Goal: Task Accomplishment & Management: Use online tool/utility

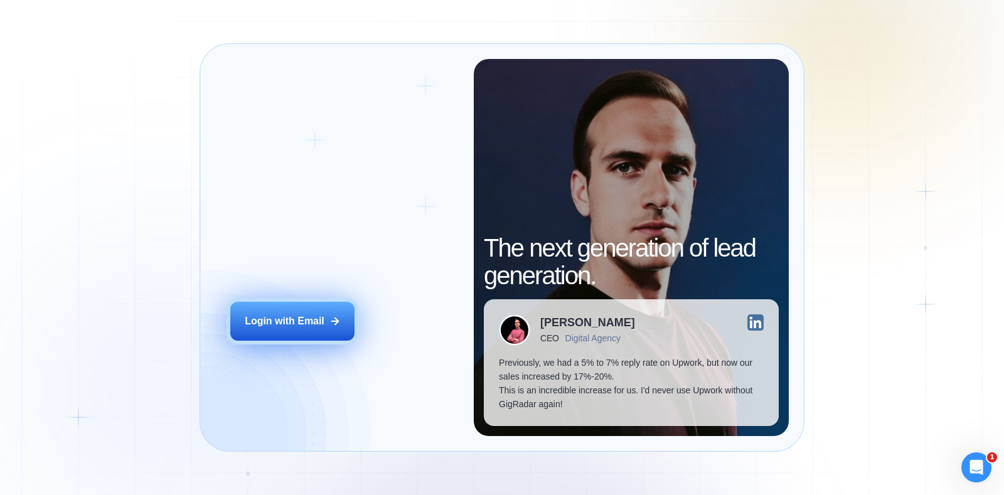
click at [314, 334] on button "Login with Email" at bounding box center [292, 321] width 124 height 39
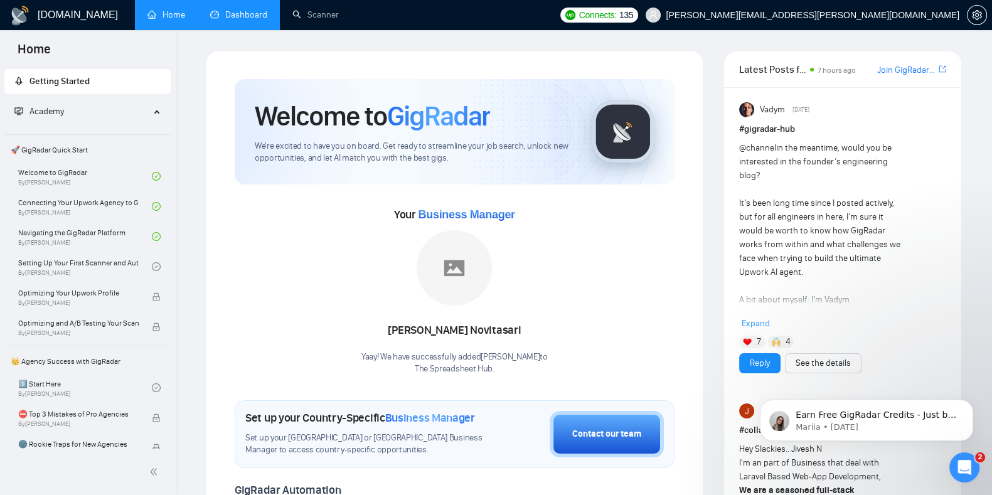
click at [255, 9] on link "Dashboard" at bounding box center [238, 14] width 57 height 11
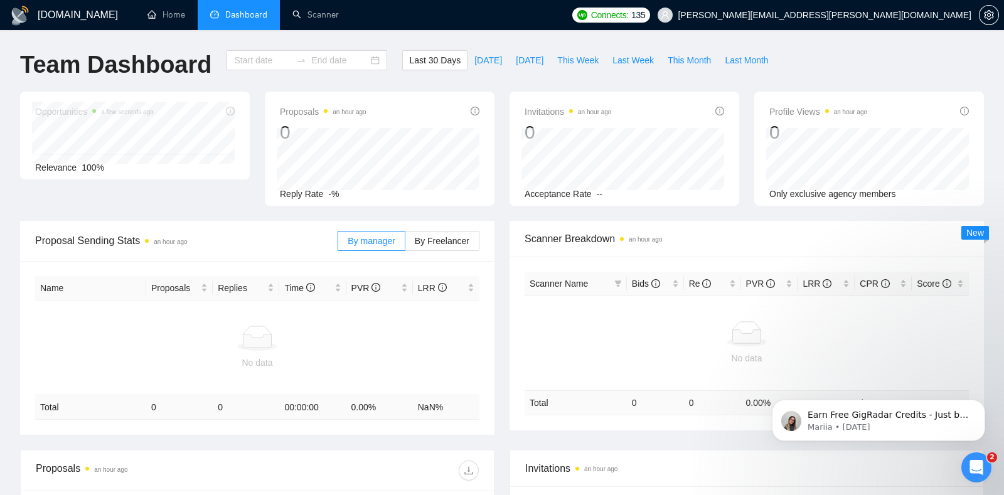
type input "2025-09-06"
type input "2025-10-06"
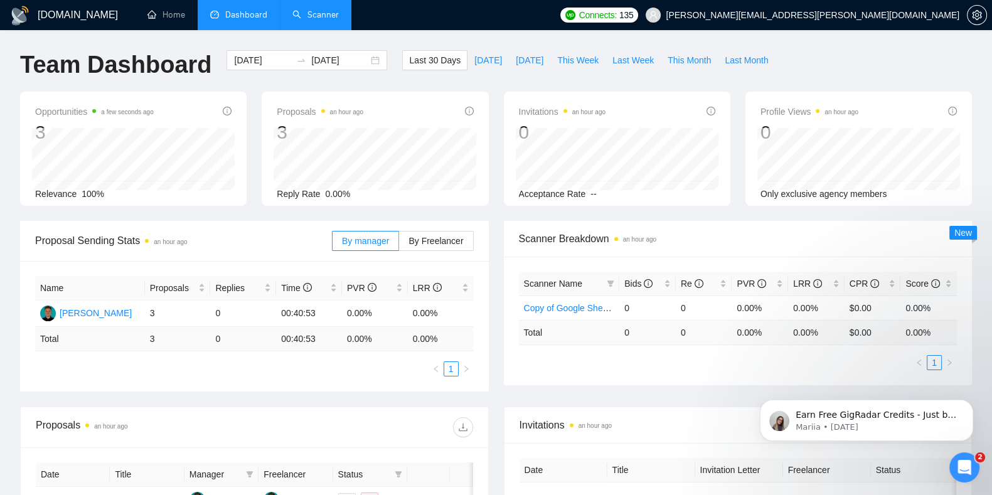
click at [328, 20] on link "Scanner" at bounding box center [315, 14] width 46 height 11
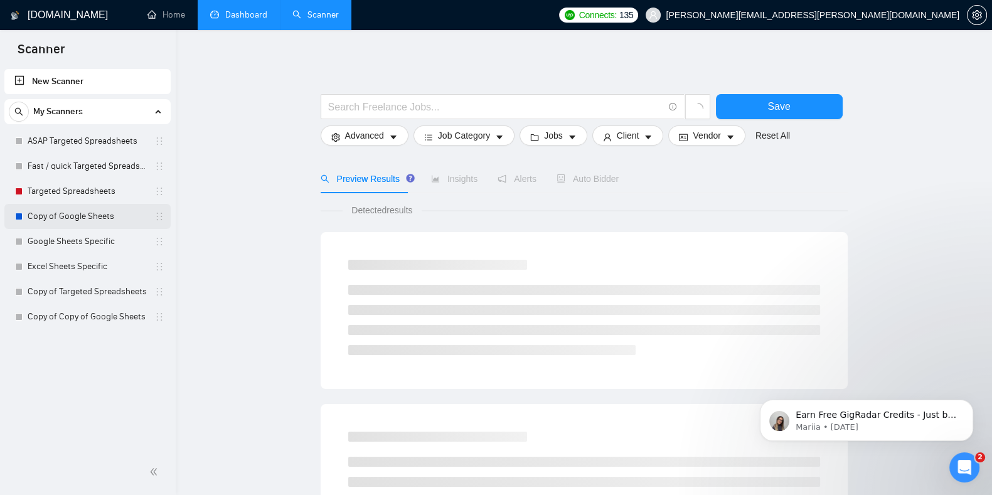
click at [82, 205] on link "Copy of Google Sheets" at bounding box center [87, 216] width 119 height 25
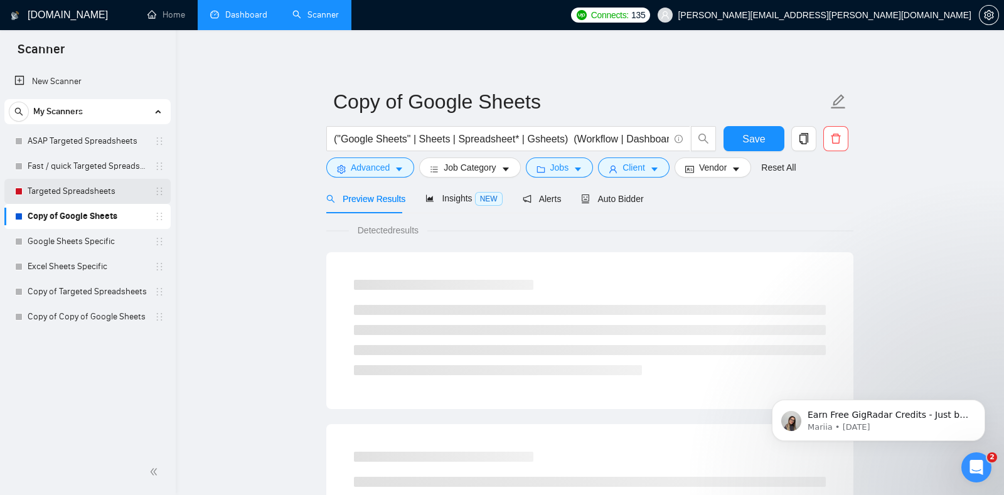
click at [82, 196] on link "Targeted Spreadsheets" at bounding box center [87, 191] width 119 height 25
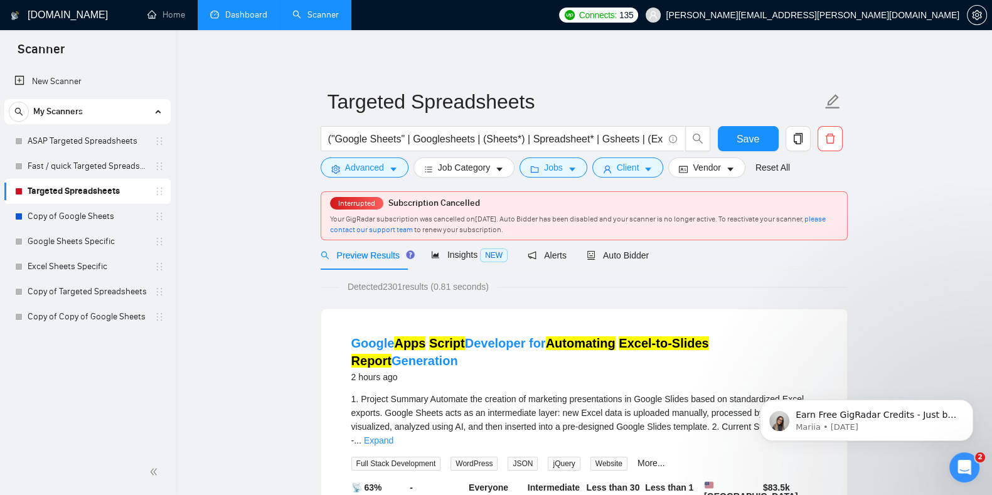
click at [373, 203] on span "Interrupted" at bounding box center [356, 203] width 45 height 9
click at [962, 474] on div "Open Intercom Messenger" at bounding box center [962, 465] width 41 height 41
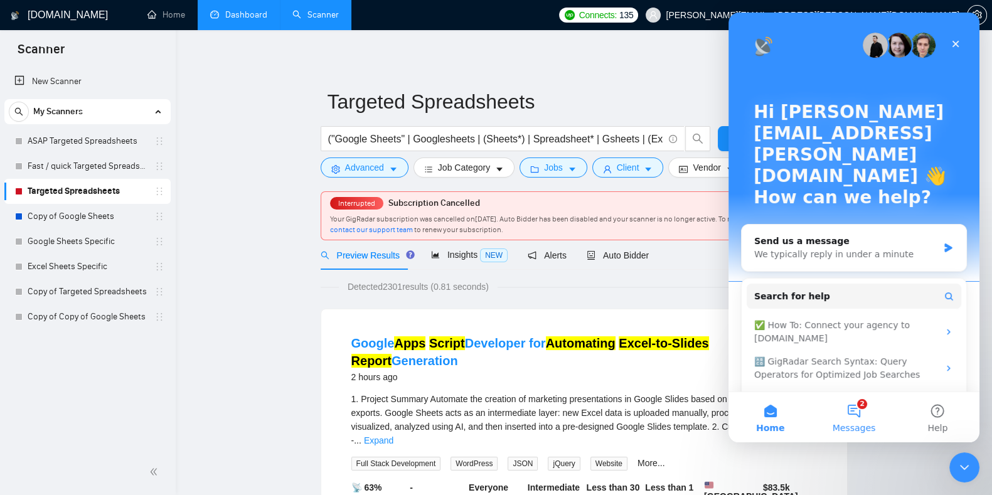
click at [853, 416] on button "2 Messages" at bounding box center [853, 417] width 83 height 50
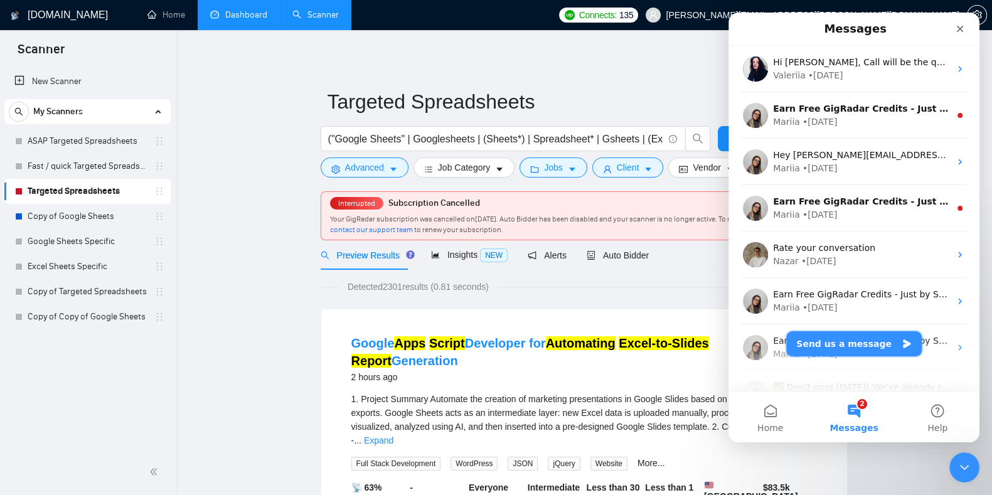
click at [831, 348] on button "Send us a message" at bounding box center [854, 343] width 136 height 25
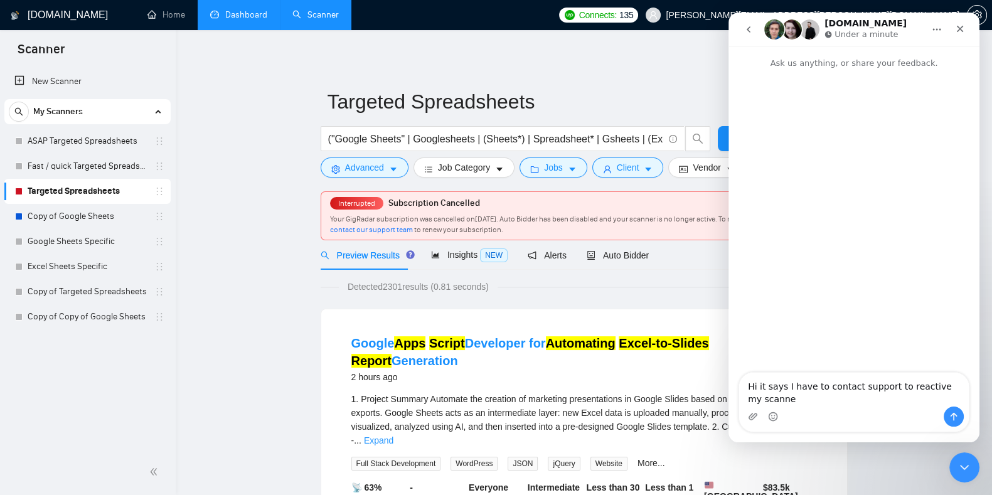
type textarea "Hi it says I have to contact support to reactive my scanner"
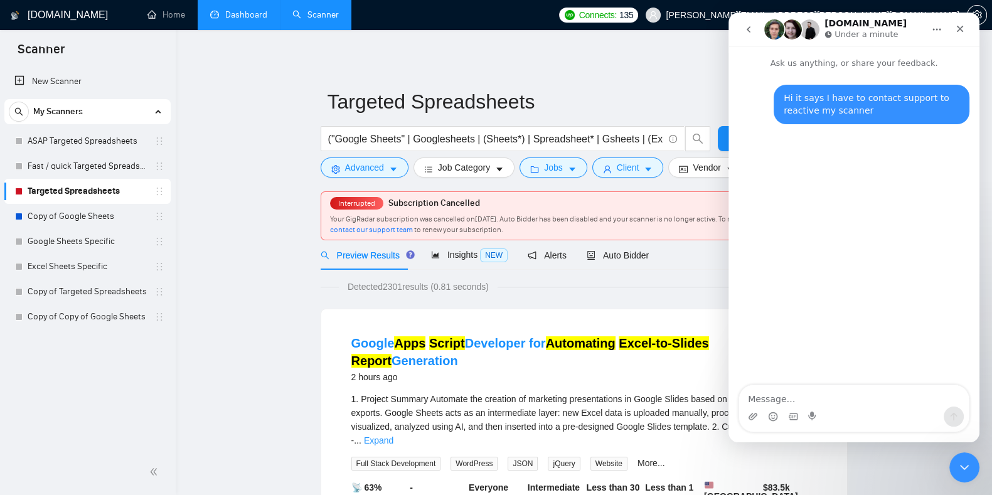
click at [111, 169] on link "Fast / quick Targeted Spreadsheets" at bounding box center [87, 166] width 119 height 25
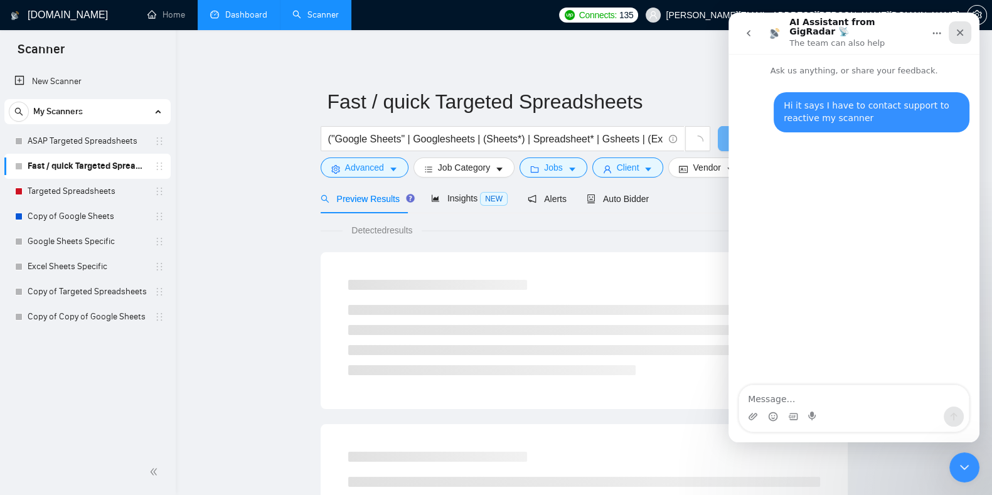
click at [957, 28] on icon "Close" at bounding box center [960, 33] width 10 height 10
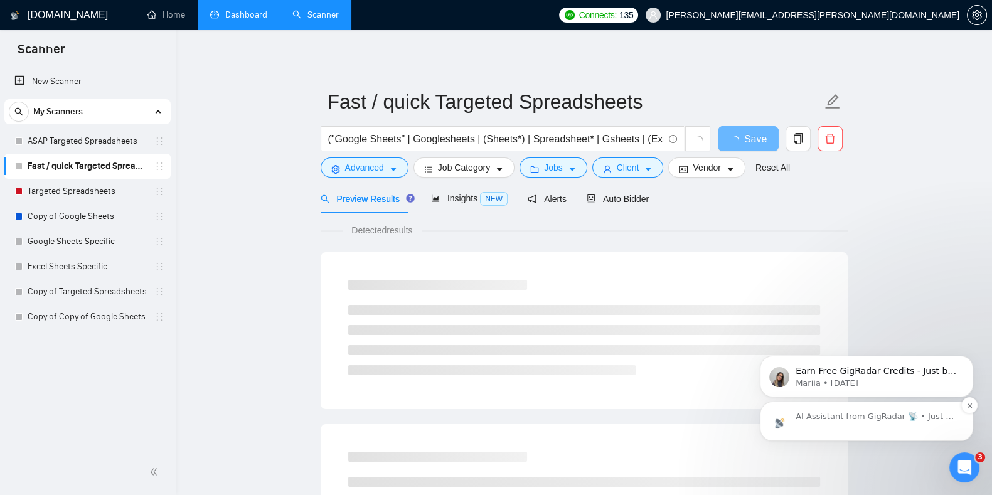
click at [863, 413] on p "AI Assistant from GigRadar 📡 • Just now" at bounding box center [877, 416] width 162 height 11
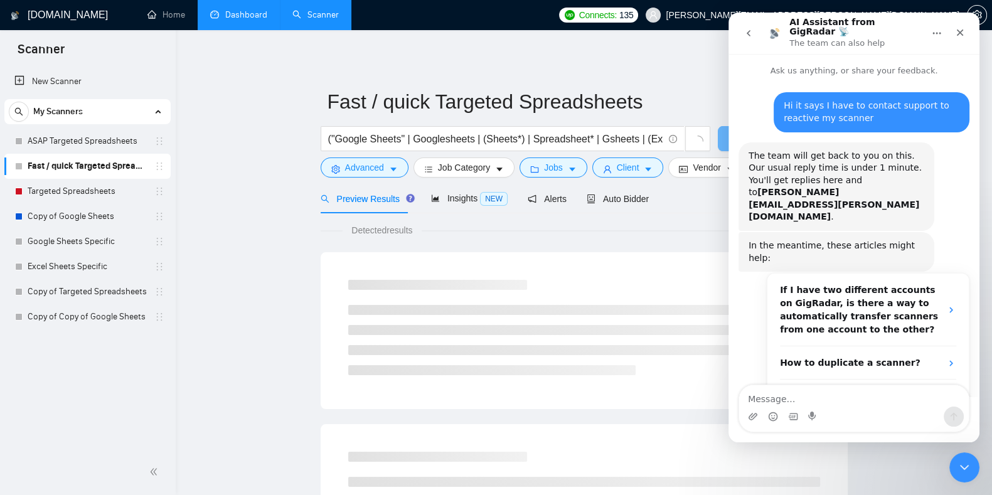
scroll to position [41, 0]
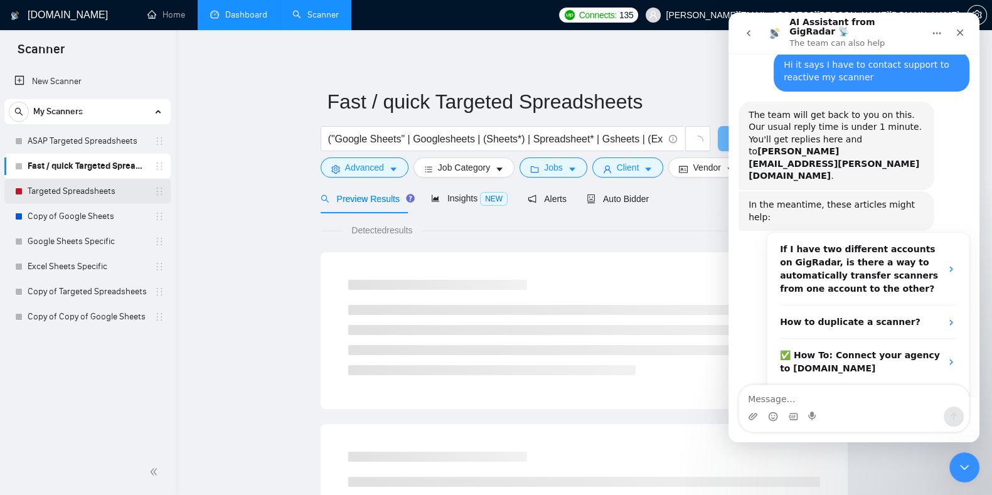
click at [67, 193] on link "Targeted Spreadsheets" at bounding box center [87, 191] width 119 height 25
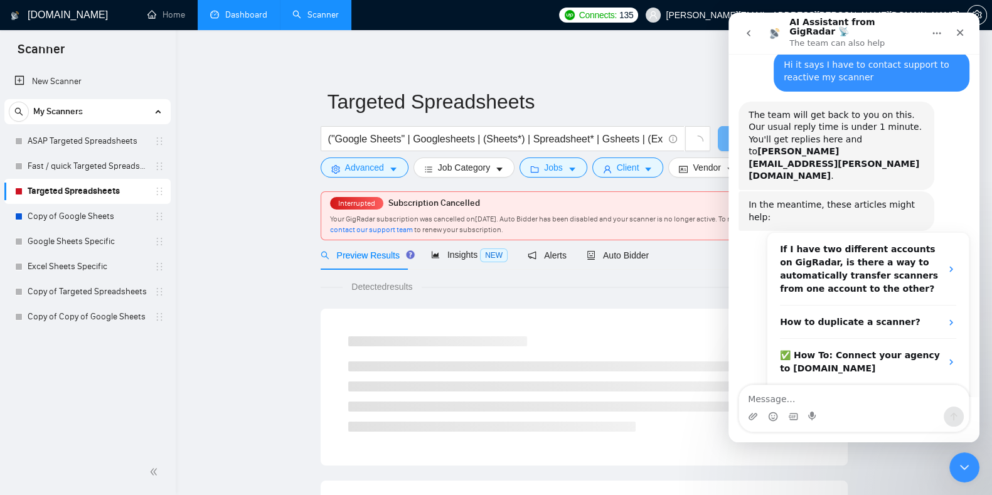
click at [396, 204] on span "Subscription Cancelled" at bounding box center [434, 203] width 92 height 11
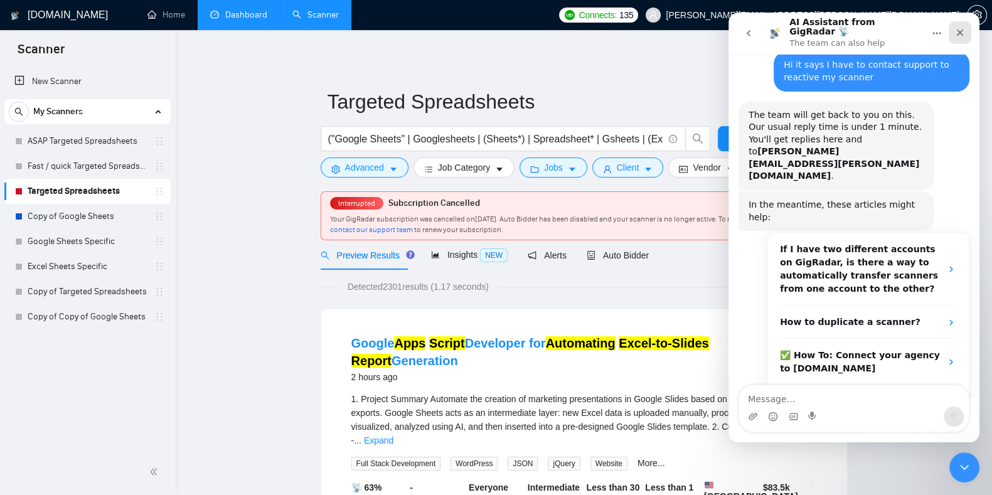
click at [962, 29] on icon "Close" at bounding box center [960, 33] width 10 height 10
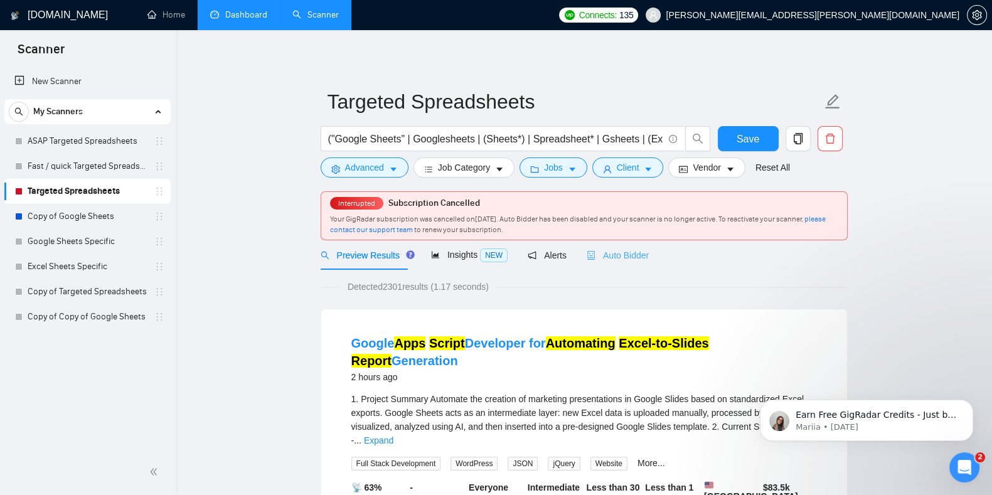
click at [636, 246] on div "Auto Bidder" at bounding box center [618, 254] width 62 height 29
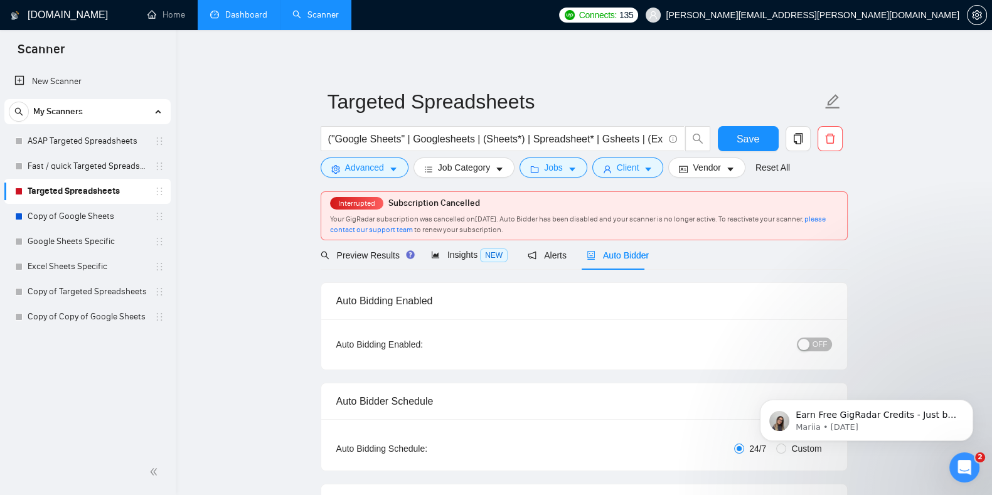
checkbox input "true"
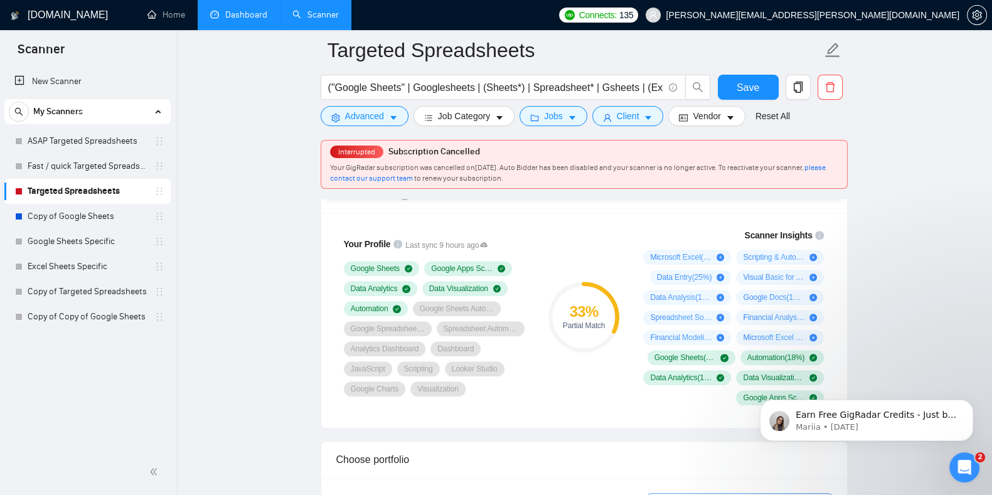
scroll to position [844, 0]
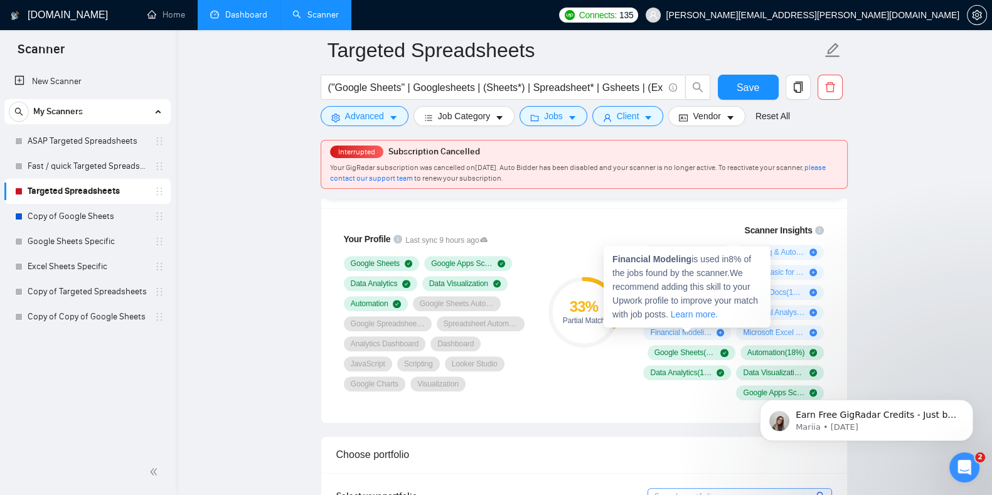
click at [720, 330] on icon "plus-circle" at bounding box center [720, 333] width 8 height 8
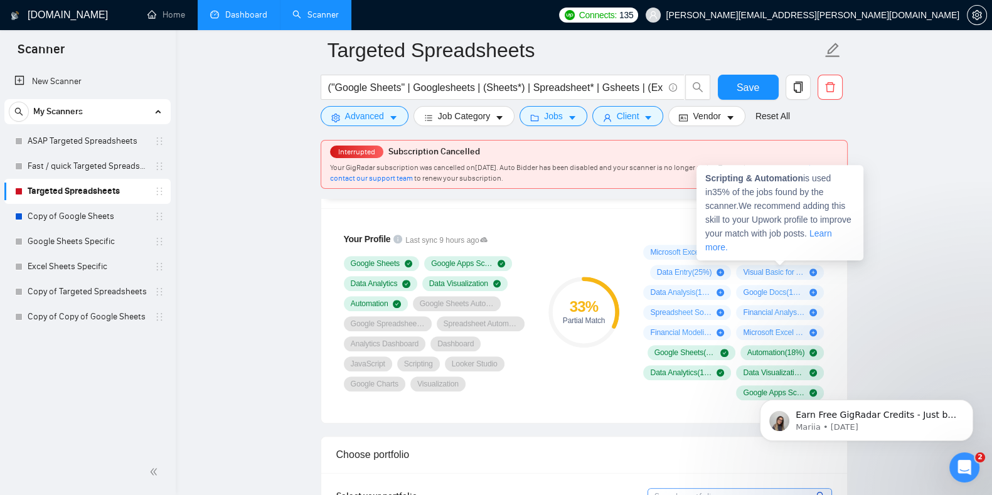
click at [738, 179] on strong "Scripting & Automation" at bounding box center [754, 178] width 98 height 10
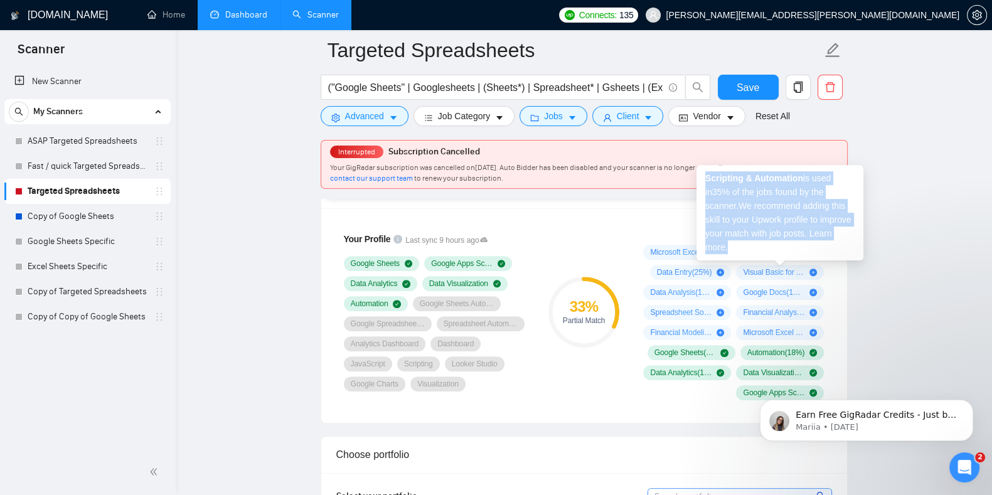
click at [738, 179] on strong "Scripting & Automation" at bounding box center [754, 178] width 98 height 10
click at [762, 177] on strong "Scripting & Automation" at bounding box center [754, 178] width 98 height 10
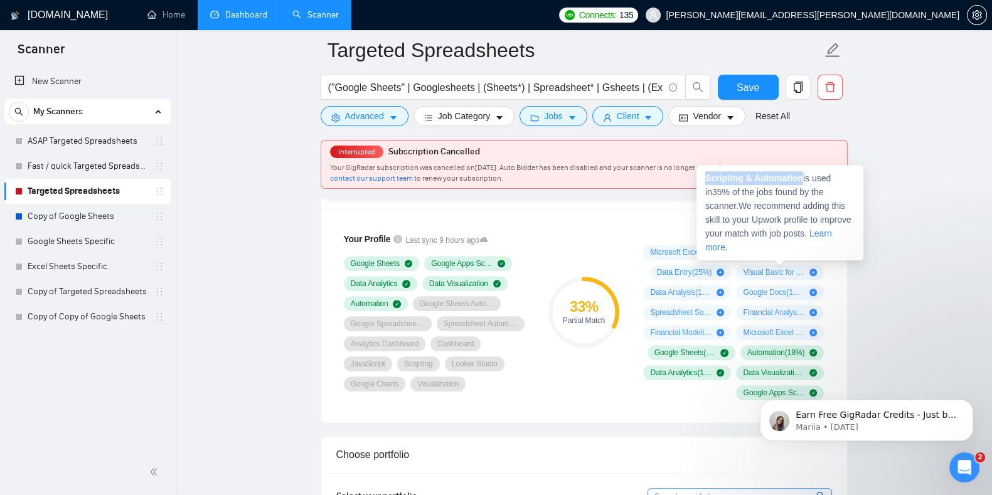
drag, startPoint x: 804, startPoint y: 177, endPoint x: 705, endPoint y: 177, distance: 99.1
click at [705, 177] on span "Scripting & Automation is used in 35 % of the jobs found by the scanner. We rec…" at bounding box center [778, 212] width 146 height 79
copy strong "Scripting & Automation"
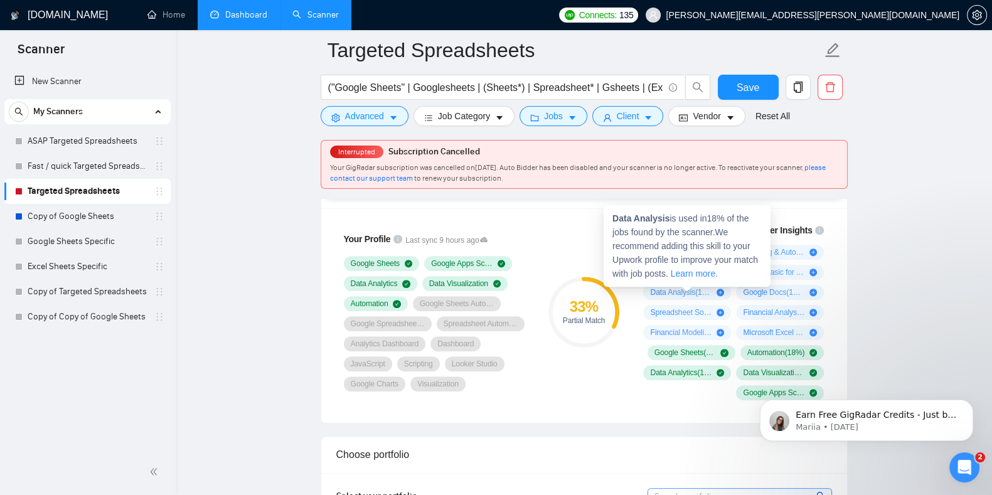
click at [648, 221] on strong "Data Analysis" at bounding box center [640, 218] width 57 height 10
copy span "Analysis"
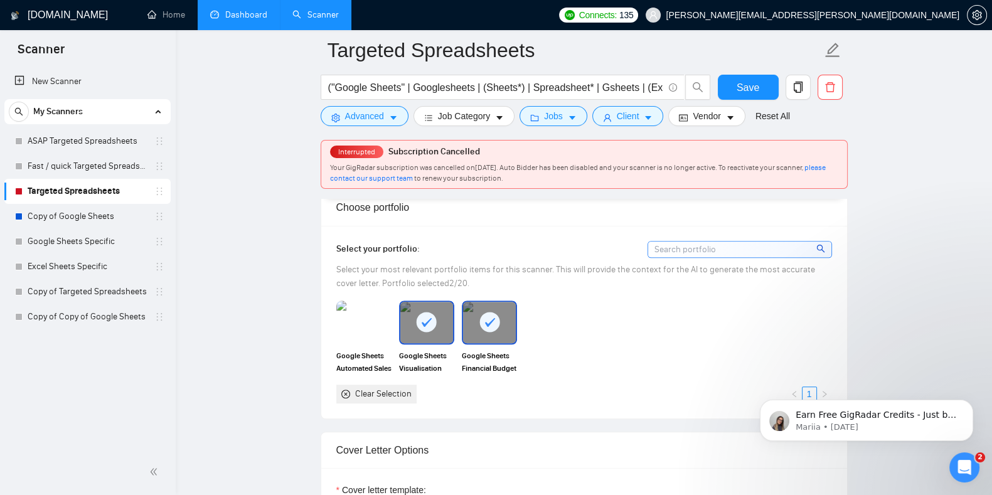
scroll to position [1094, 0]
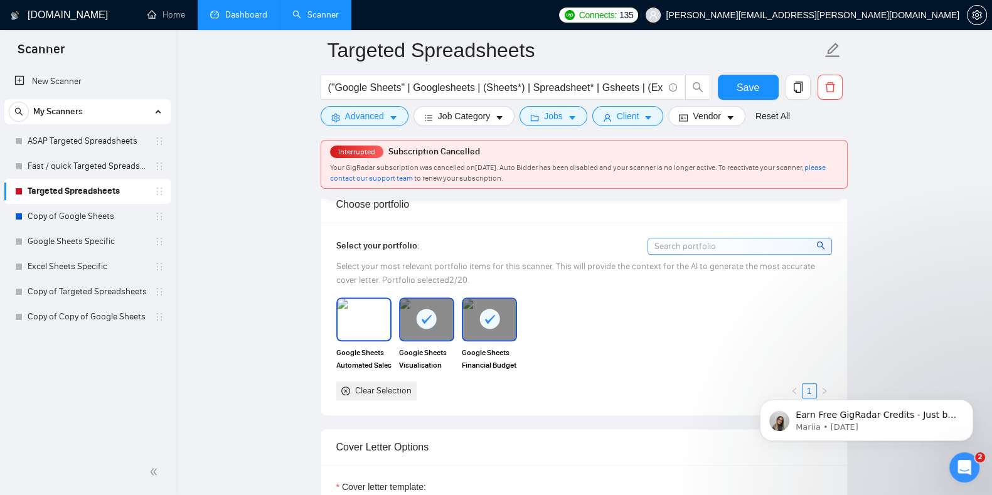
click at [356, 308] on img at bounding box center [364, 319] width 53 height 41
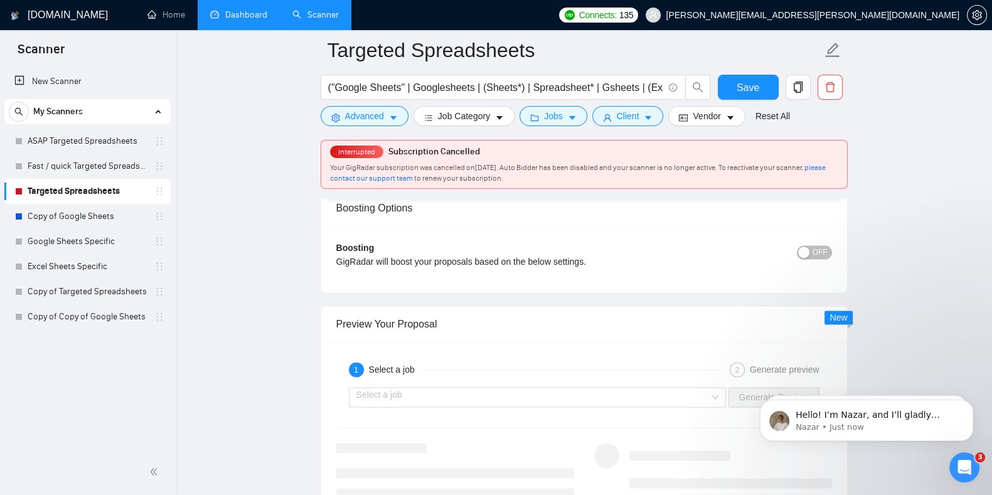
scroll to position [2209, 0]
click at [812, 260] on button "OFF" at bounding box center [814, 255] width 35 height 14
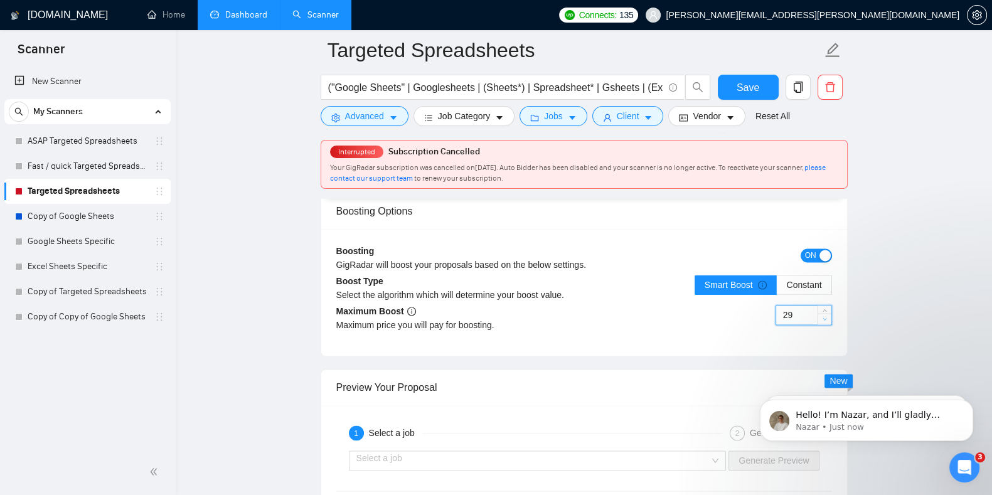
click at [826, 313] on span "Decrease Value" at bounding box center [824, 318] width 14 height 11
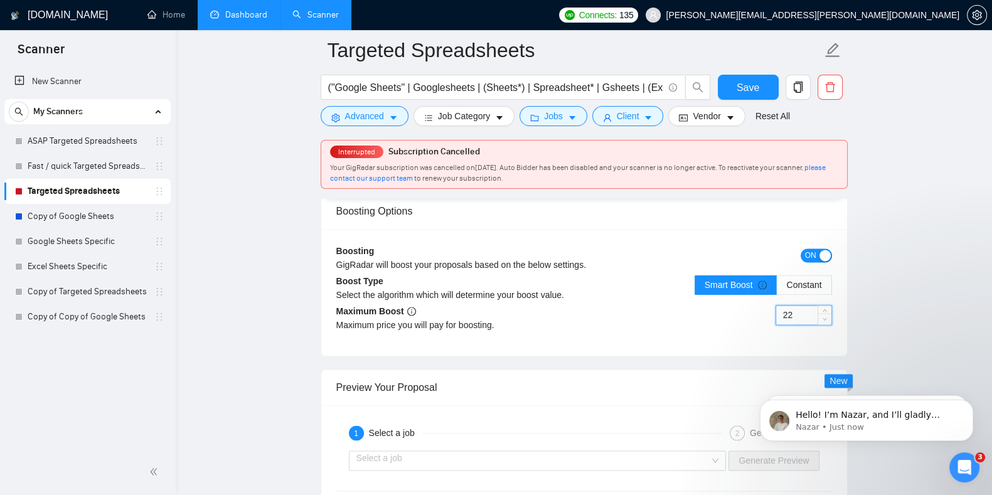
click at [826, 313] on span "Decrease Value" at bounding box center [824, 318] width 14 height 11
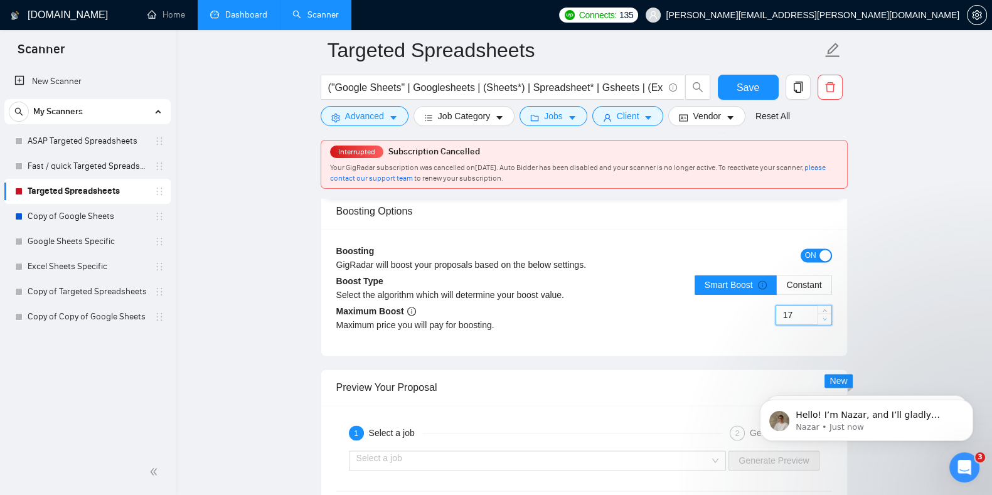
click at [826, 313] on span "Decrease Value" at bounding box center [824, 318] width 14 height 11
type input "15"
click at [826, 313] on span "Decrease Value" at bounding box center [824, 318] width 14 height 11
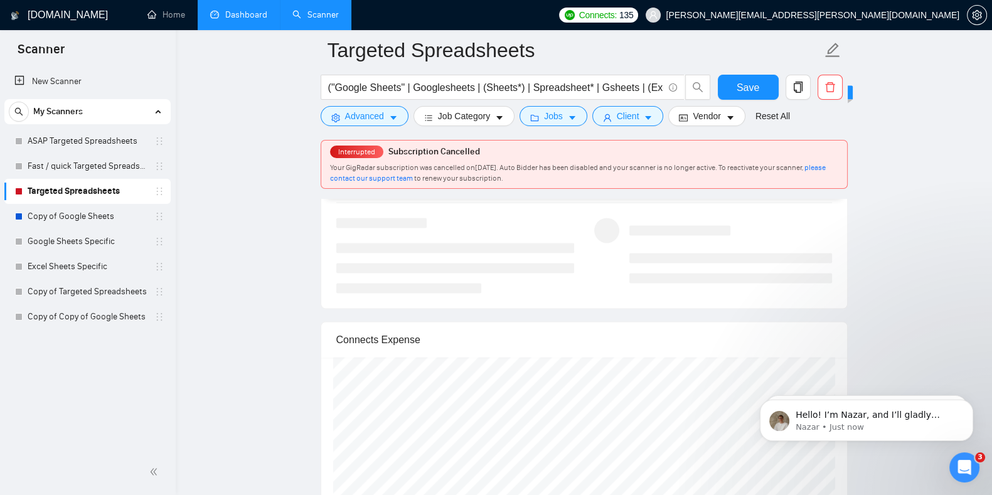
scroll to position [2441, 0]
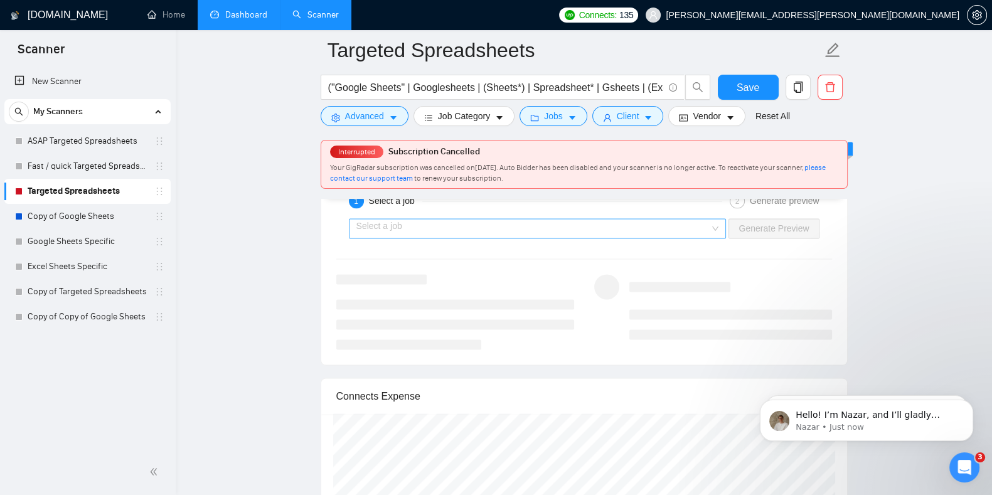
click at [718, 223] on div "Select a job" at bounding box center [538, 228] width 378 height 20
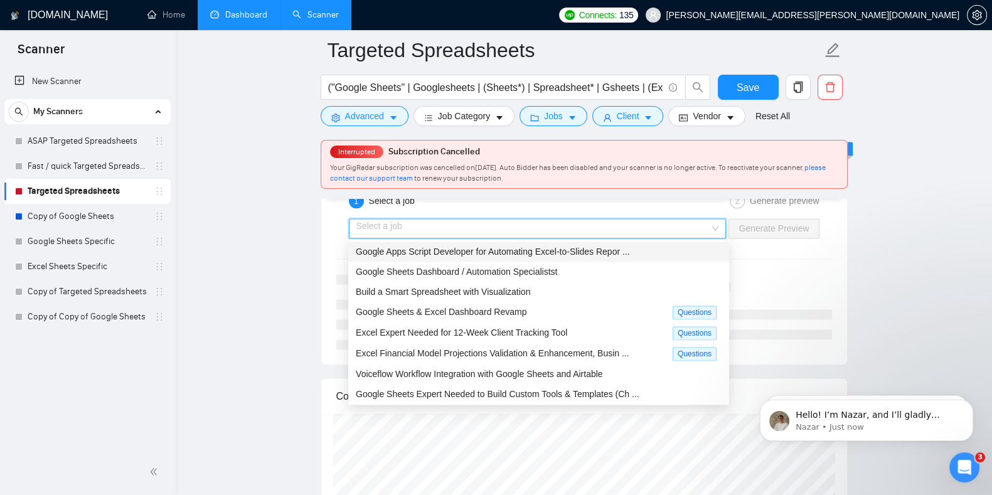
click at [414, 257] on div "Google Apps Script Developer for Automating Excel-to-Slides Repor ..." at bounding box center [539, 252] width 366 height 14
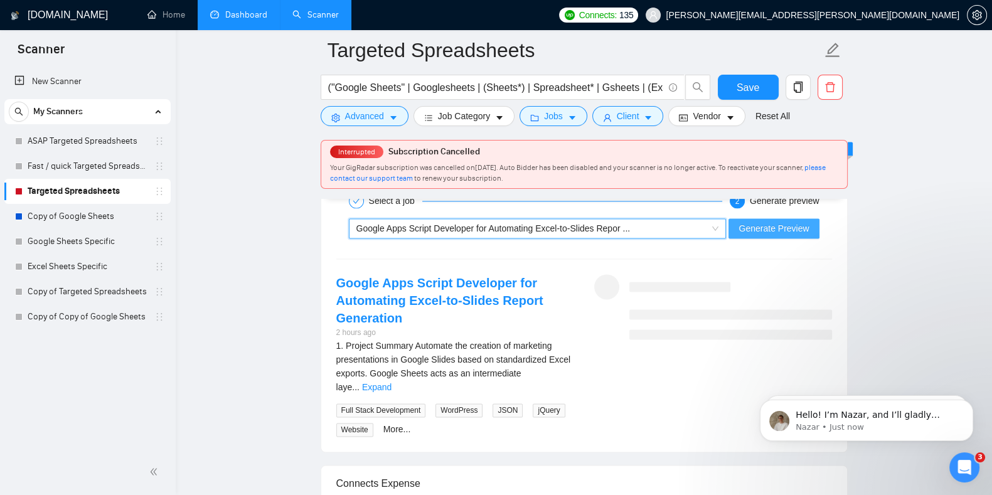
click at [800, 218] on button "Generate Preview" at bounding box center [773, 228] width 90 height 20
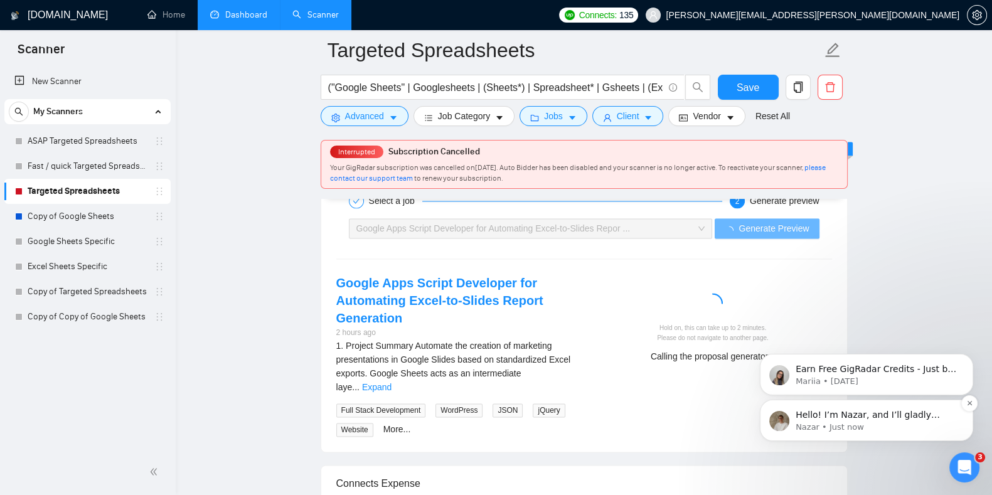
click at [865, 426] on p "Nazar • Just now" at bounding box center [877, 427] width 162 height 11
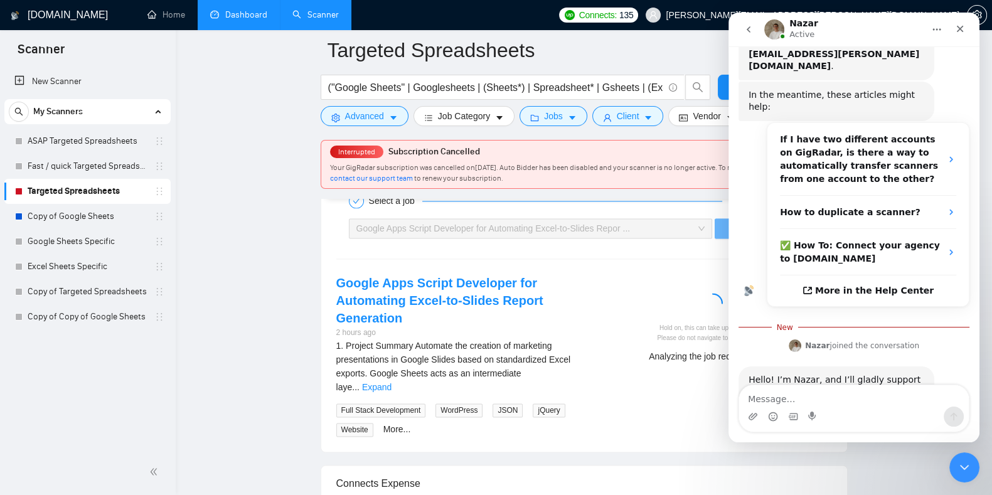
scroll to position [177, 0]
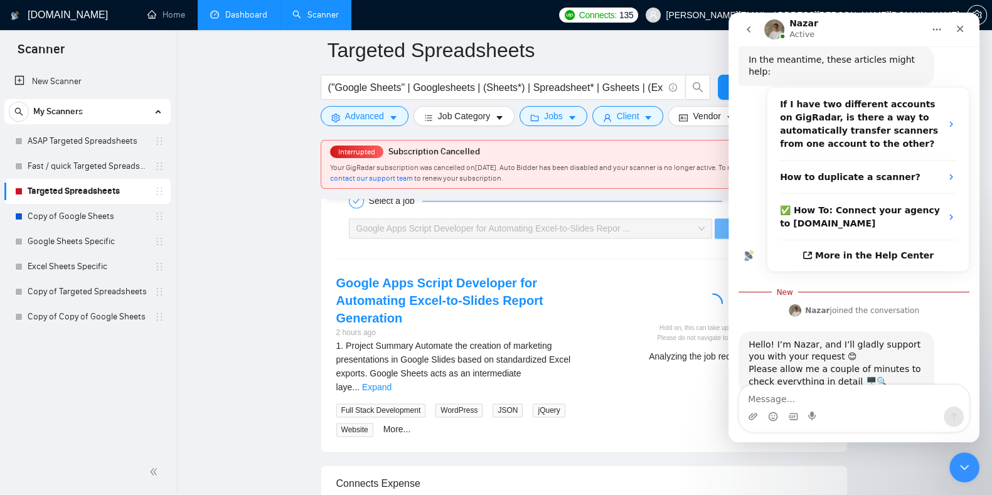
click at [600, 252] on div "Select a job 2 Generate preview Google Apps Script Developer for Automating Exc…" at bounding box center [584, 312] width 526 height 279
click at [960, 31] on icon "Close" at bounding box center [960, 29] width 10 height 10
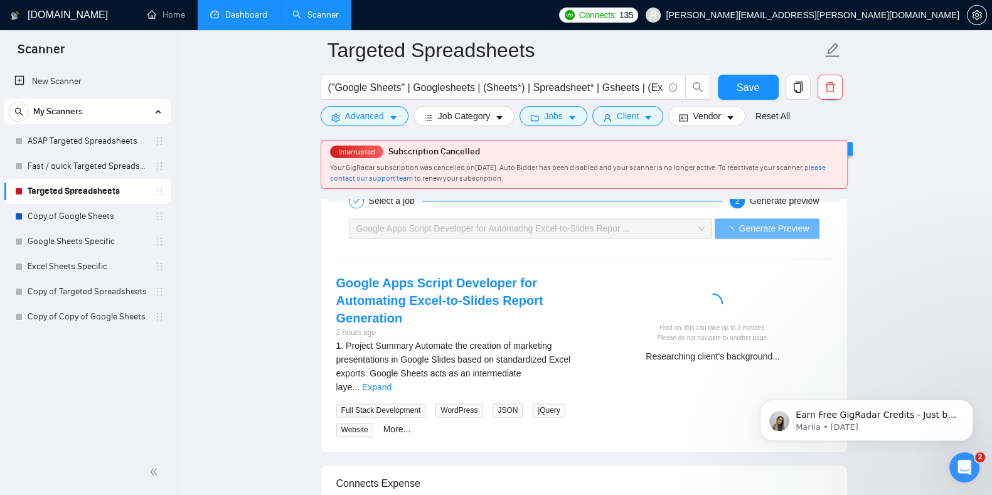
scroll to position [0, 0]
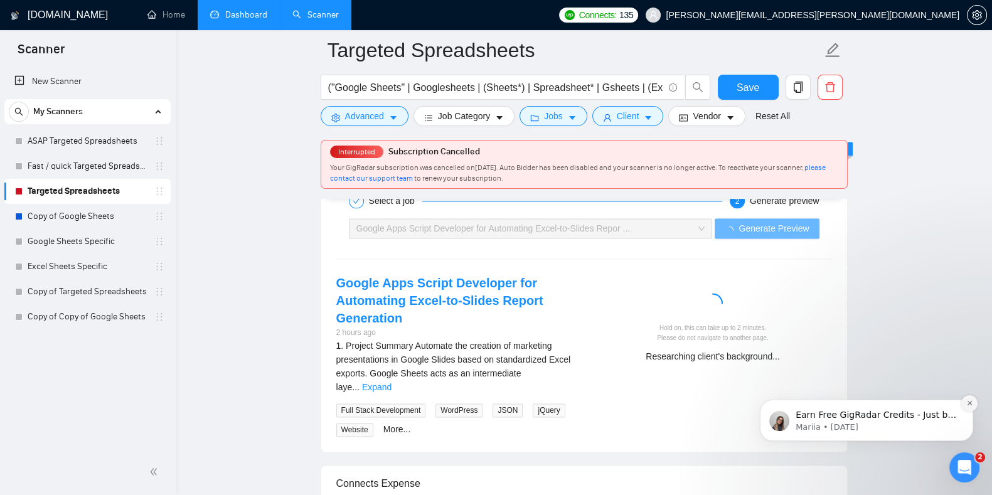
click at [968, 404] on icon "Dismiss notification" at bounding box center [969, 403] width 4 height 4
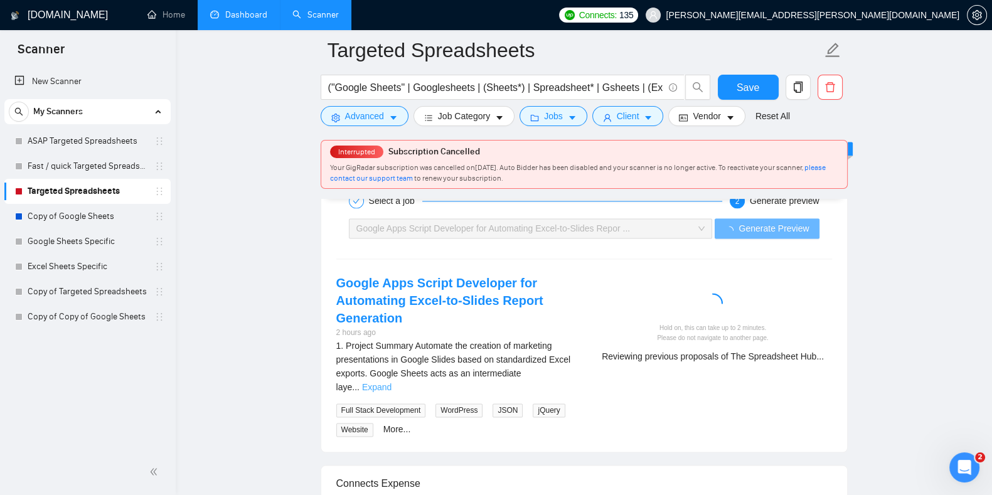
click at [391, 382] on link "Expand" at bounding box center [376, 387] width 29 height 10
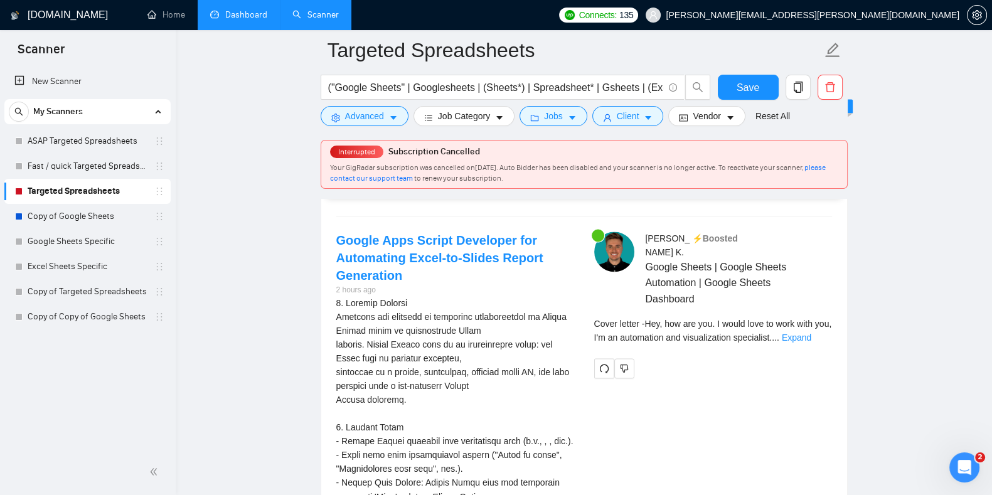
scroll to position [2482, 0]
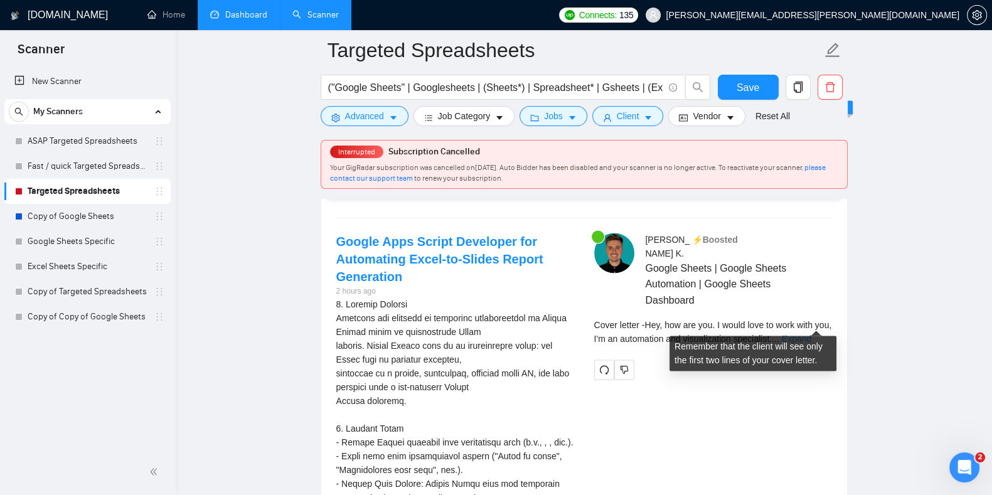
click at [811, 334] on link "Expand" at bounding box center [796, 339] width 29 height 10
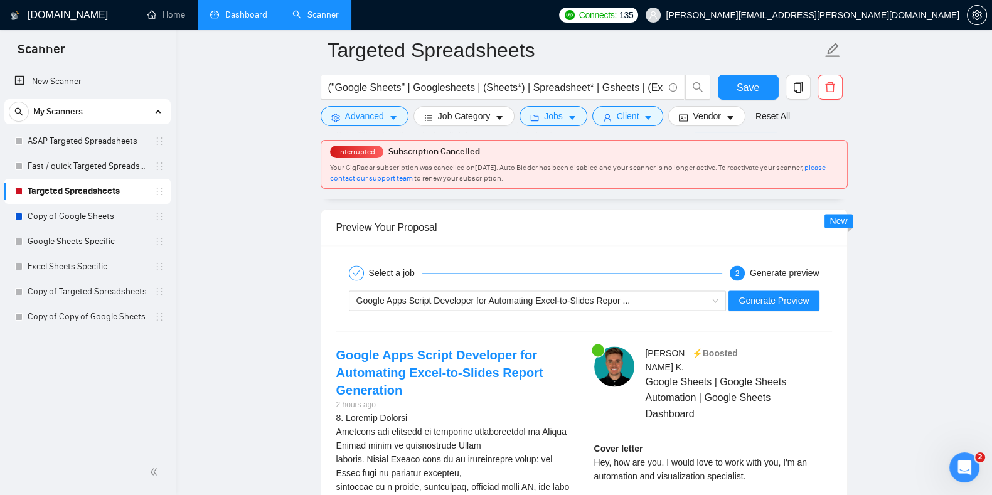
scroll to position [2368, 0]
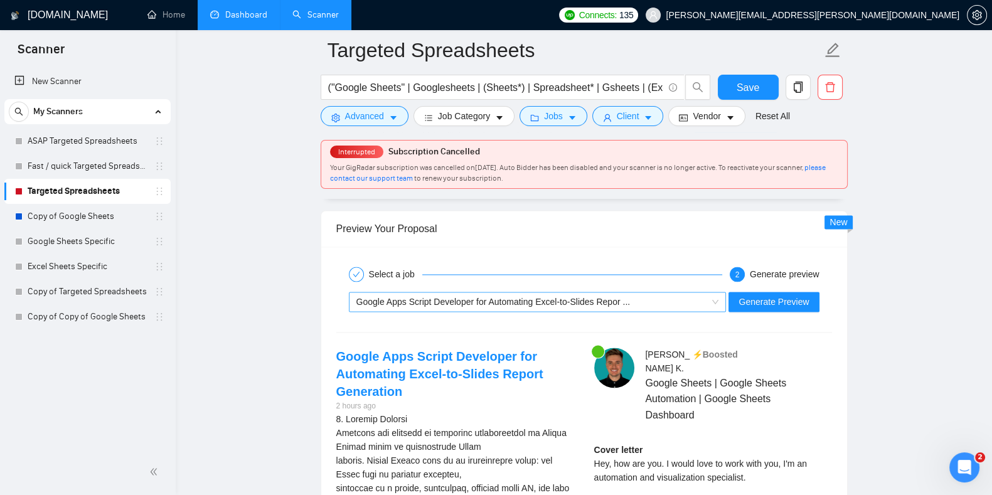
click at [718, 295] on span "Google Apps Script Developer for Automating Excel-to-Slides Repor ..." at bounding box center [537, 301] width 363 height 19
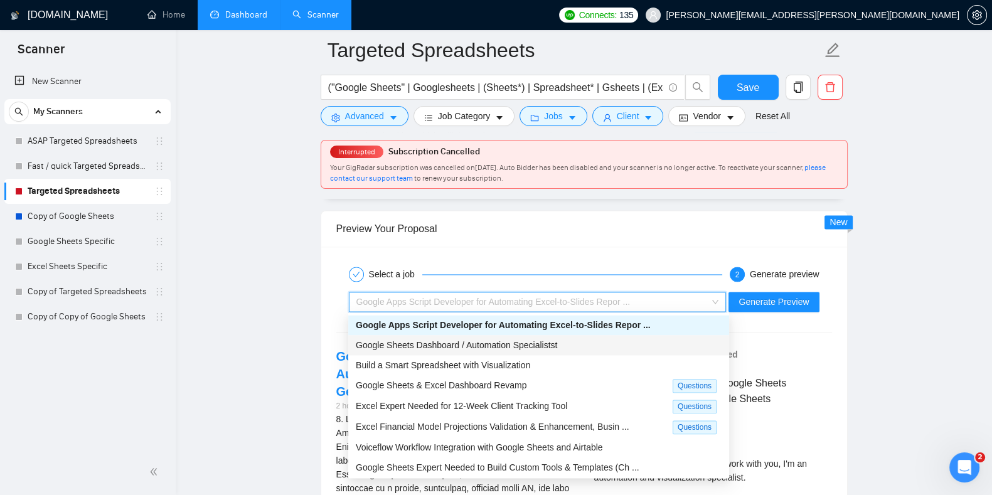
click at [502, 346] on span "Google Sheets Dashboard / Automation Specialistst" at bounding box center [456, 345] width 201 height 10
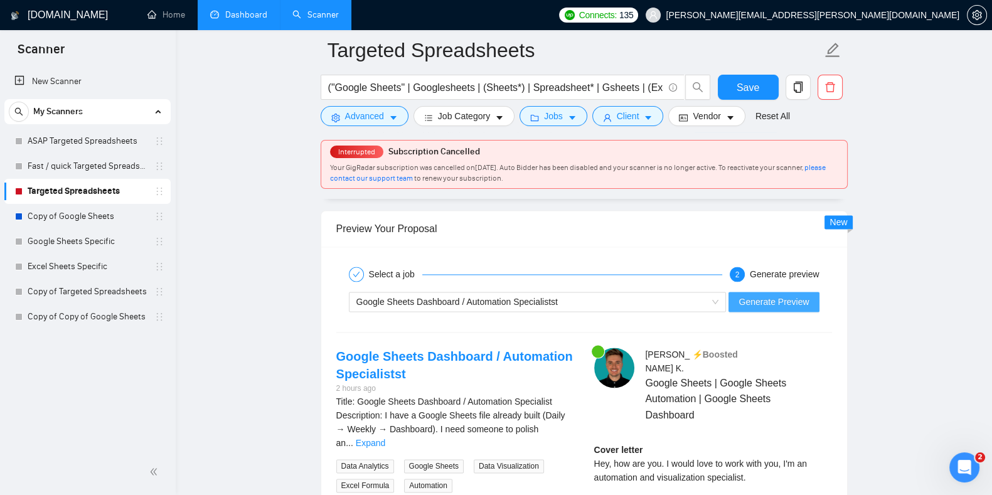
click at [784, 300] on span "Generate Preview" at bounding box center [773, 302] width 70 height 14
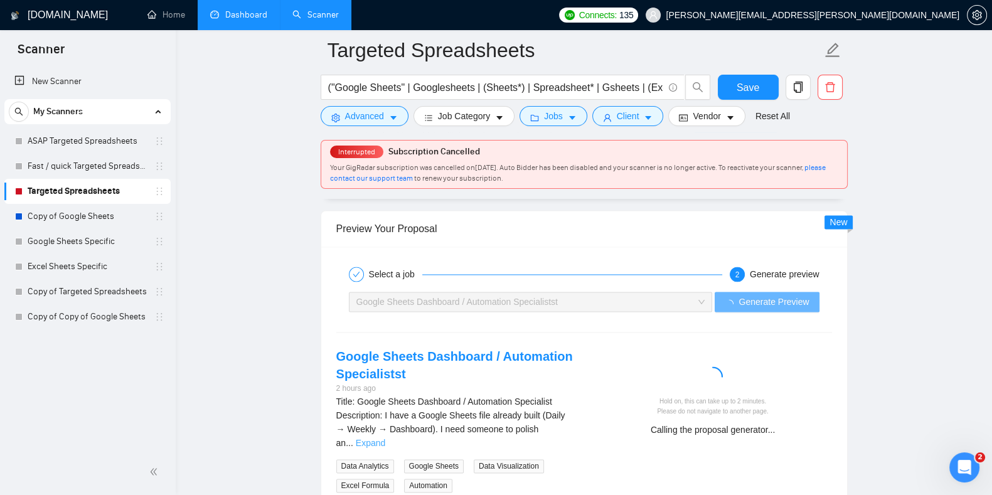
click at [385, 438] on link "Expand" at bounding box center [370, 443] width 29 height 10
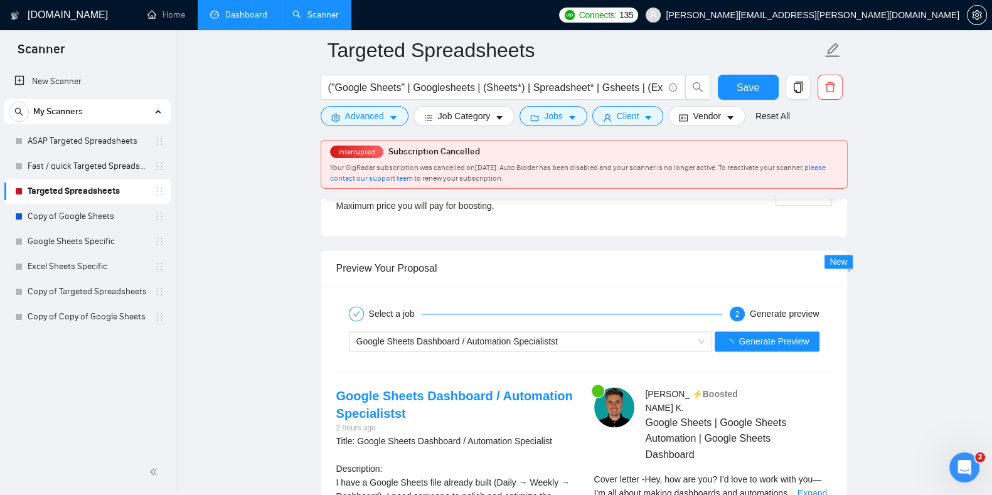
scroll to position [2466, 0]
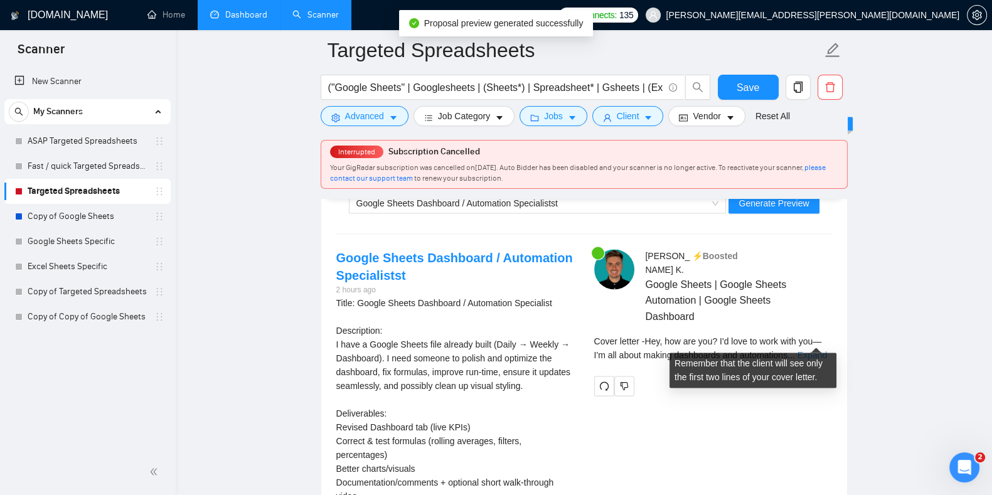
click at [804, 350] on link "Expand" at bounding box center [811, 355] width 29 height 10
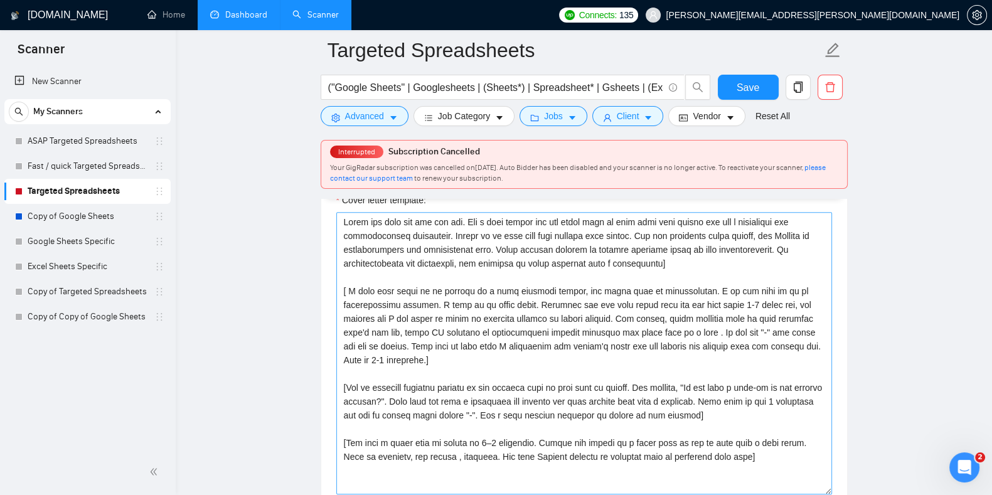
scroll to position [1380, 0]
click at [803, 402] on textarea "Cover letter template:" at bounding box center [584, 354] width 496 height 282
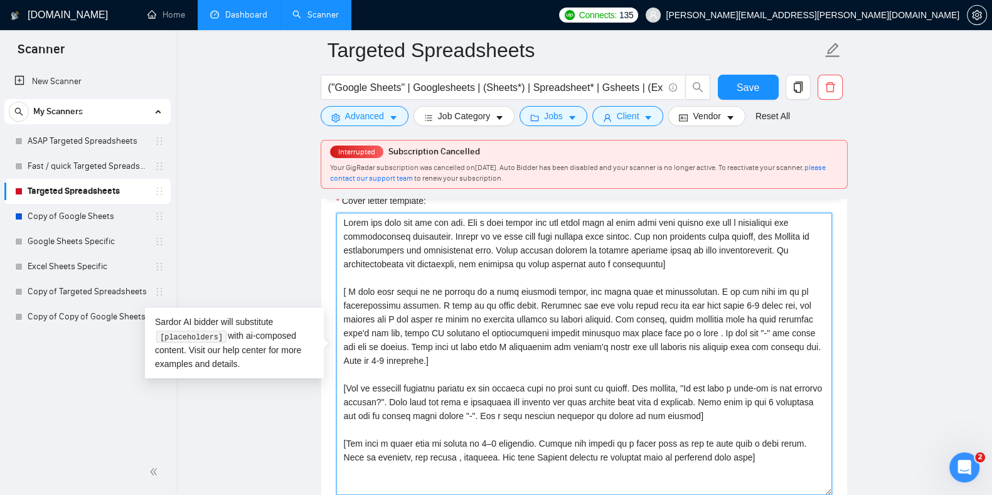
type textarea "Start off with hey how are you. Add a line saying how you would love to work wi…"
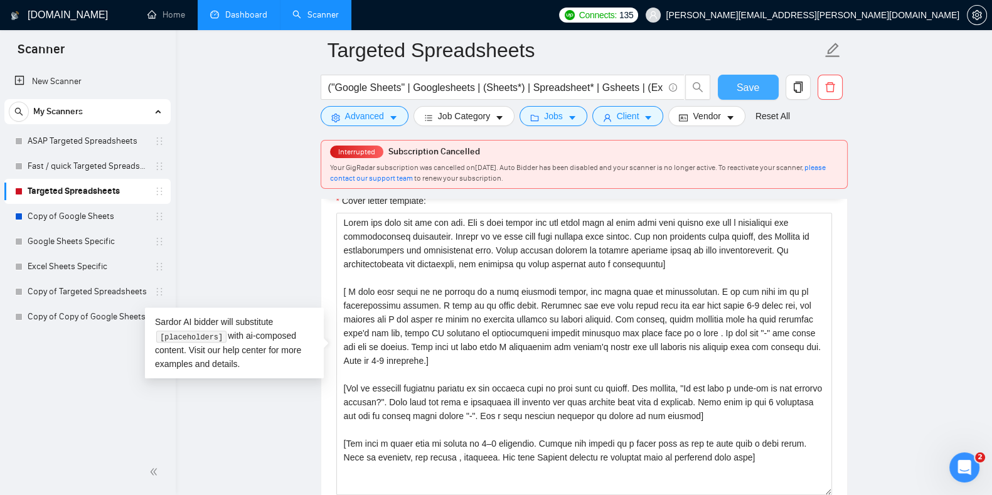
click at [744, 83] on span "Save" at bounding box center [748, 88] width 23 height 16
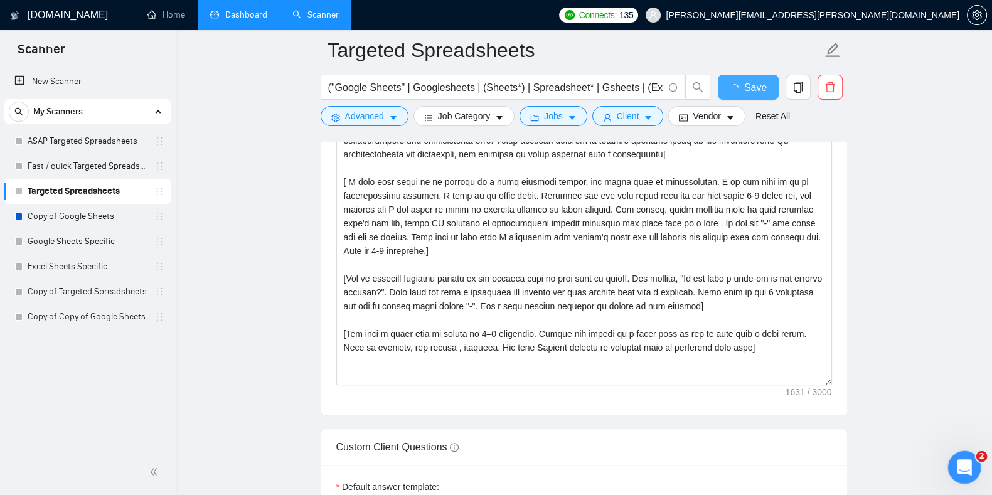
checkbox input "true"
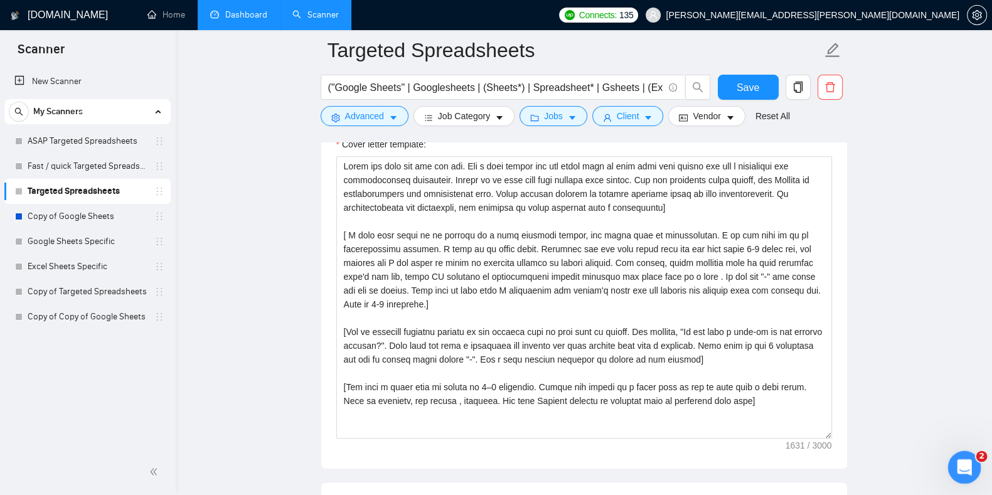
drag, startPoint x: 960, startPoint y: 466, endPoint x: 967, endPoint y: 467, distance: 6.9
click at [967, 467] on icon "Open Intercom Messenger" at bounding box center [962, 465] width 21 height 21
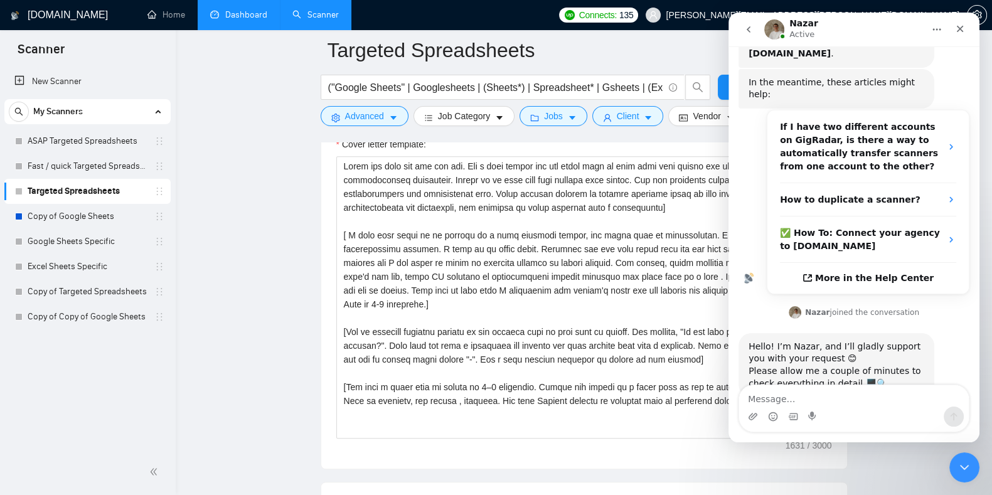
scroll to position [156, 0]
click at [75, 146] on link "ASAP Targeted Spreadsheets" at bounding box center [87, 141] width 119 height 25
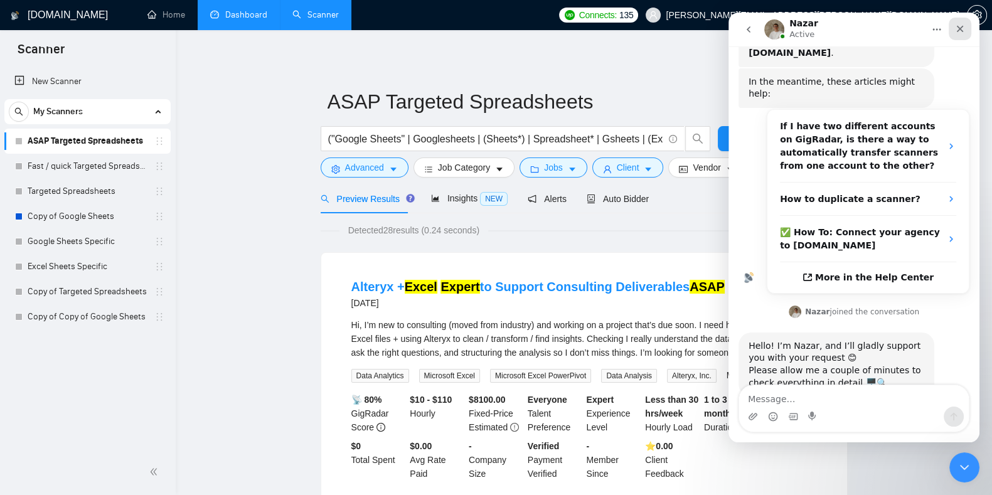
click at [960, 29] on icon "Close" at bounding box center [960, 29] width 7 height 7
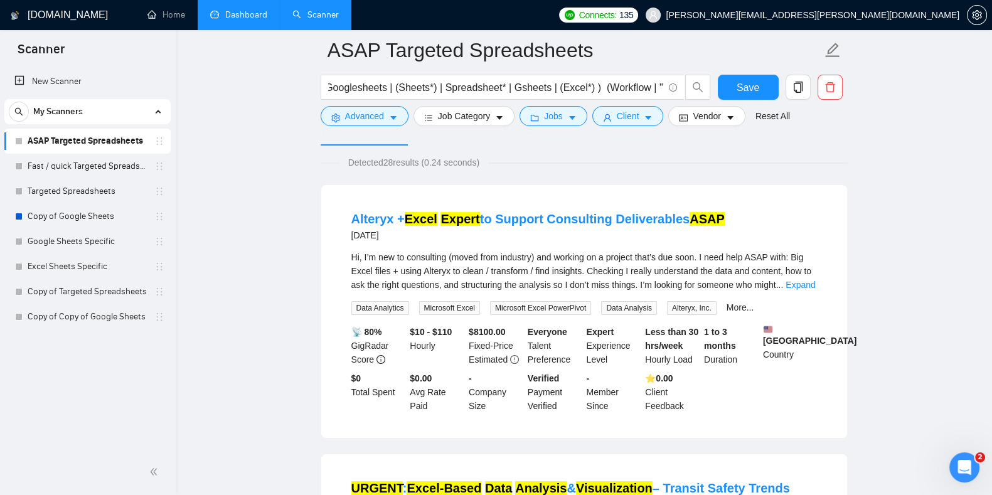
scroll to position [77, 0]
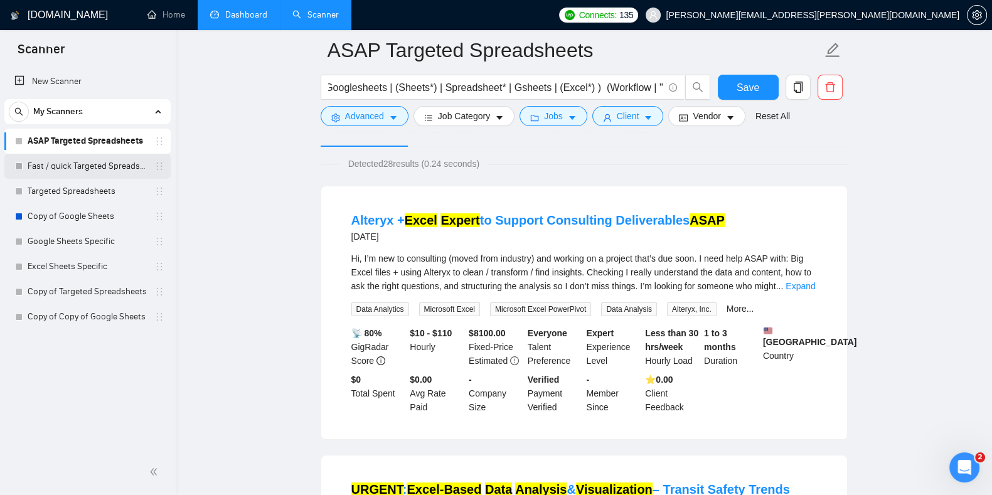
click at [82, 161] on link "Fast / quick Targeted Spreadsheets" at bounding box center [87, 166] width 119 height 25
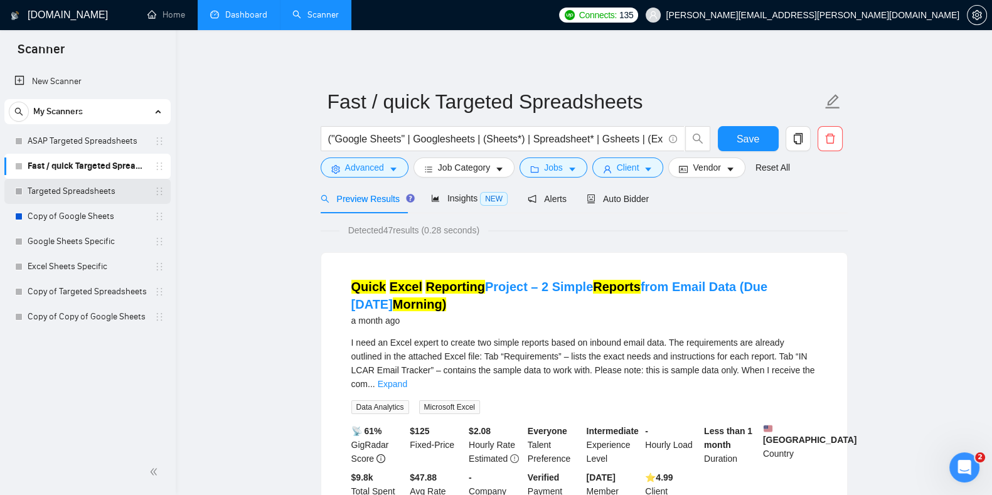
click at [63, 193] on link "Targeted Spreadsheets" at bounding box center [87, 191] width 119 height 25
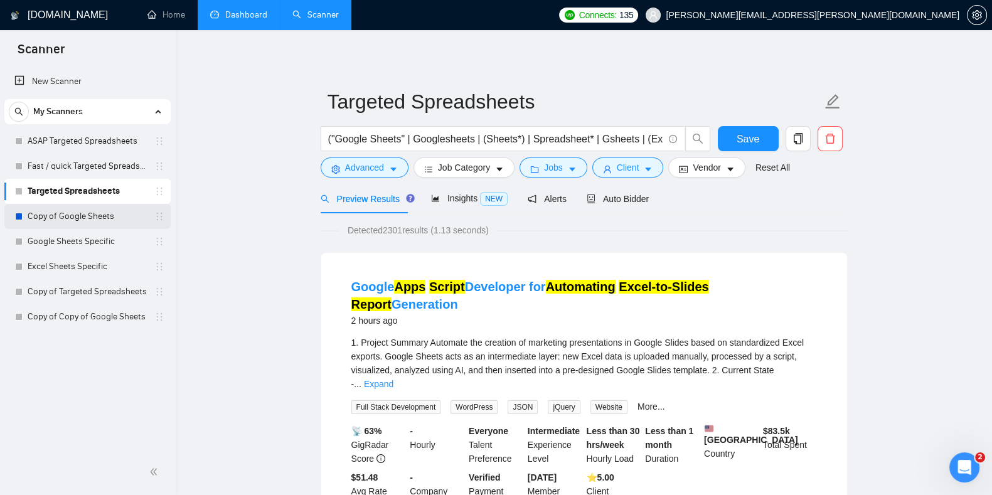
click at [71, 216] on link "Copy of Google Sheets" at bounding box center [87, 216] width 119 height 25
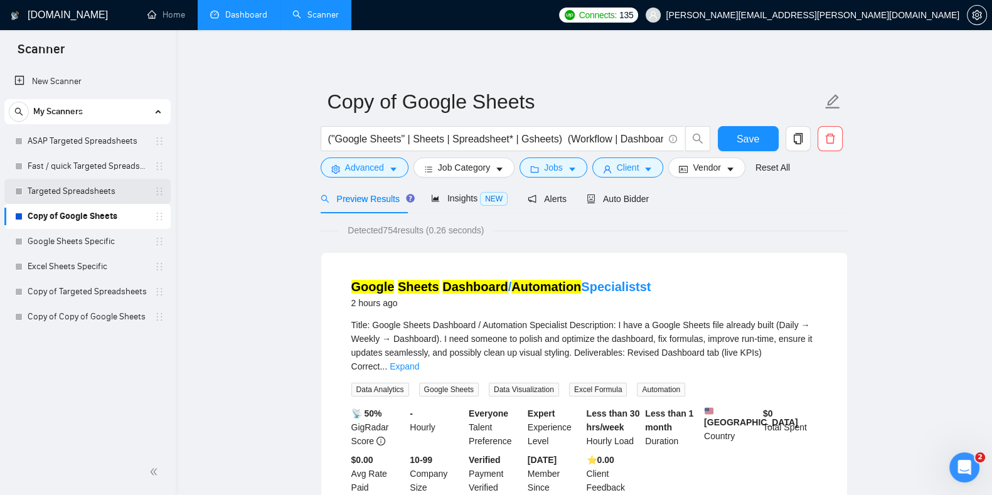
click at [72, 196] on link "Targeted Spreadsheets" at bounding box center [87, 191] width 119 height 25
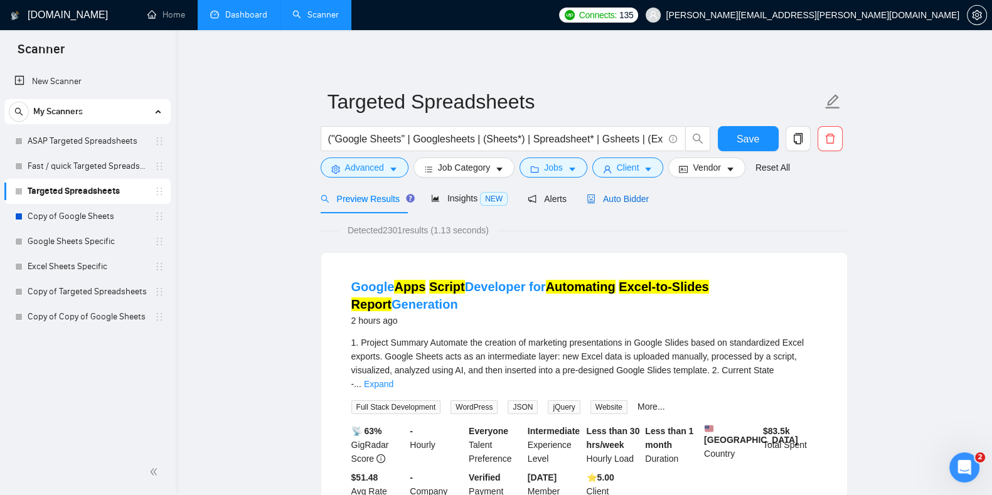
click at [621, 199] on span "Auto Bidder" at bounding box center [618, 199] width 62 height 10
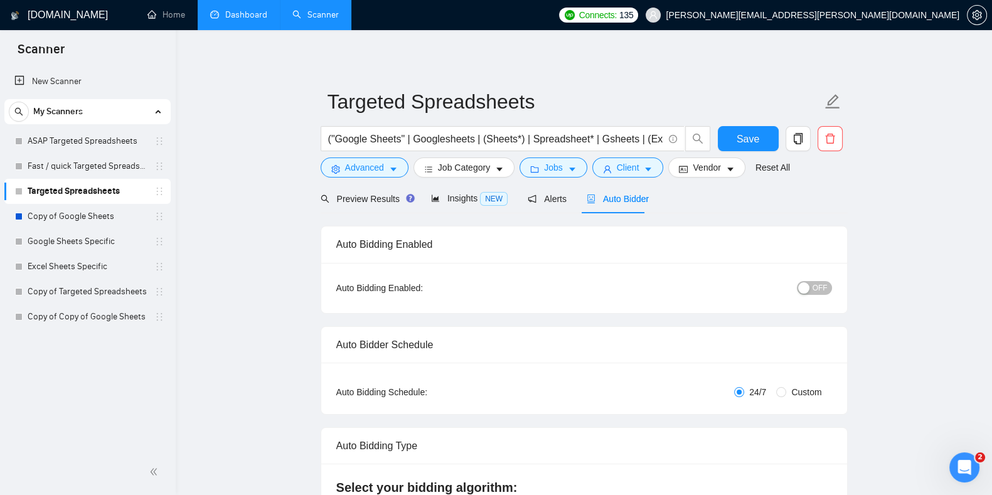
click at [825, 284] on span "OFF" at bounding box center [819, 288] width 15 height 14
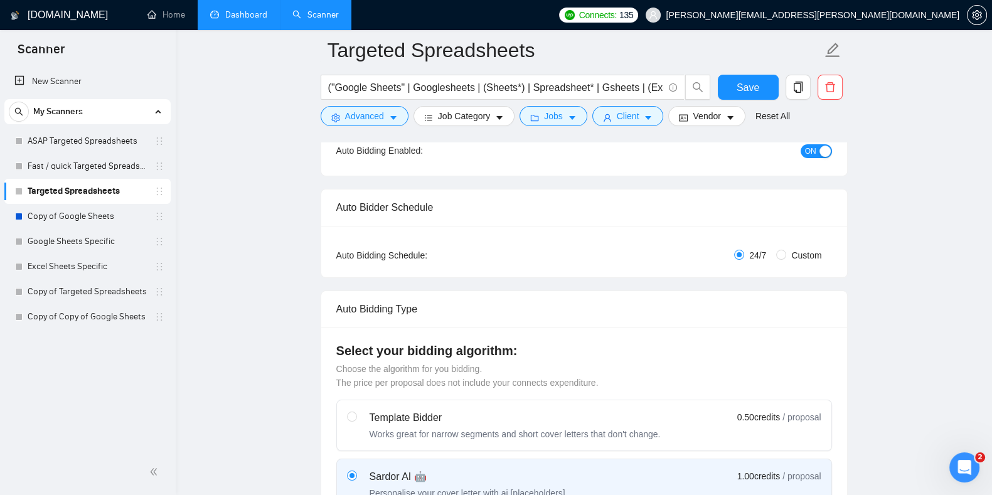
click at [523, 368] on div "Select your bidding algorithm: Choose the algorithm for you bidding. The price …" at bounding box center [584, 366] width 496 height 48
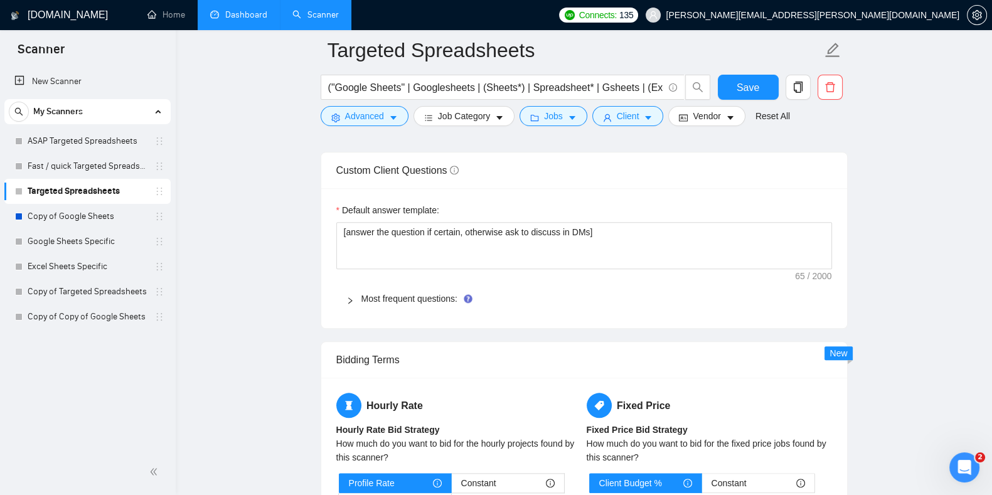
scroll to position [1709, 0]
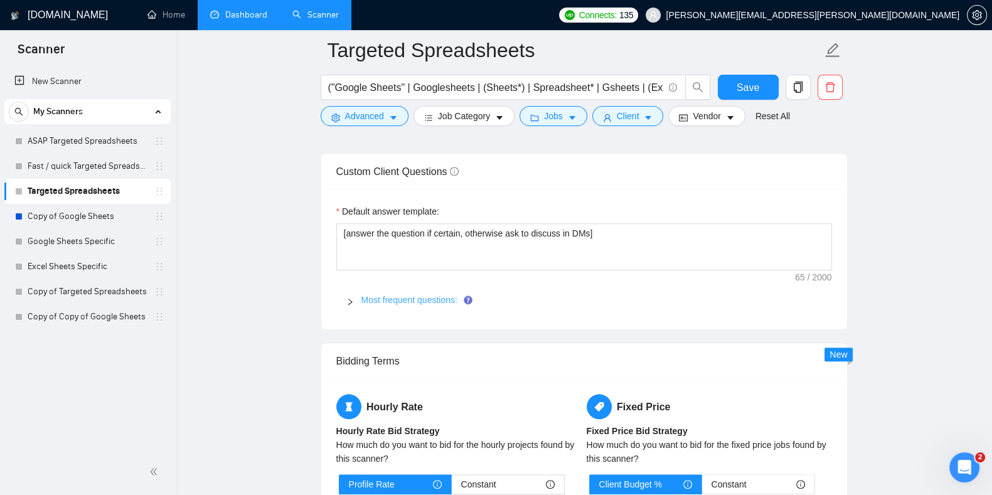
click at [391, 299] on link "Most frequent questions:" at bounding box center [409, 300] width 96 height 10
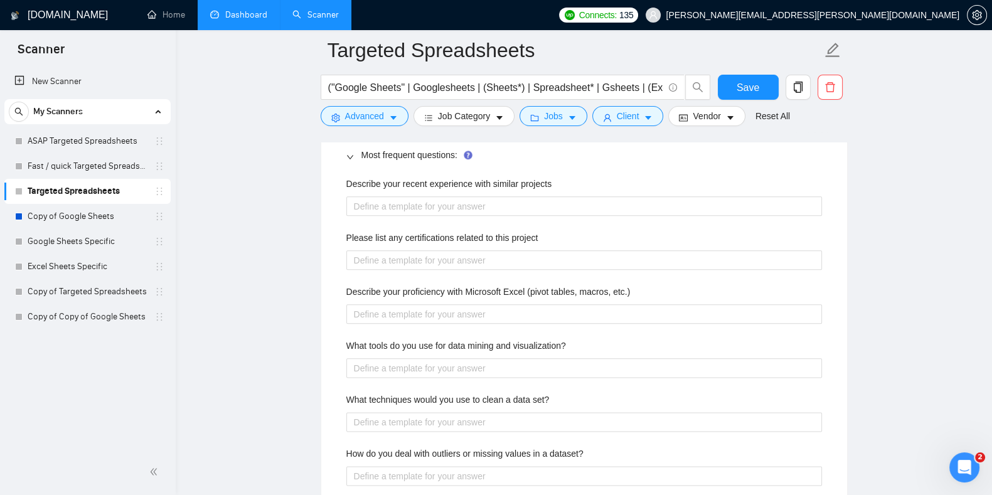
scroll to position [1854, 0]
click at [455, 206] on projects "Describe your recent experience with similar projects" at bounding box center [584, 206] width 476 height 20
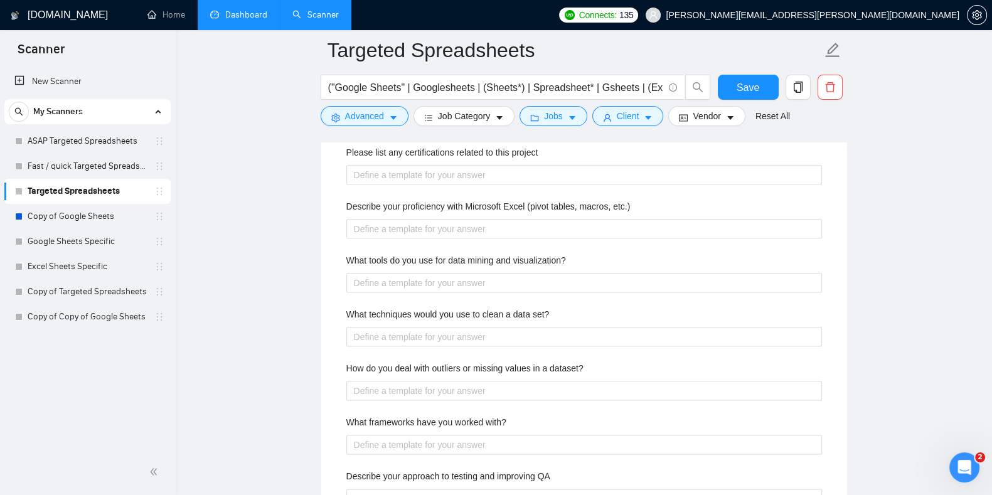
scroll to position [1933, 0]
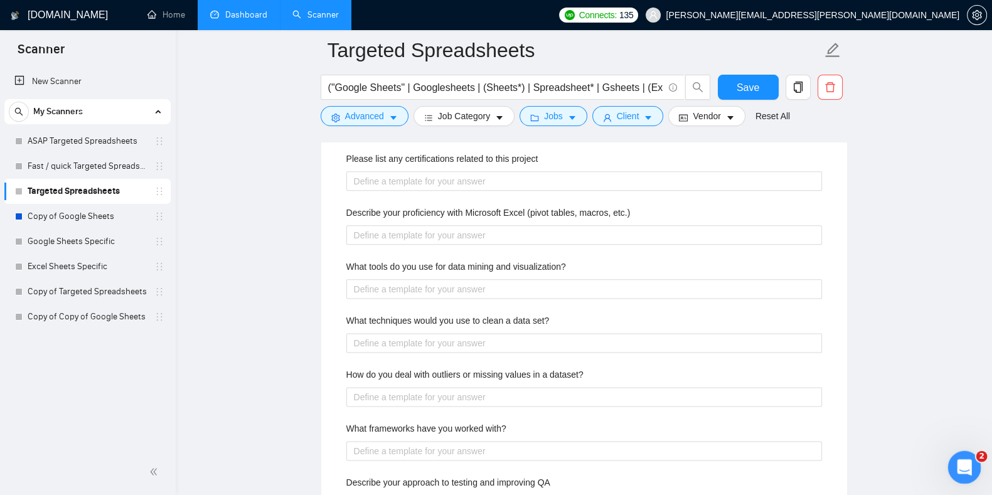
click at [962, 466] on icon "Open Intercom Messenger" at bounding box center [962, 465] width 21 height 21
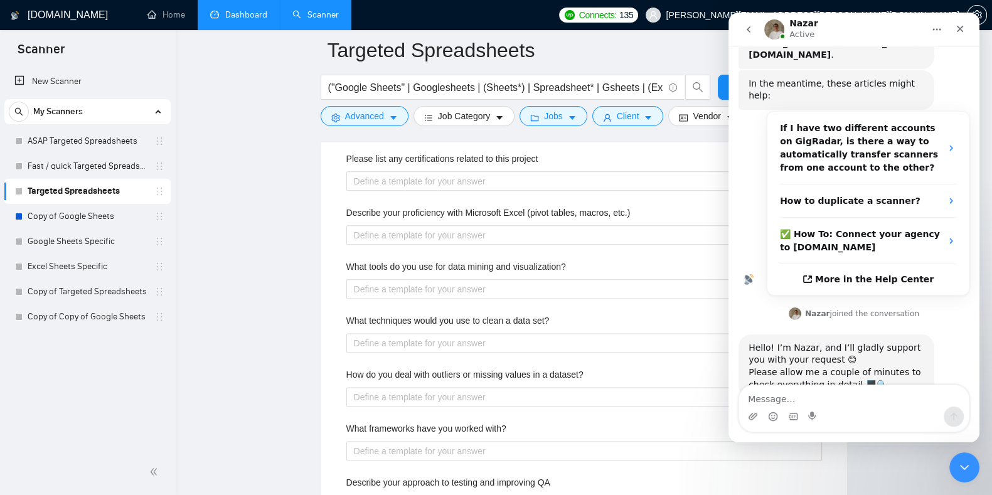
scroll to position [156, 0]
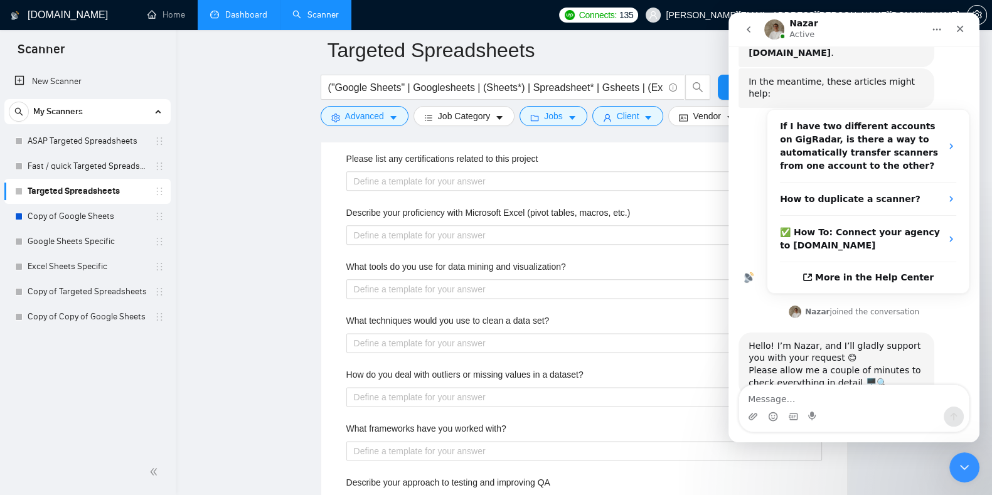
click at [232, 263] on main "Targeted Spreadsheets ("Google Sheets" | Googlesheets | (Sheets*) | Spreadsheet…" at bounding box center [584, 240] width 776 height 4247
click at [961, 29] on icon "Close" at bounding box center [960, 29] width 7 height 7
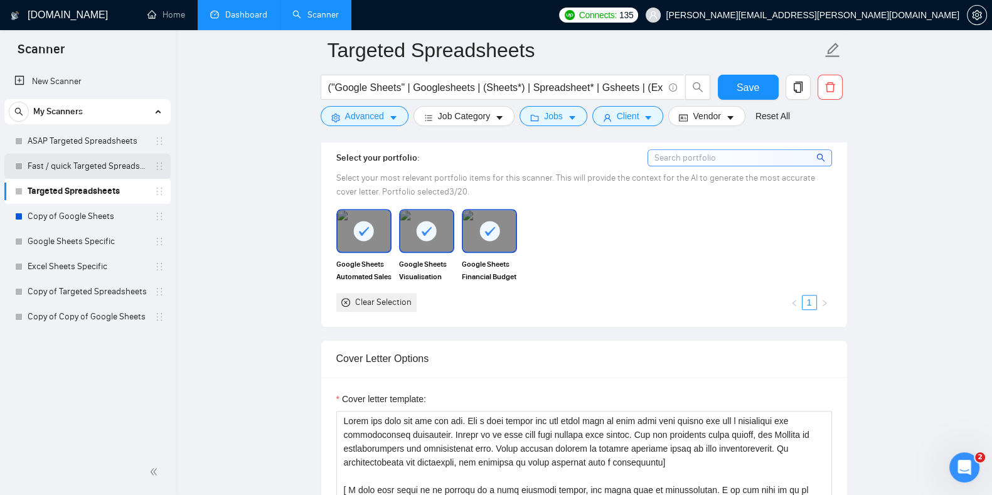
scroll to position [1113, 0]
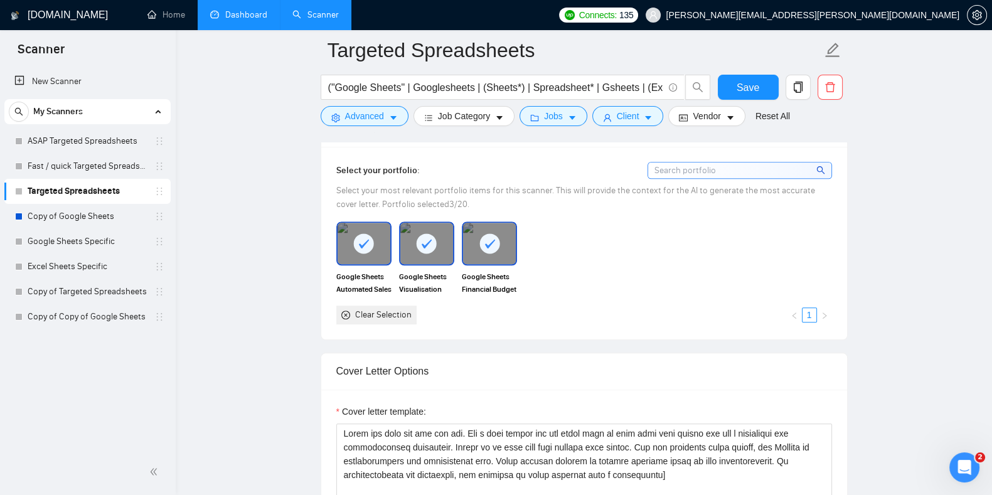
click at [82, 188] on link "Targeted Spreadsheets" at bounding box center [87, 191] width 119 height 25
click at [750, 80] on span "Save" at bounding box center [748, 88] width 23 height 16
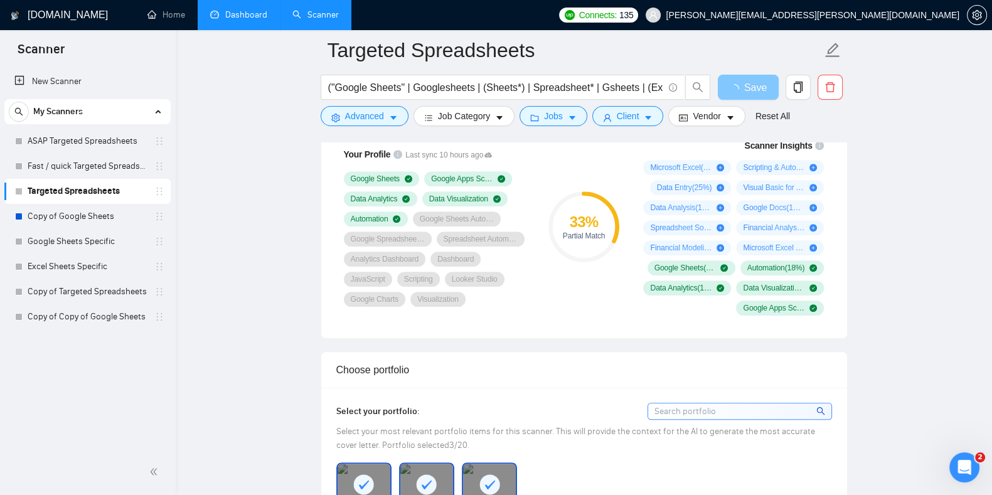
scroll to position [876, 0]
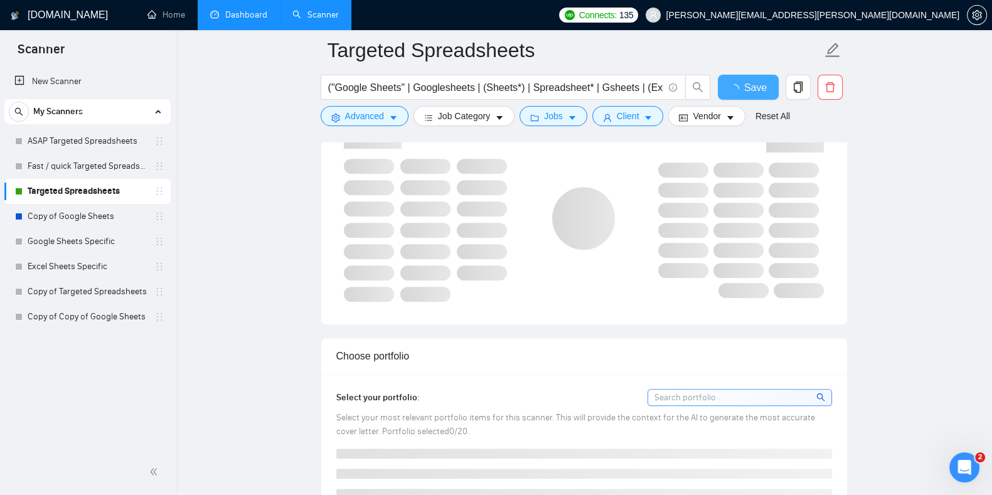
checkbox input "true"
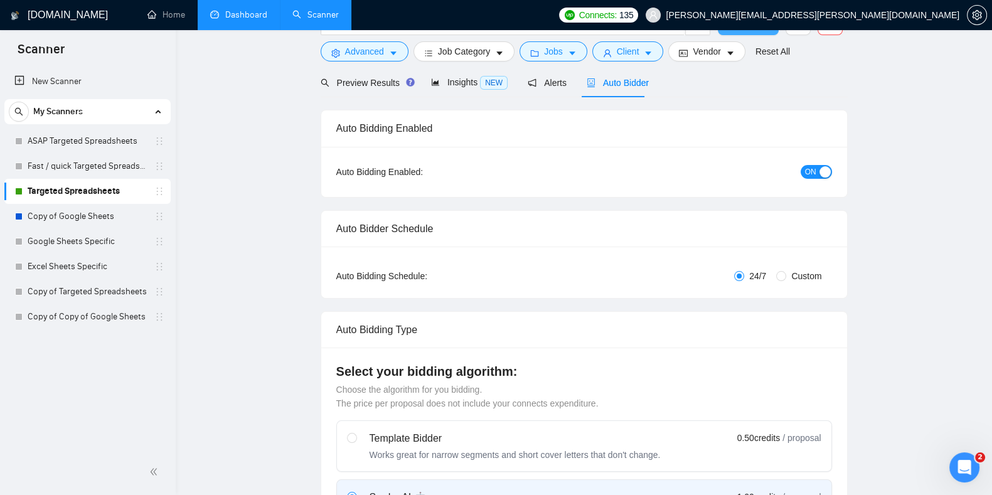
scroll to position [0, 0]
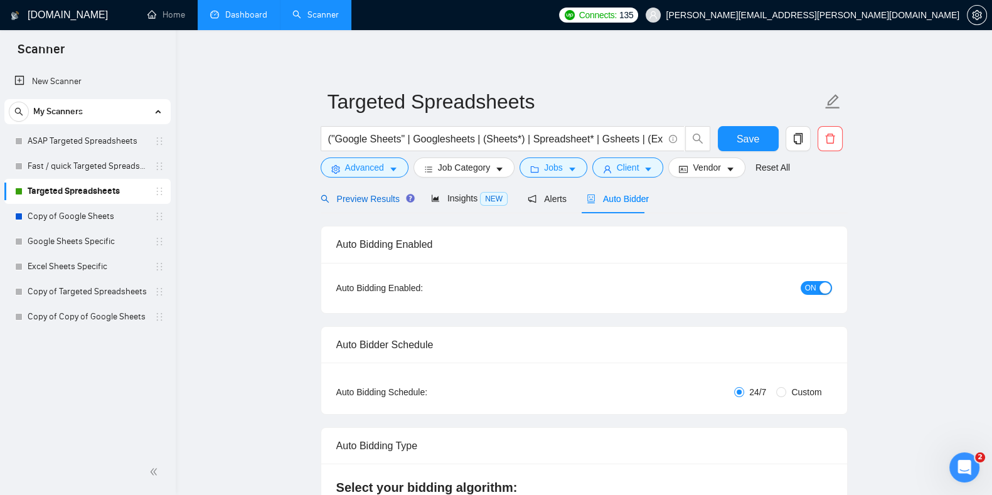
click at [378, 195] on span "Preview Results" at bounding box center [366, 199] width 90 height 10
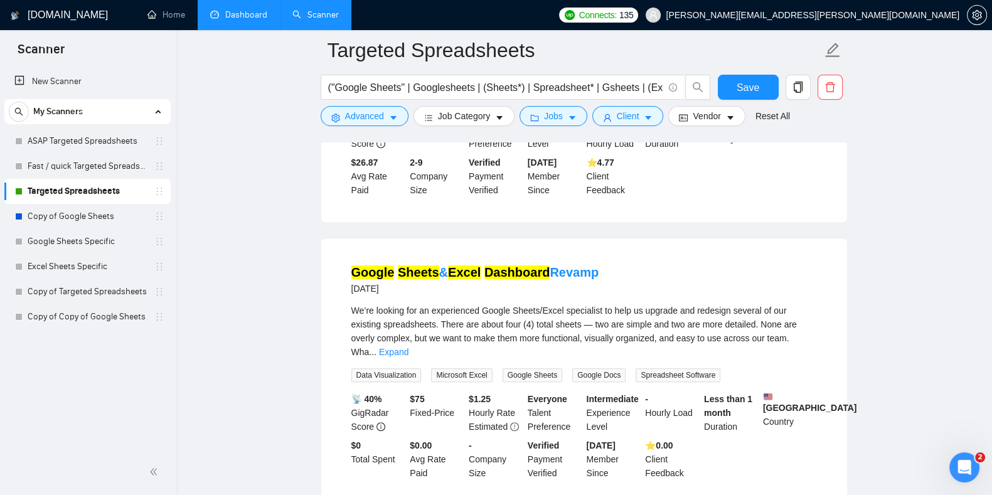
scroll to position [856, 0]
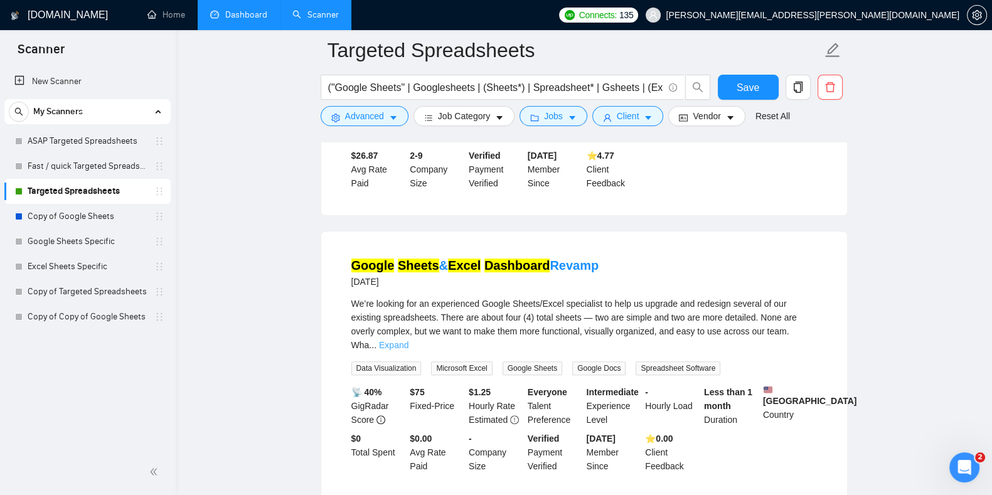
click at [408, 340] on link "Expand" at bounding box center [393, 345] width 29 height 10
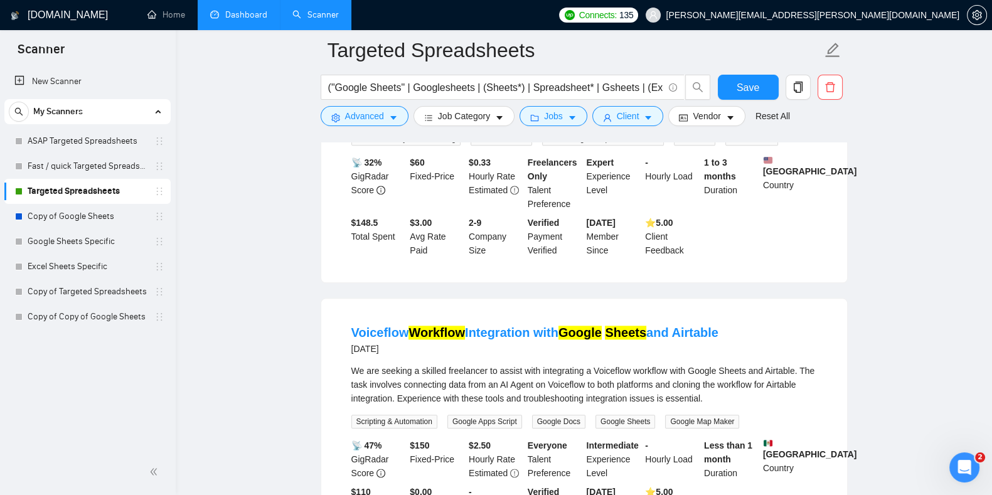
scroll to position [1817, 0]
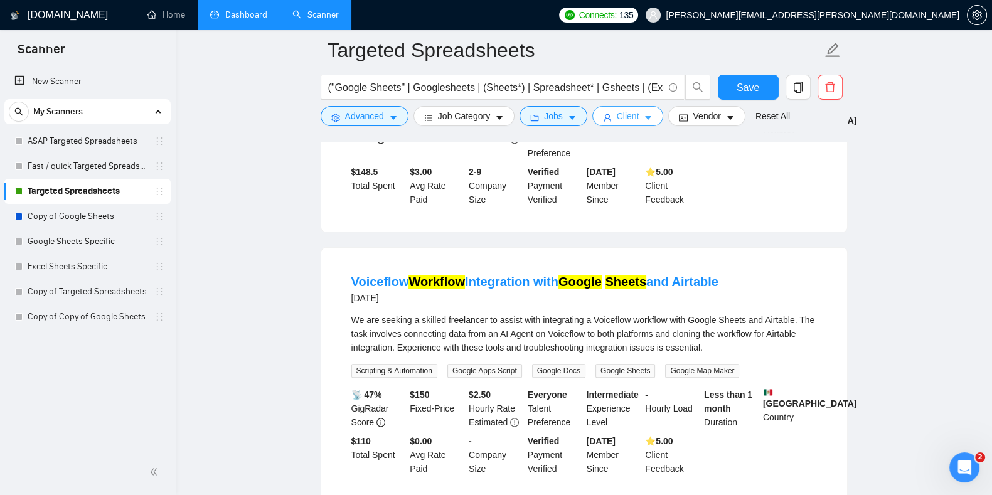
click at [627, 119] on span "Client" at bounding box center [628, 116] width 23 height 14
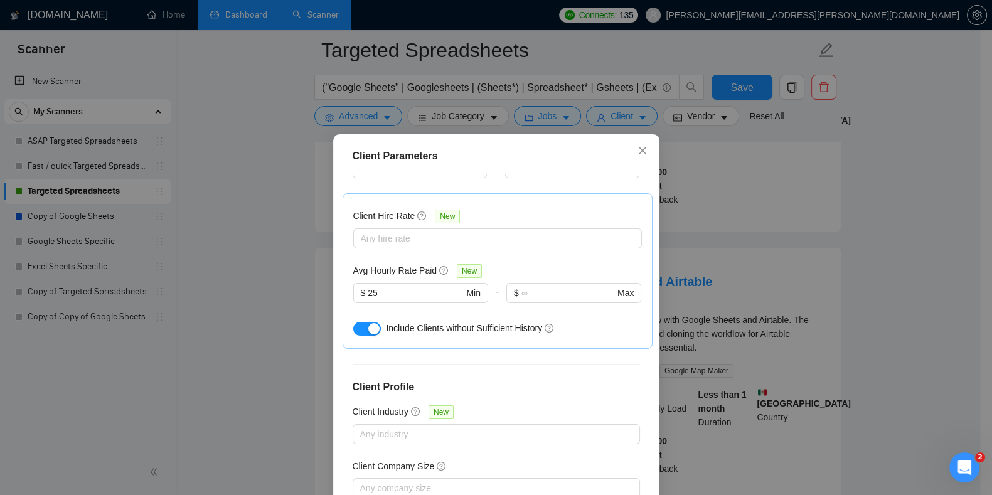
scroll to position [376, 0]
click at [726, 304] on div "Client Parameters Client Location Include Client Countries Select Exclude Clien…" at bounding box center [496, 247] width 992 height 495
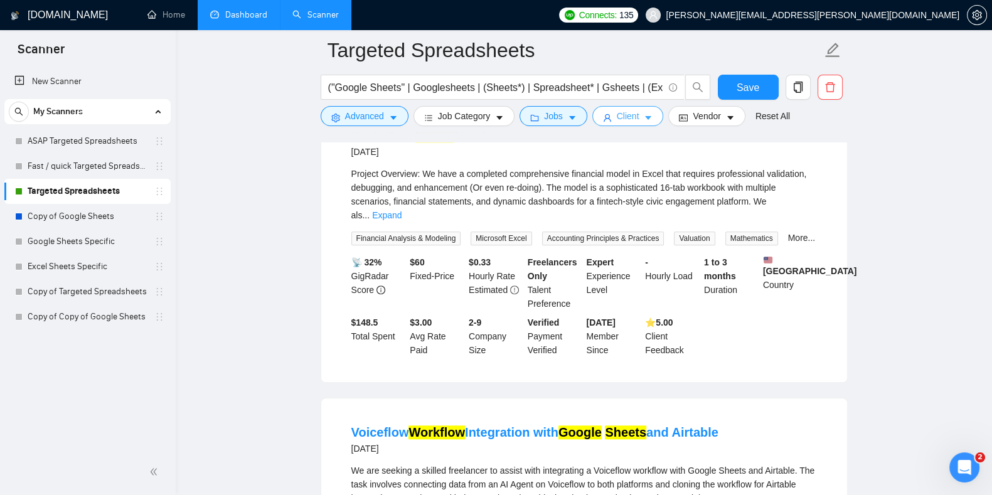
scroll to position [1668, 0]
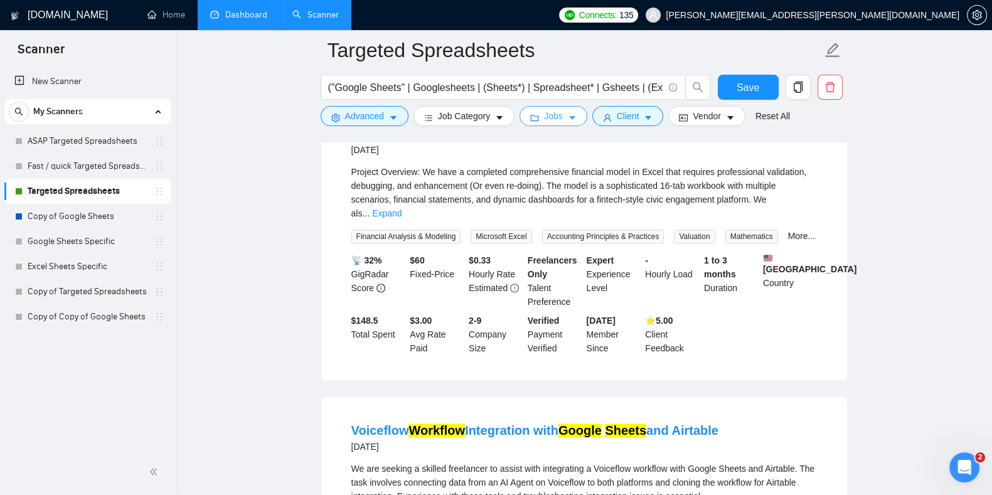
click at [558, 120] on button "Jobs" at bounding box center [553, 116] width 68 height 20
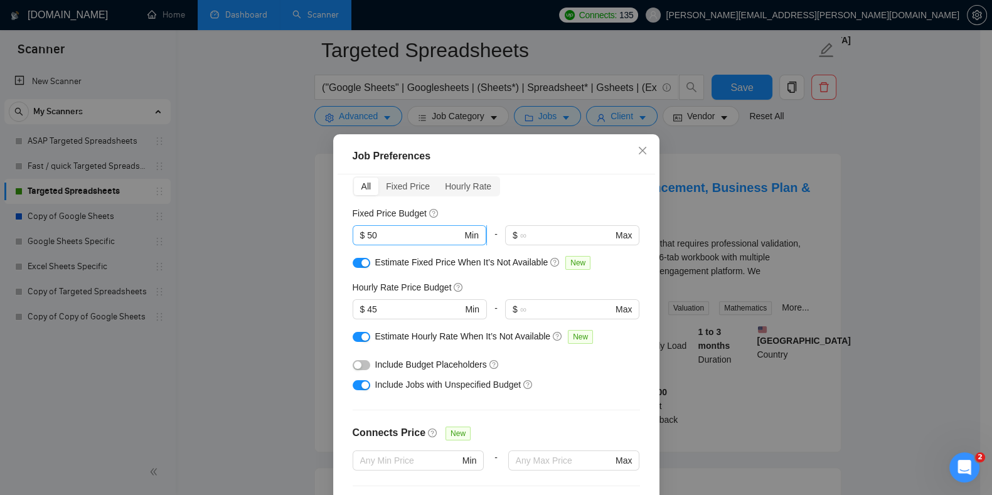
scroll to position [58, 0]
click at [617, 122] on div "Job Preferences Budget Project Type All Fixed Price Hourly Rate Fixed Price Bud…" at bounding box center [496, 247] width 992 height 495
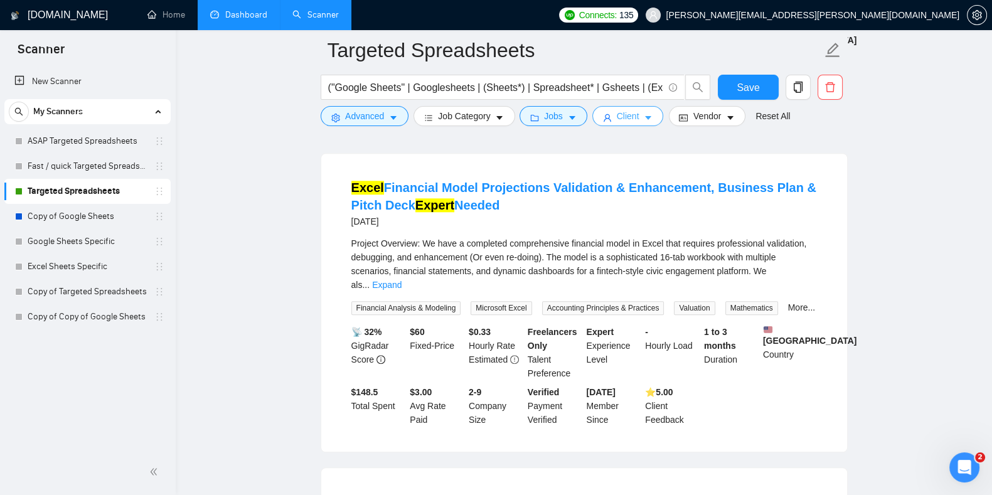
click at [627, 120] on span "Client" at bounding box center [628, 116] width 23 height 14
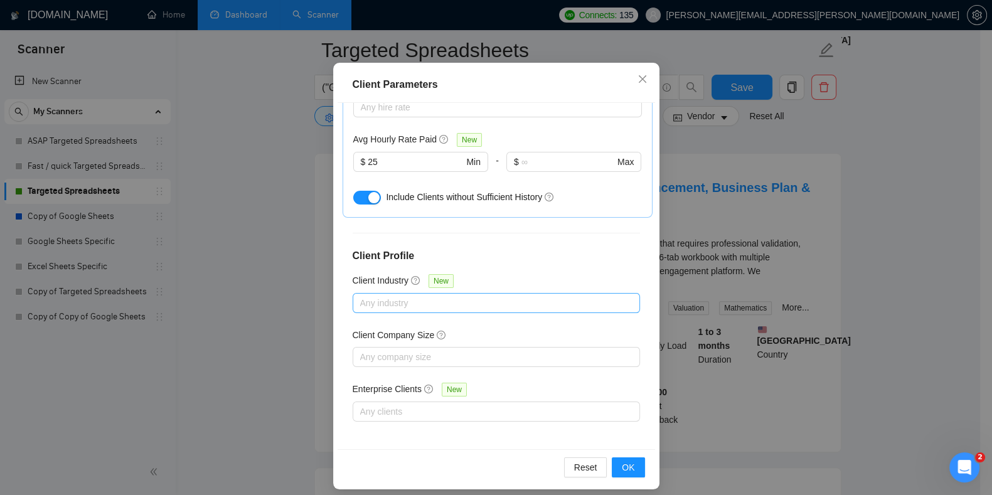
scroll to position [80, 0]
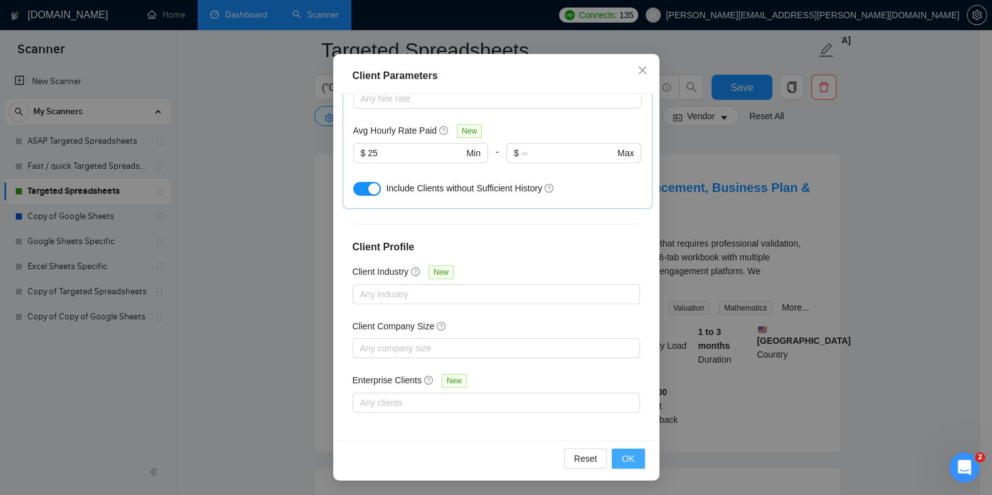
click at [622, 453] on span "OK" at bounding box center [628, 459] width 13 height 14
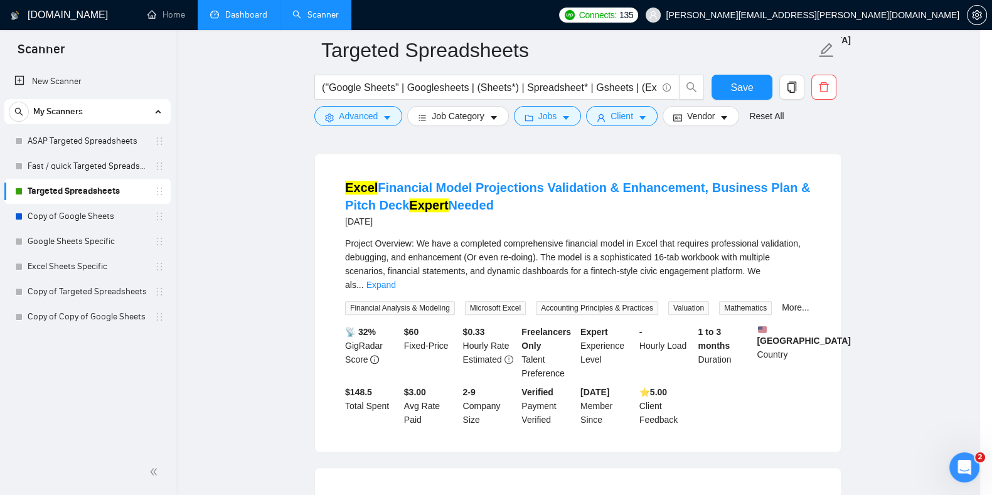
scroll to position [22, 0]
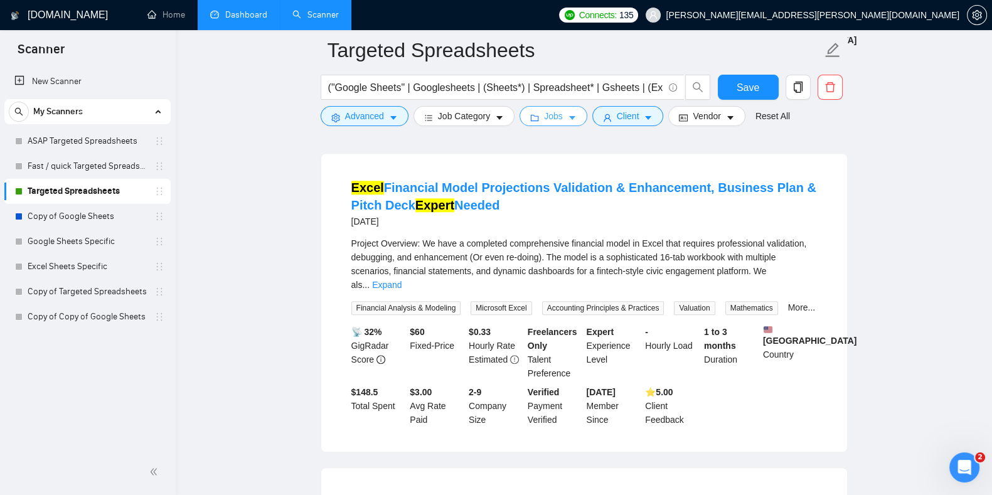
click at [569, 119] on icon "caret-down" at bounding box center [572, 118] width 9 height 9
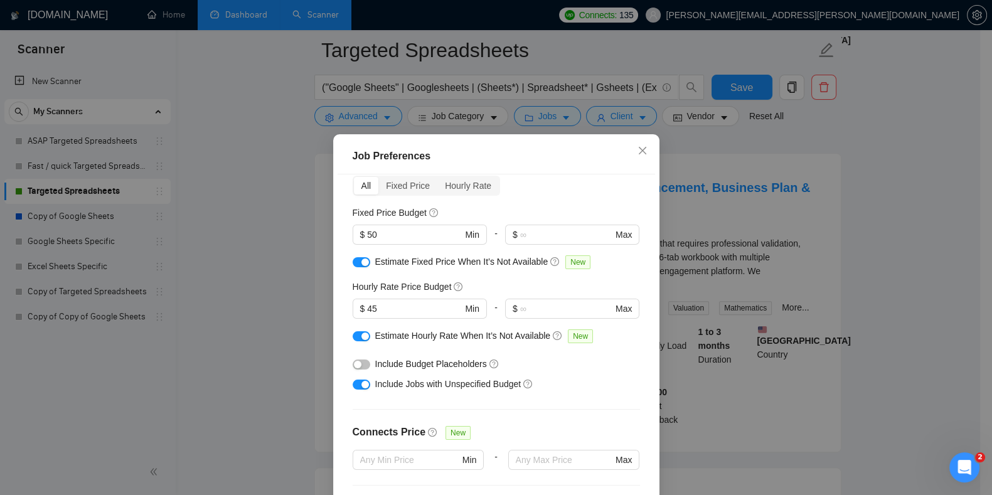
click at [615, 120] on div "Job Preferences Budget Project Type All Fixed Price Hourly Rate Fixed Price Bud…" at bounding box center [496, 247] width 992 height 495
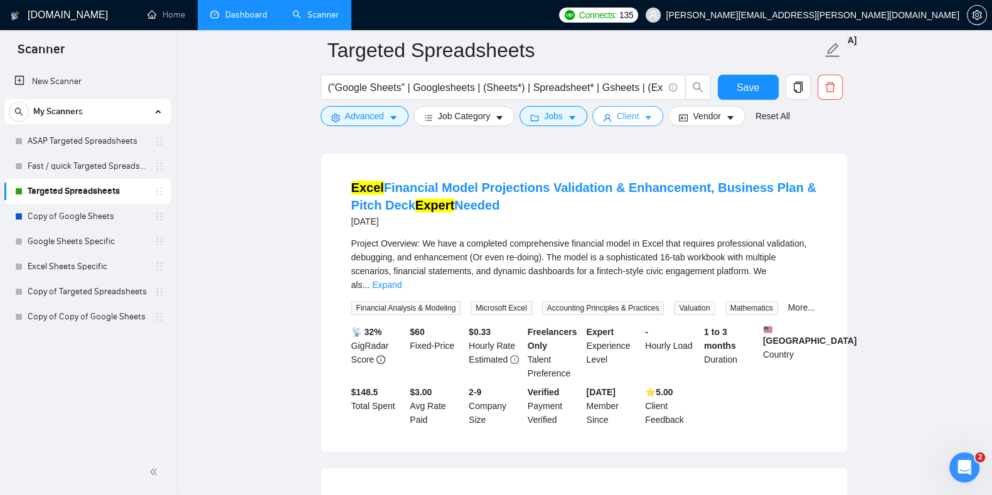
click at [617, 120] on span "Client" at bounding box center [628, 116] width 23 height 14
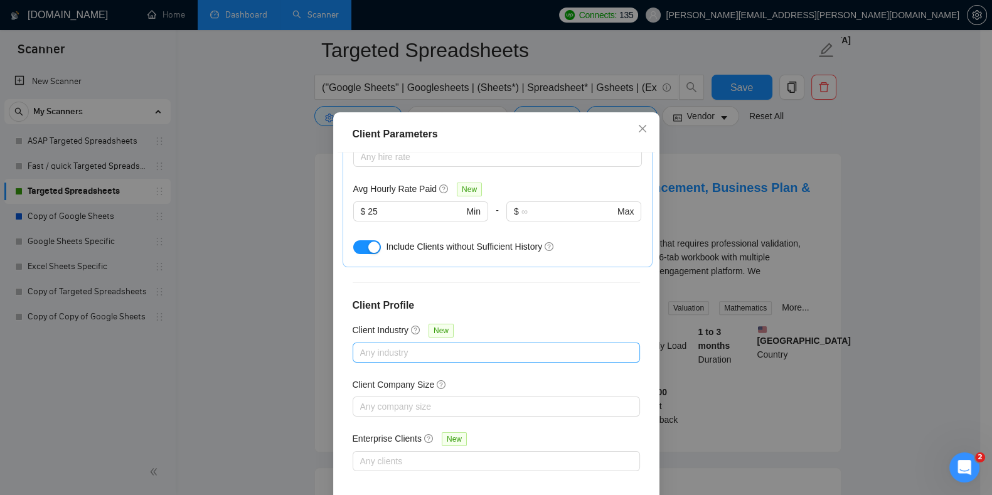
scroll to position [80, 0]
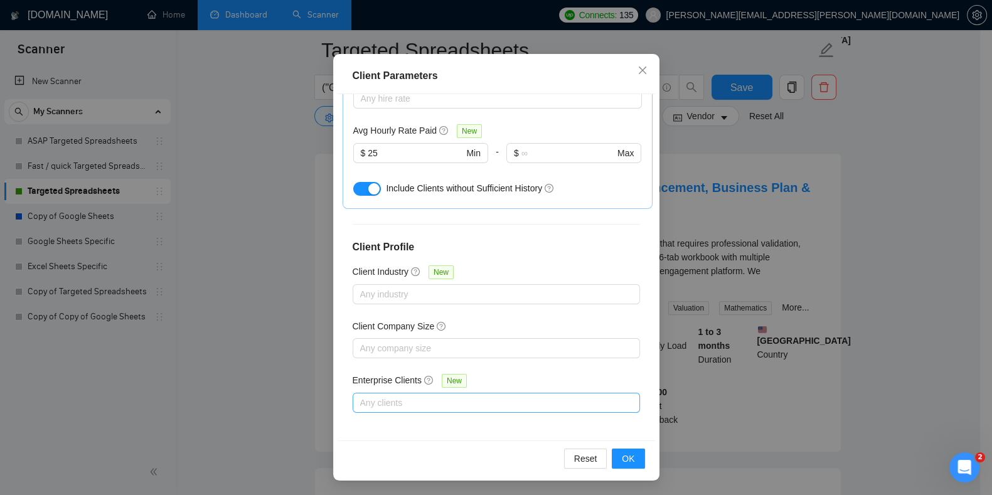
click at [439, 407] on div at bounding box center [490, 402] width 269 height 15
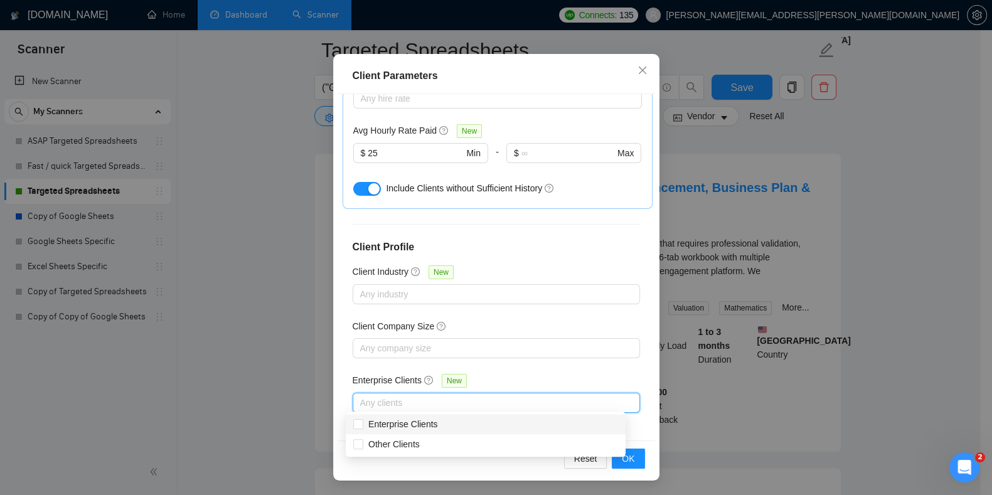
click at [535, 375] on div "Enterprise Clients New" at bounding box center [496, 382] width 287 height 19
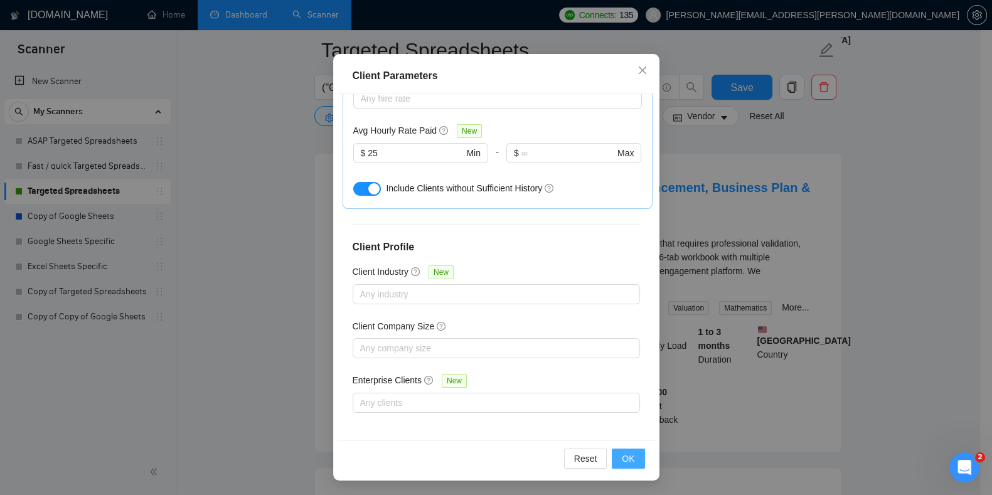
click at [622, 460] on span "OK" at bounding box center [628, 459] width 13 height 14
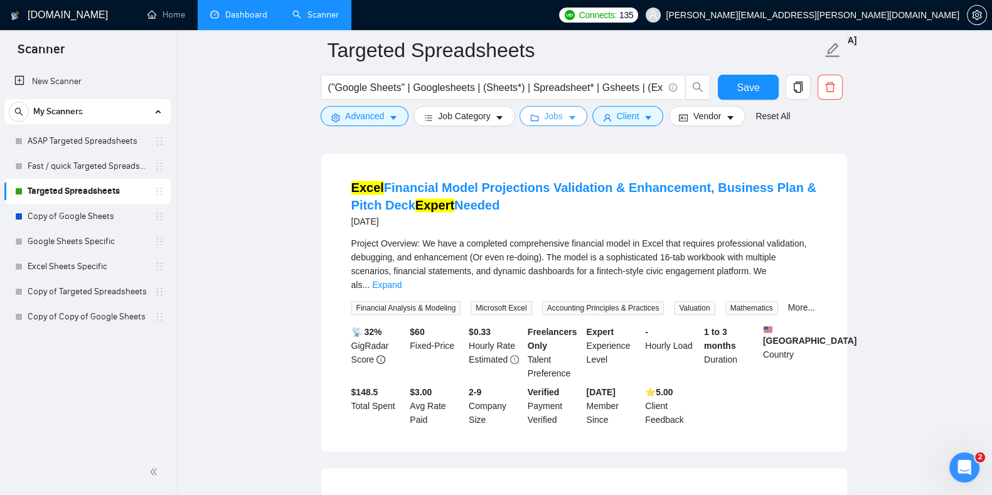
click at [552, 108] on button "Jobs" at bounding box center [553, 116] width 68 height 20
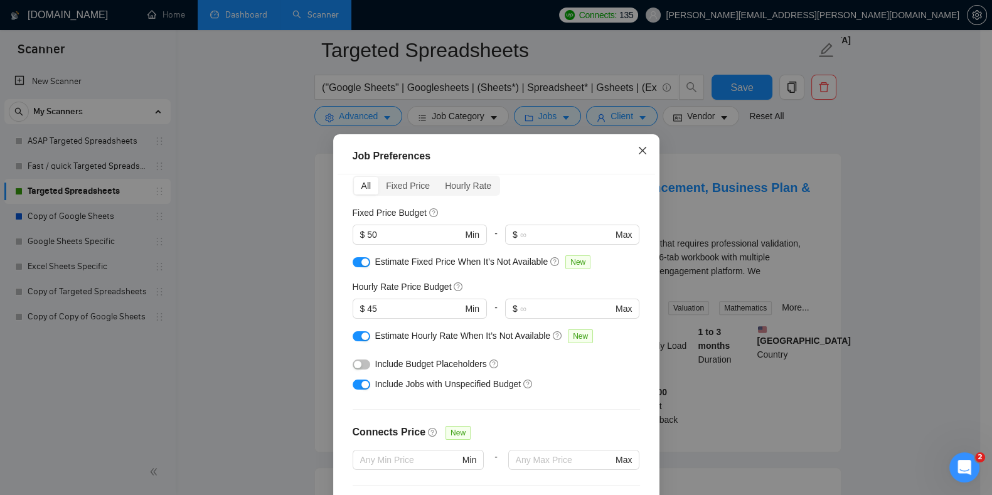
click at [643, 152] on span "Close" at bounding box center [642, 151] width 34 height 34
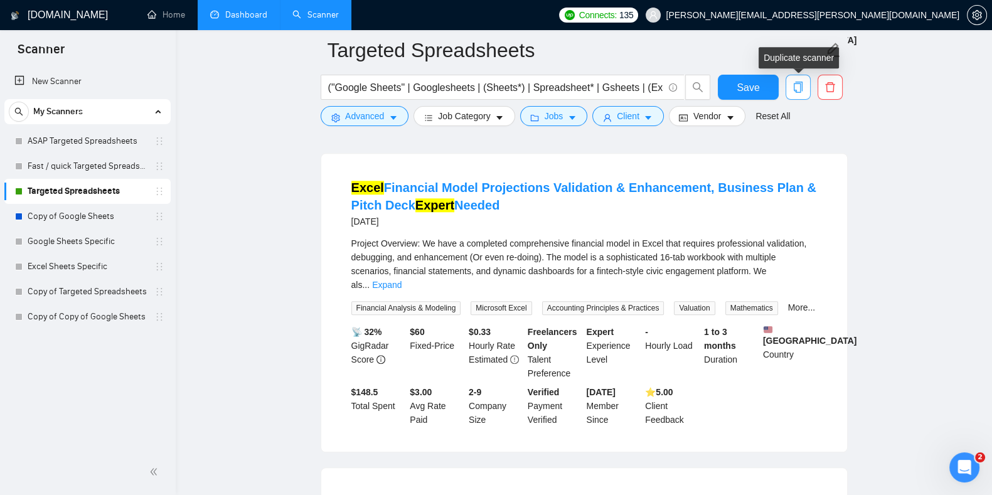
click at [796, 90] on icon "copy" at bounding box center [797, 87] width 9 height 11
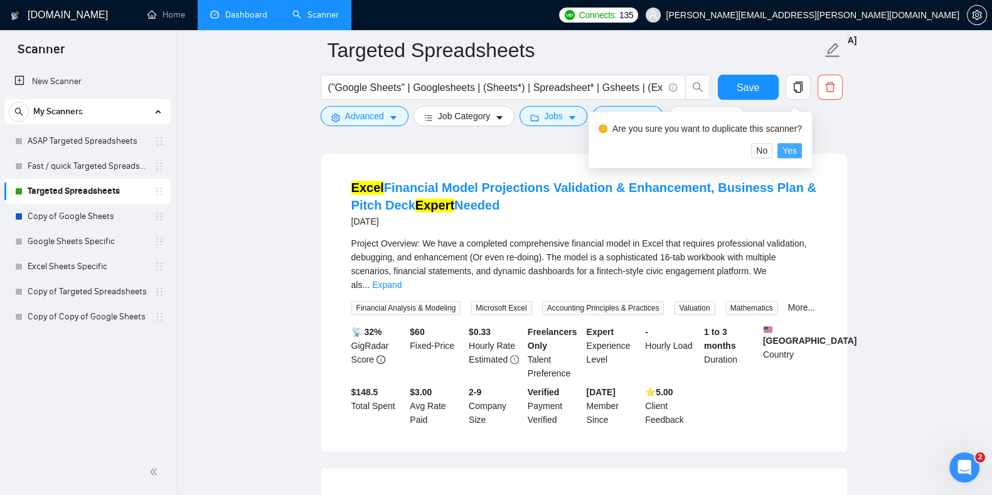
click at [788, 155] on span "Yes" at bounding box center [789, 151] width 14 height 14
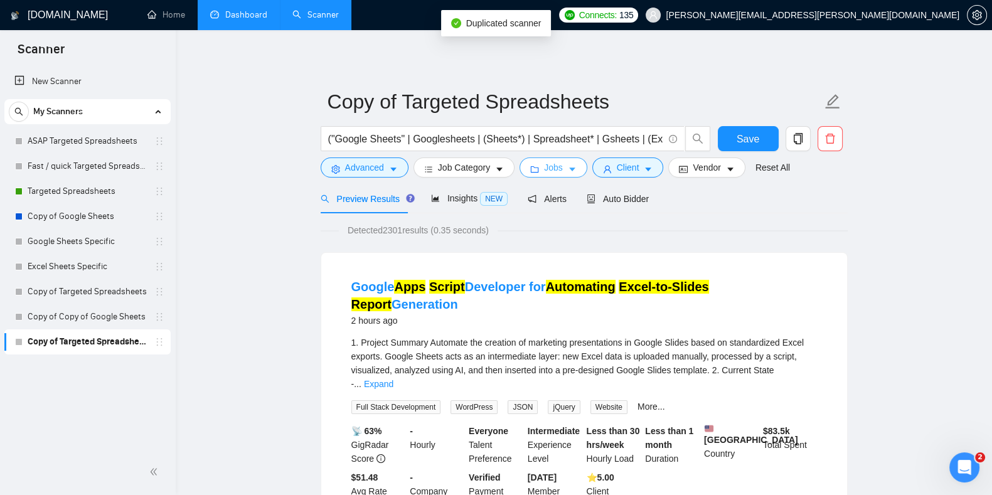
click at [572, 171] on icon "caret-down" at bounding box center [572, 169] width 9 height 9
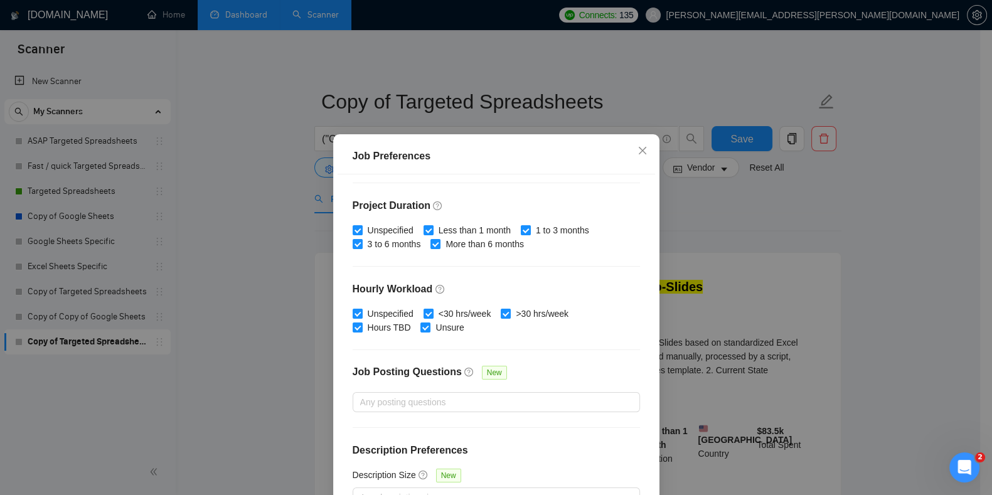
scroll to position [80, 0]
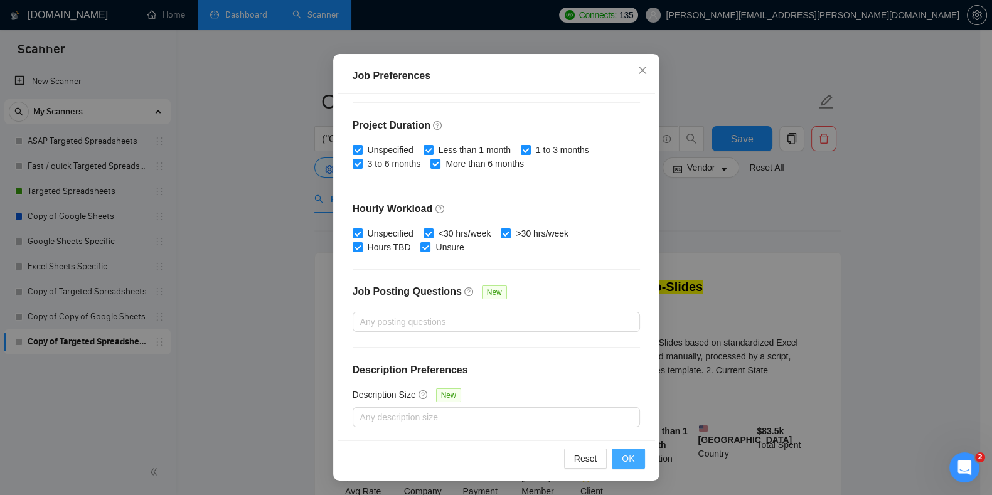
click at [624, 459] on span "OK" at bounding box center [628, 459] width 13 height 14
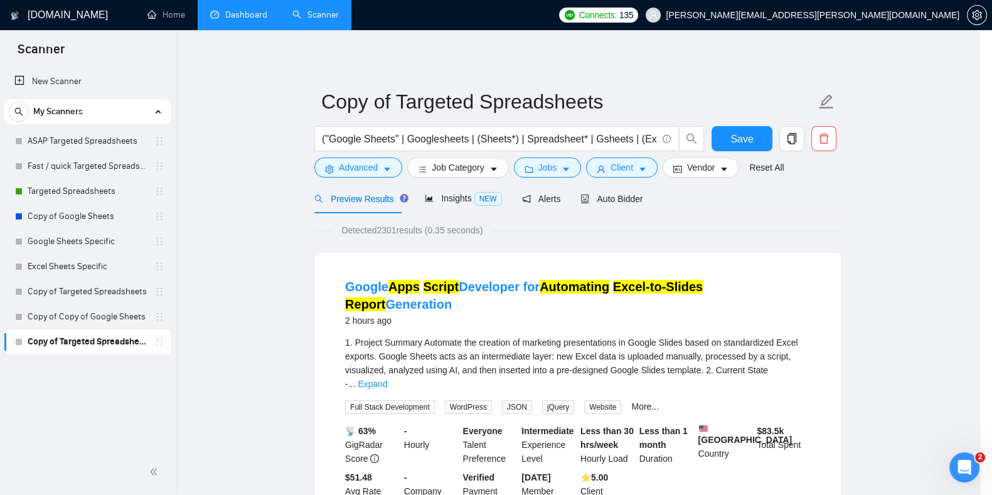
scroll to position [22, 0]
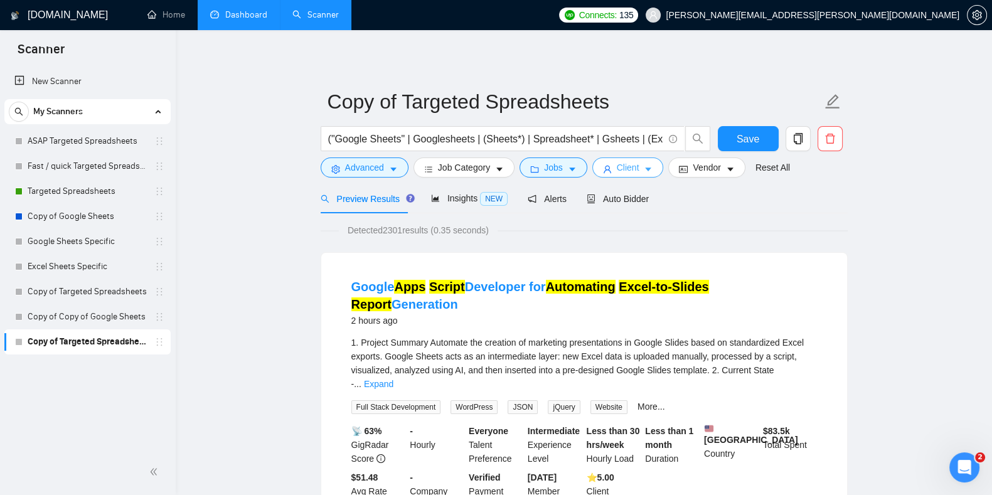
click at [607, 177] on button "Client" at bounding box center [628, 167] width 72 height 20
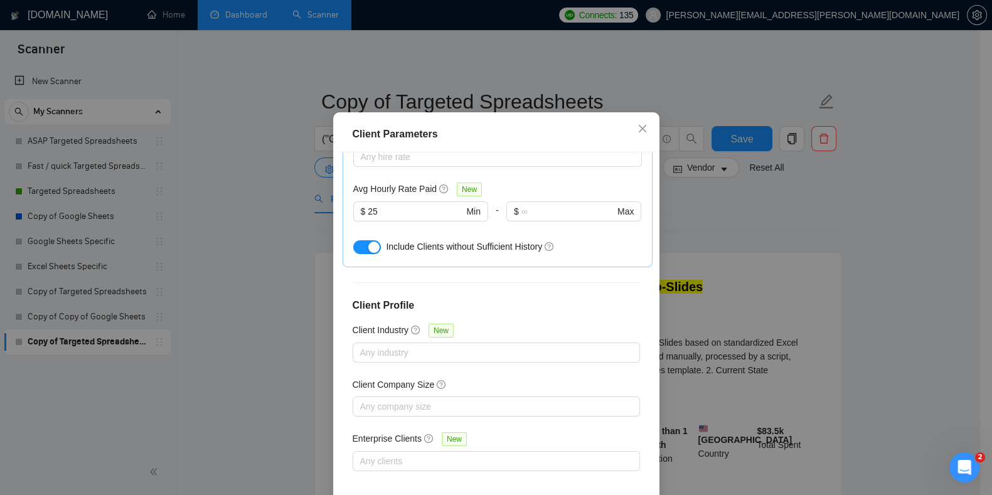
scroll to position [80, 0]
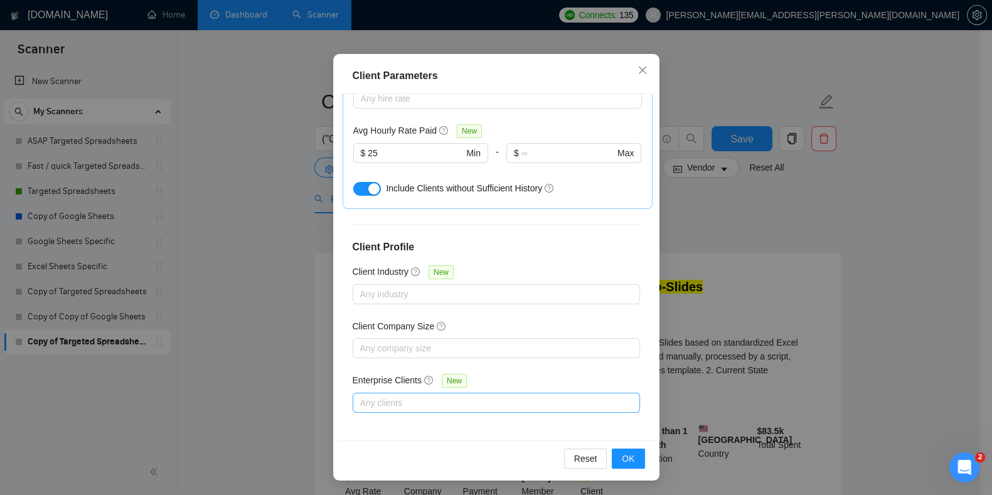
click at [412, 404] on div at bounding box center [490, 402] width 269 height 15
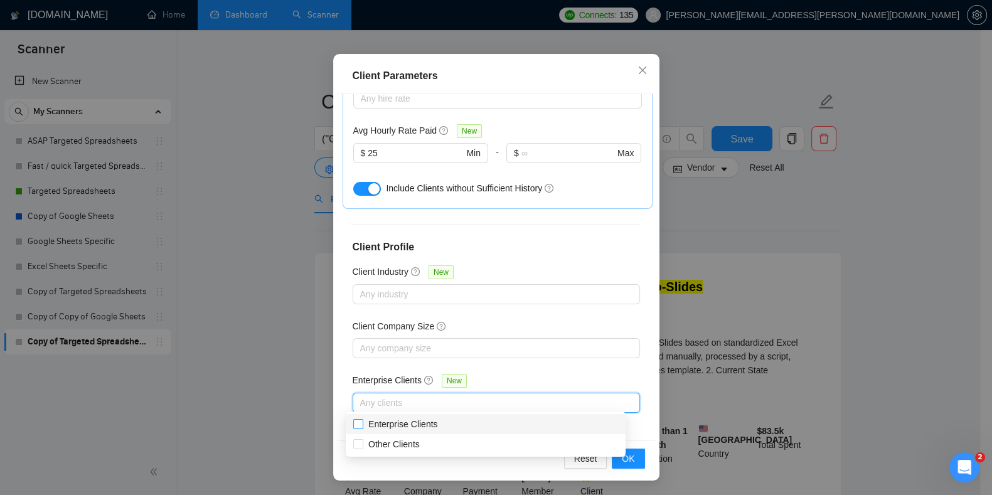
click at [389, 425] on span "Enterprise Clients" at bounding box center [403, 424] width 70 height 10
click at [362, 425] on input "Enterprise Clients" at bounding box center [357, 423] width 9 height 9
checkbox input "true"
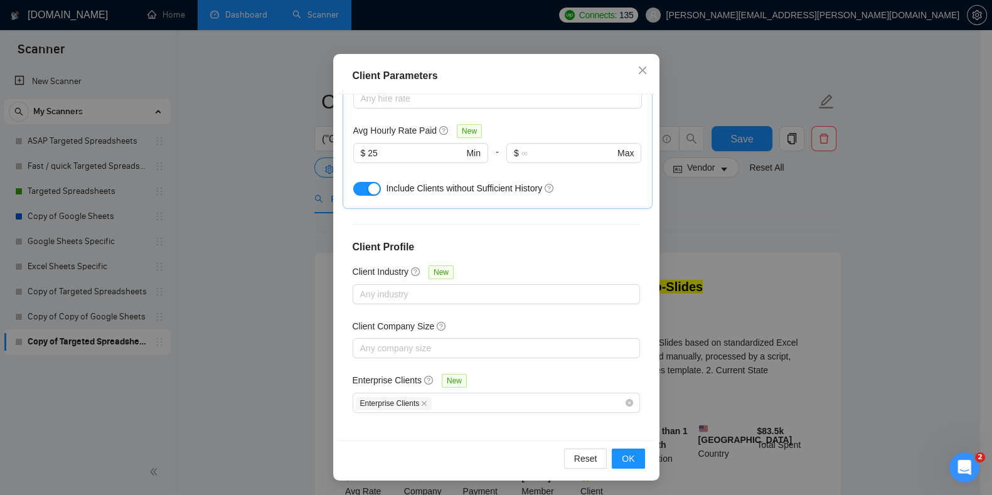
click at [632, 437] on div "Client Location Include Client Countries Select Exclude Client Countries Asia C…" at bounding box center [496, 267] width 317 height 346
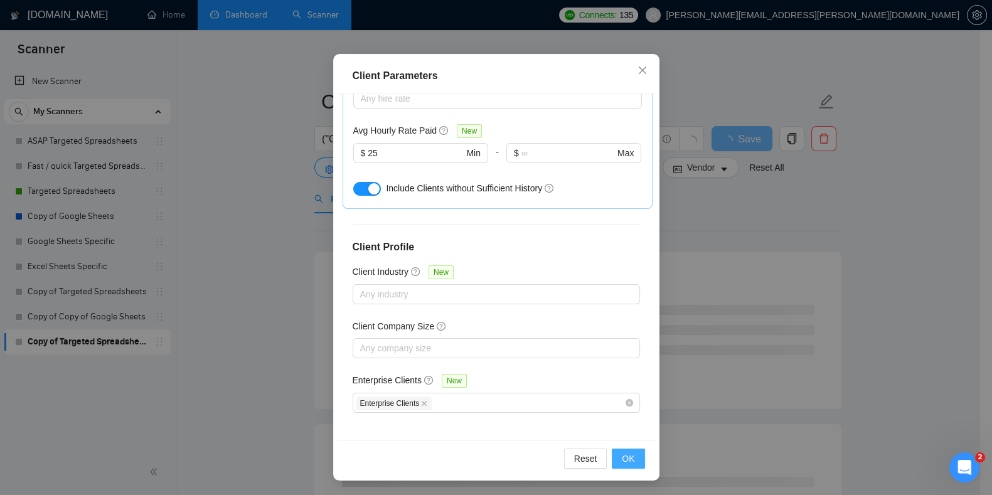
click at [631, 461] on button "OK" at bounding box center [628, 459] width 33 height 20
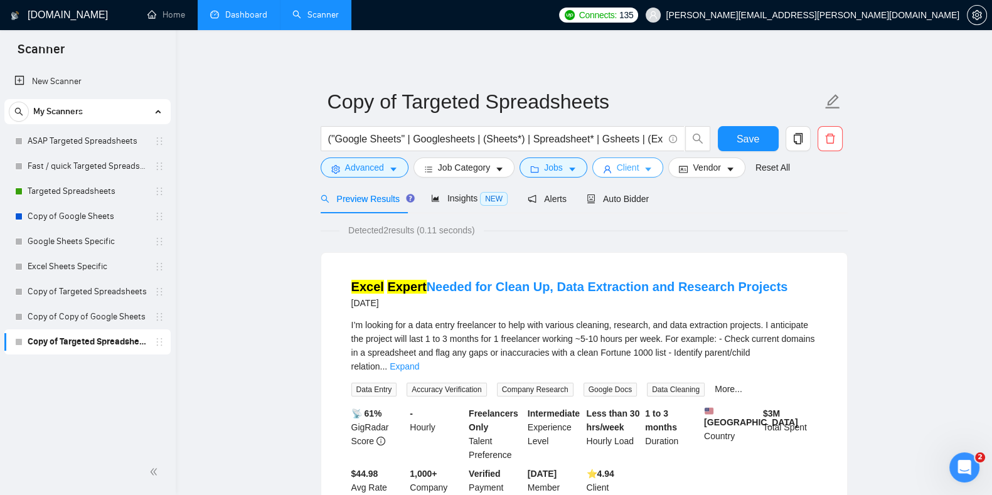
scroll to position [0, 0]
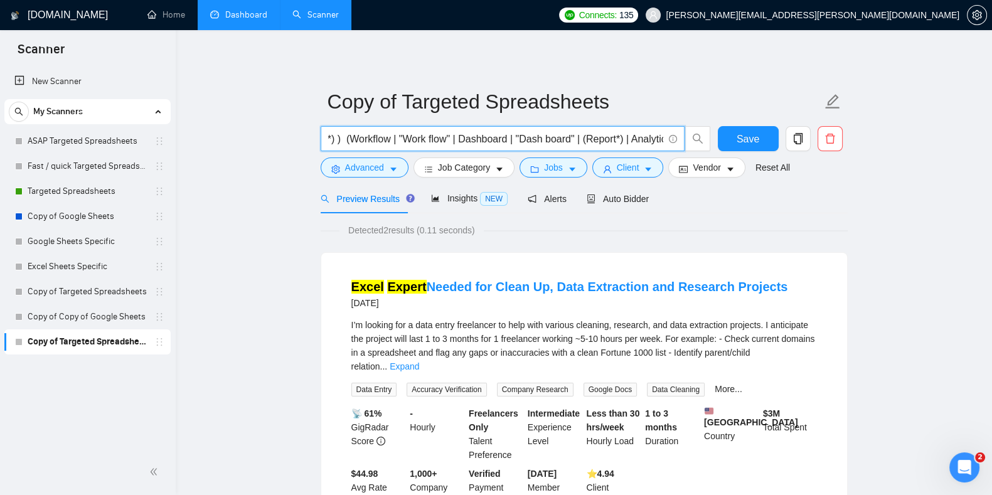
click at [578, 139] on input "("Google Sheets" | Googlesheets | (Sheets*) | Spreadsheet* | Gsheets | (Excel*)…" at bounding box center [495, 139] width 335 height 16
drag, startPoint x: 520, startPoint y: 137, endPoint x: 846, endPoint y: 174, distance: 327.6
click at [846, 174] on form "Copy of Targeted Spreadsheets ("Google Sheets" | Googlesheets | (Sheets*) | Spr…" at bounding box center [584, 133] width 527 height 102
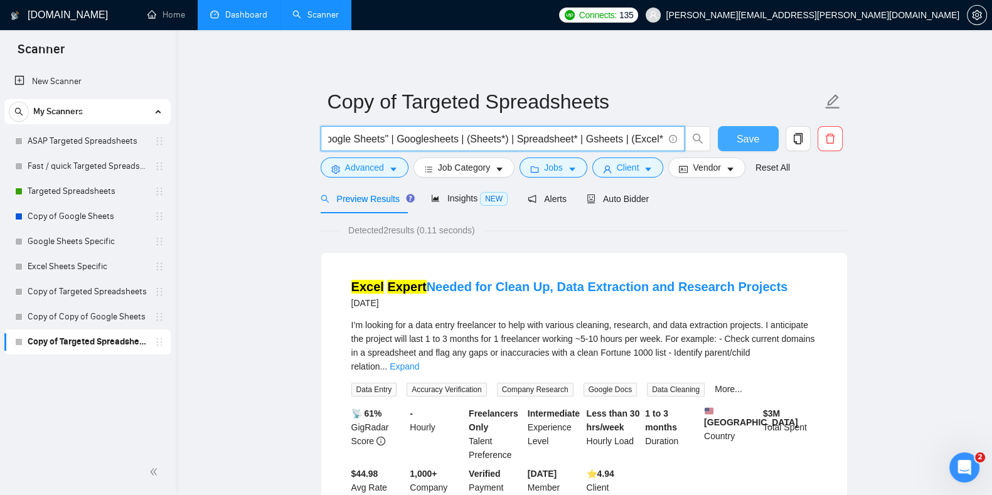
type input "("Google Sheets" | Googlesheets | (Sheets*) | Spreadsheet* | Gsheets | (Excel*)…"
click at [744, 143] on span "Save" at bounding box center [748, 139] width 23 height 16
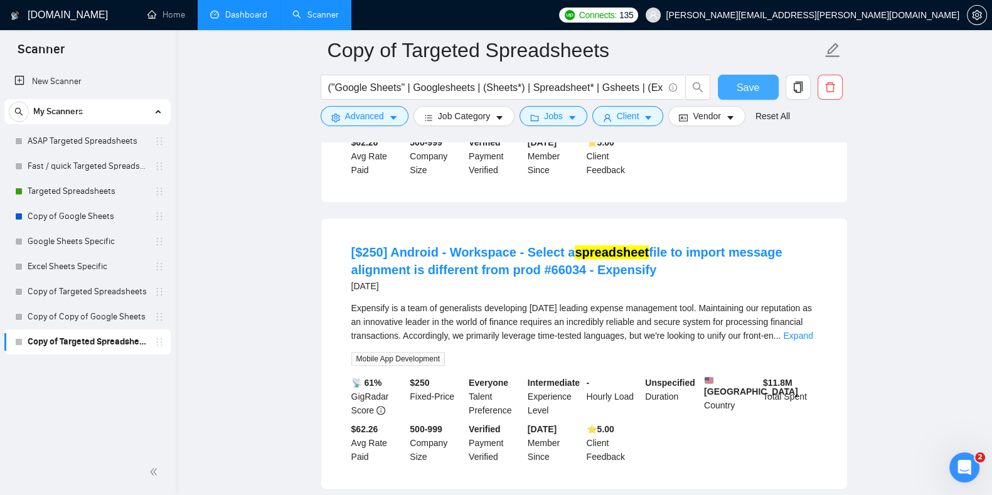
scroll to position [906, 0]
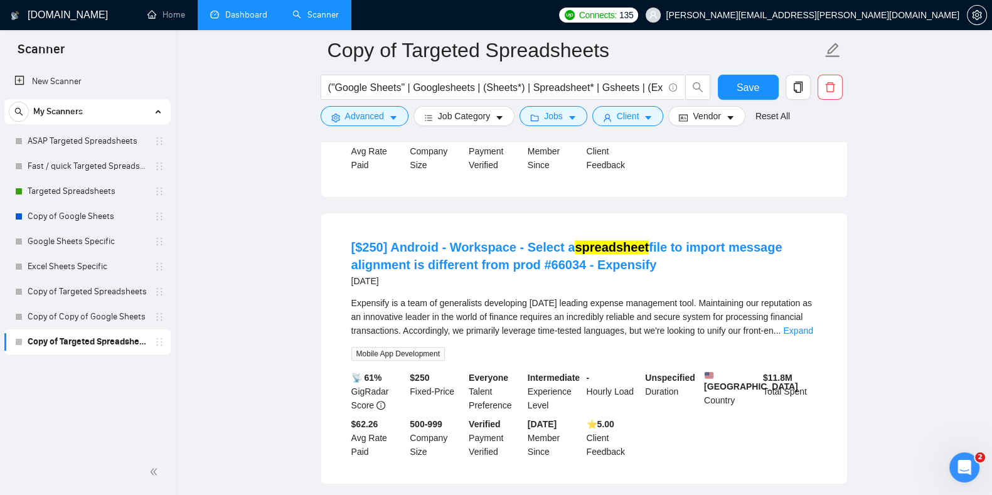
click at [487, 321] on span "Expensify is a team of generalists developing today's leading expense managemen…" at bounding box center [581, 317] width 460 height 38
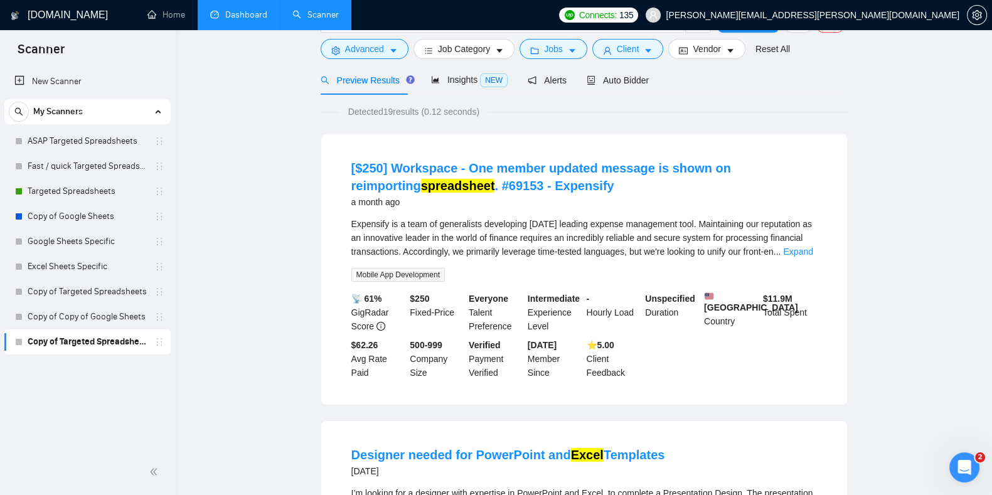
scroll to position [0, 0]
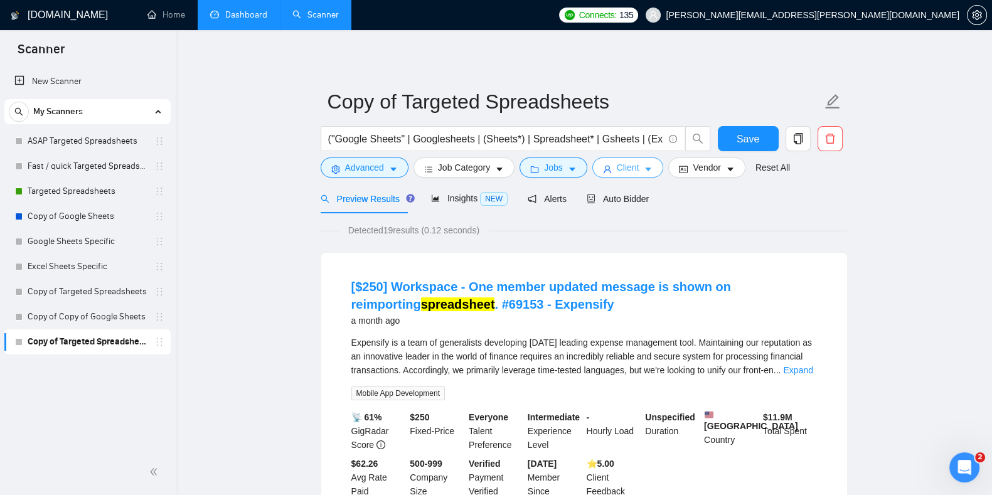
click at [617, 174] on span "Client" at bounding box center [628, 168] width 23 height 14
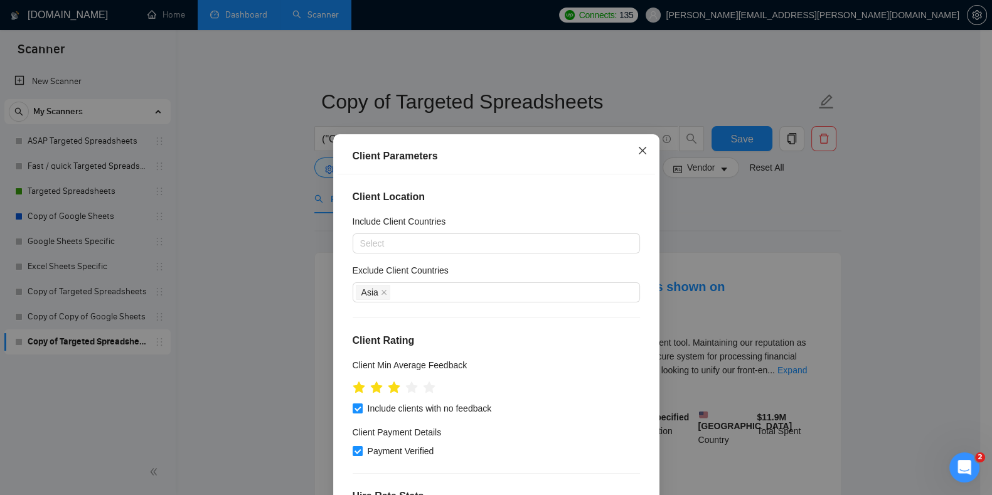
click at [631, 147] on span "Close" at bounding box center [642, 151] width 34 height 34
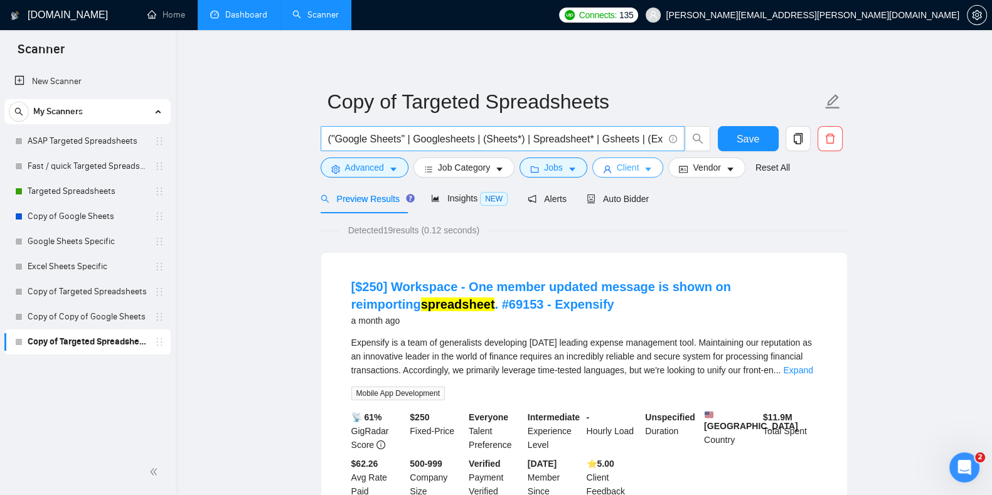
scroll to position [0, 16]
click at [644, 142] on input "("Google Sheets" | Googlesheets | (Sheets*) | Spreadsheet* | Gsheets | (Excel*)…" at bounding box center [495, 139] width 335 height 16
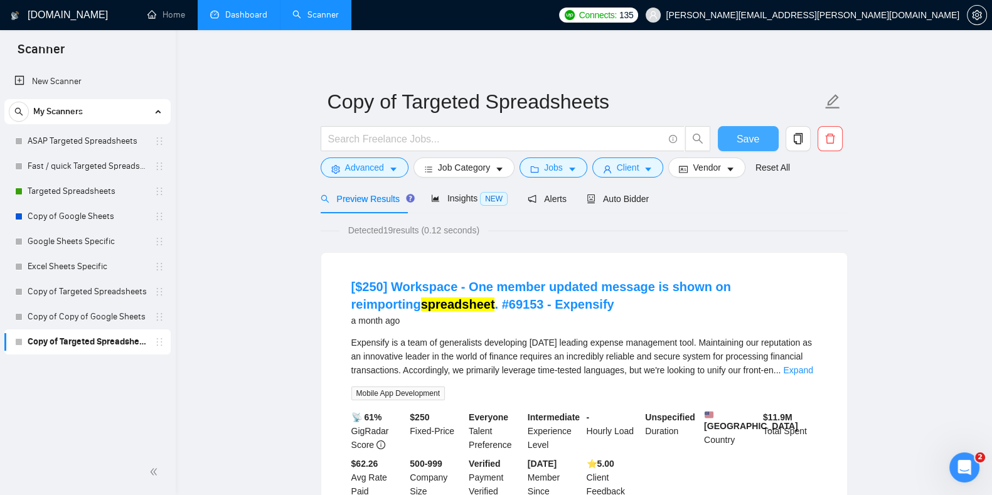
click at [734, 141] on button "Save" at bounding box center [748, 138] width 61 height 25
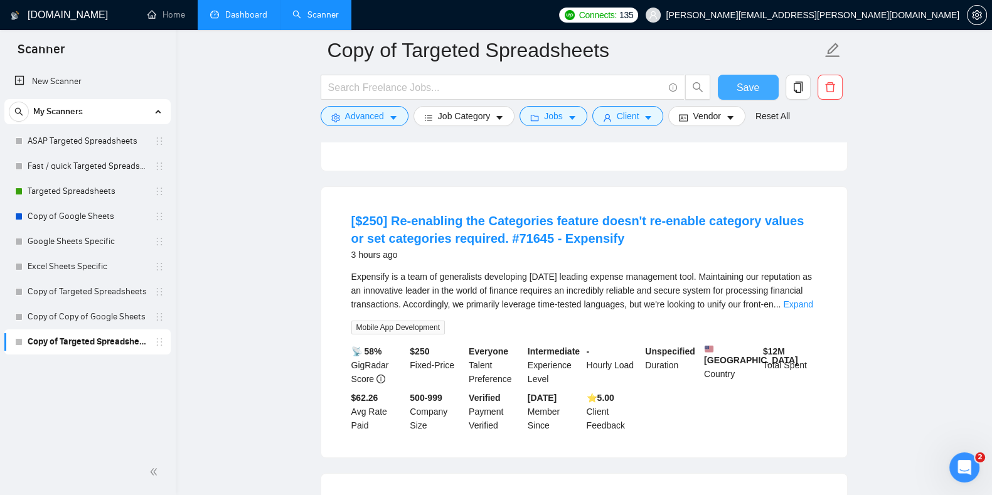
scroll to position [238, 0]
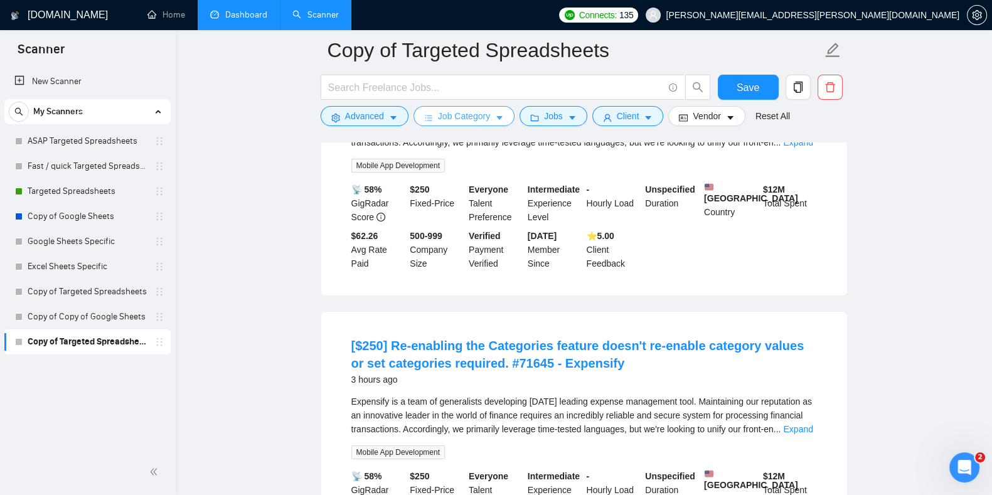
click at [476, 116] on span "Job Category" at bounding box center [464, 116] width 52 height 14
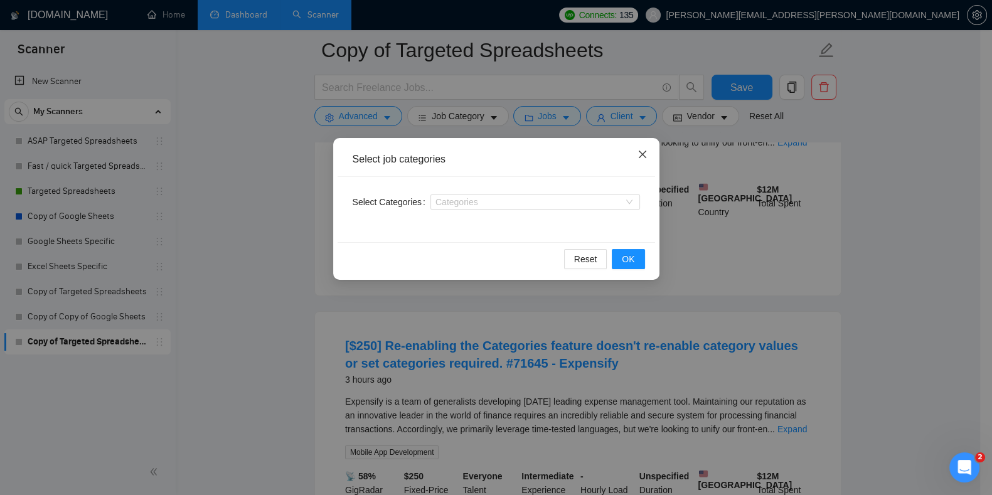
click at [644, 146] on span "Close" at bounding box center [642, 155] width 34 height 34
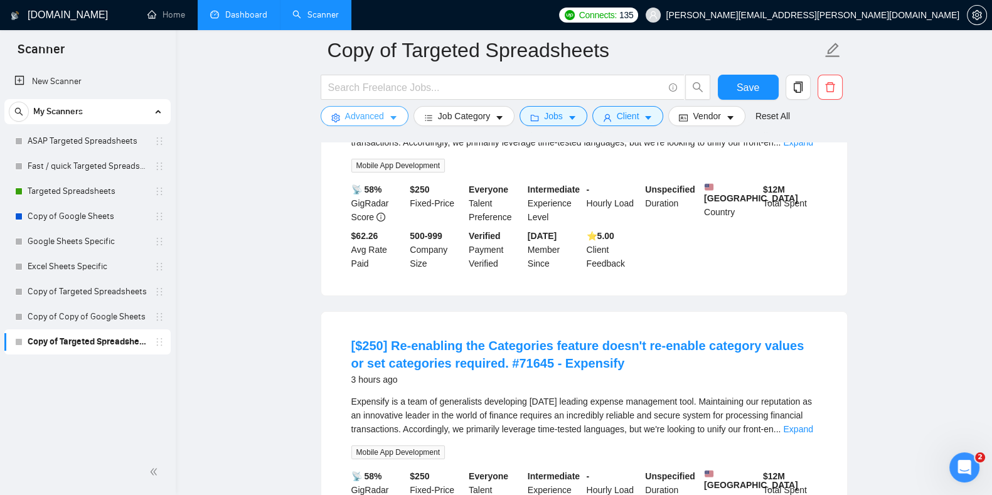
click at [398, 117] on button "Advanced" at bounding box center [365, 116] width 88 height 20
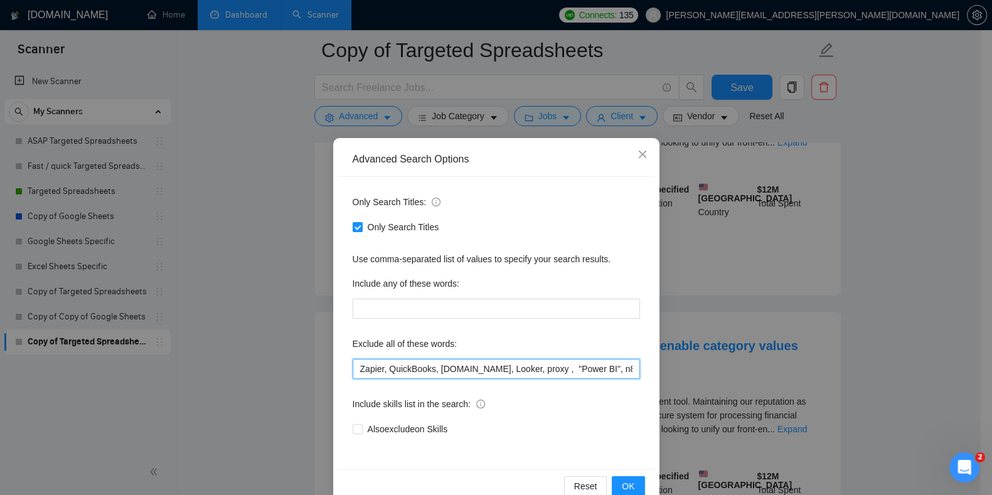
click at [609, 373] on input "Zapier, QuickBooks, make.com, Looker, proxy , "Power BI", n8n, "Web scraping"" at bounding box center [496, 369] width 287 height 20
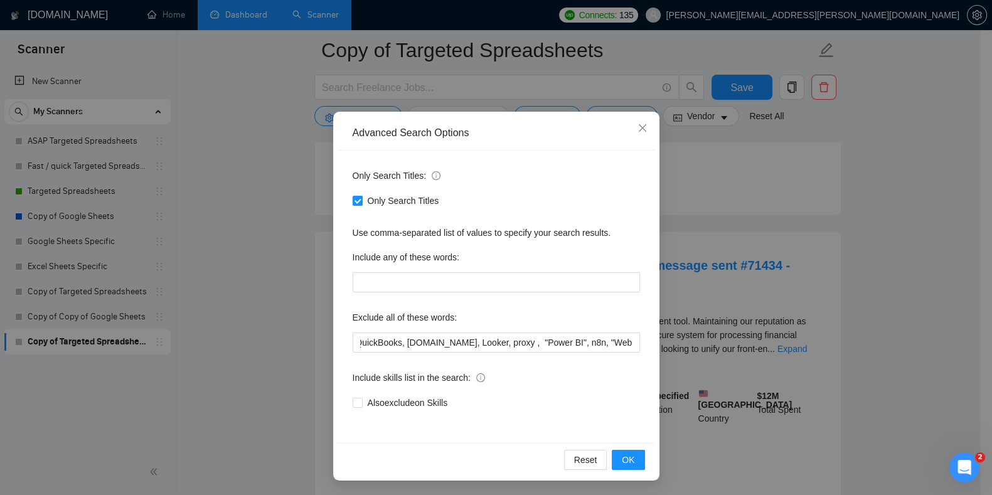
scroll to position [0, 0]
drag, startPoint x: 583, startPoint y: 130, endPoint x: 299, endPoint y: 145, distance: 283.9
click at [299, 145] on div "Advanced Search Options Only Search Titles: Only Search Titles Use comma-separa…" at bounding box center [496, 247] width 992 height 495
click at [608, 349] on input "Zapier, QuickBooks, make.com, Looker, proxy , "Power BI", n8n, "Web scraping"" at bounding box center [496, 343] width 287 height 20
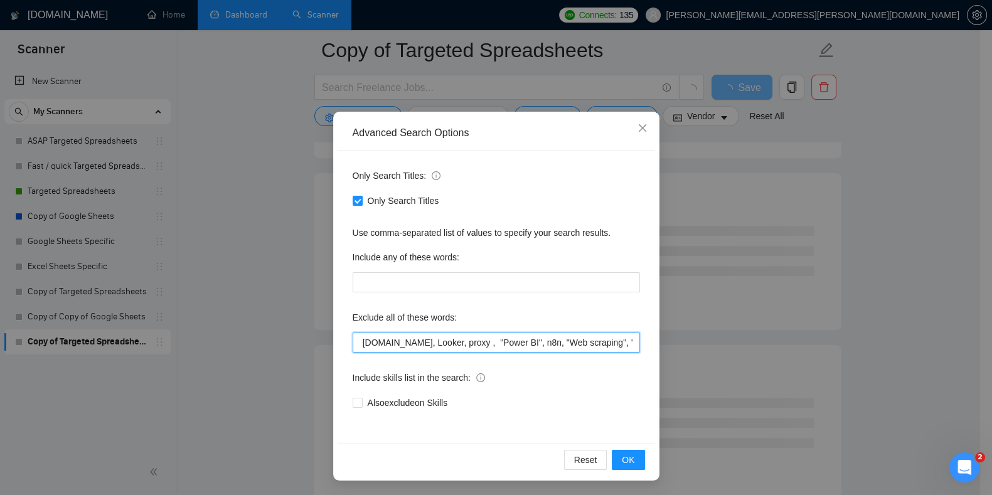
scroll to position [0, 82]
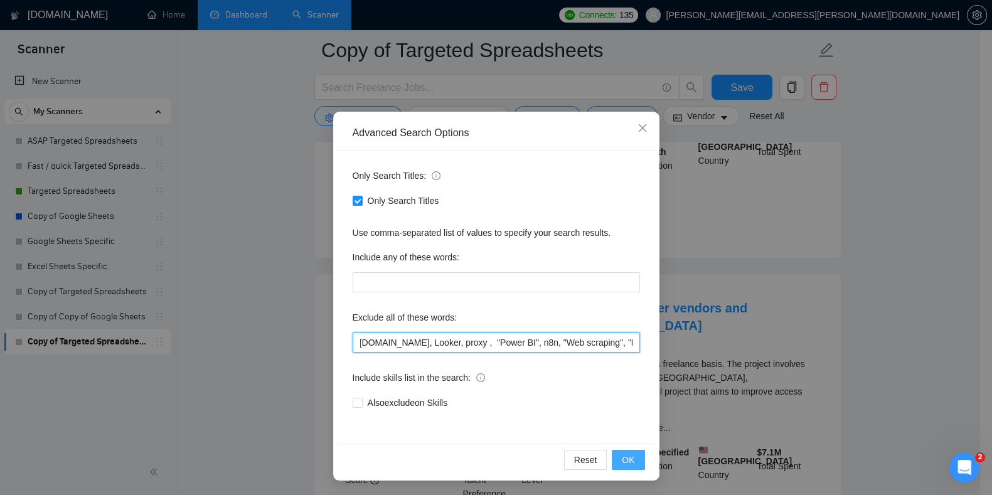
type input "Zapier, QuickBooks, make.com, Looker, proxy , "Power BI", n8n, "Web scraping", …"
click at [625, 461] on span "OK" at bounding box center [628, 460] width 13 height 14
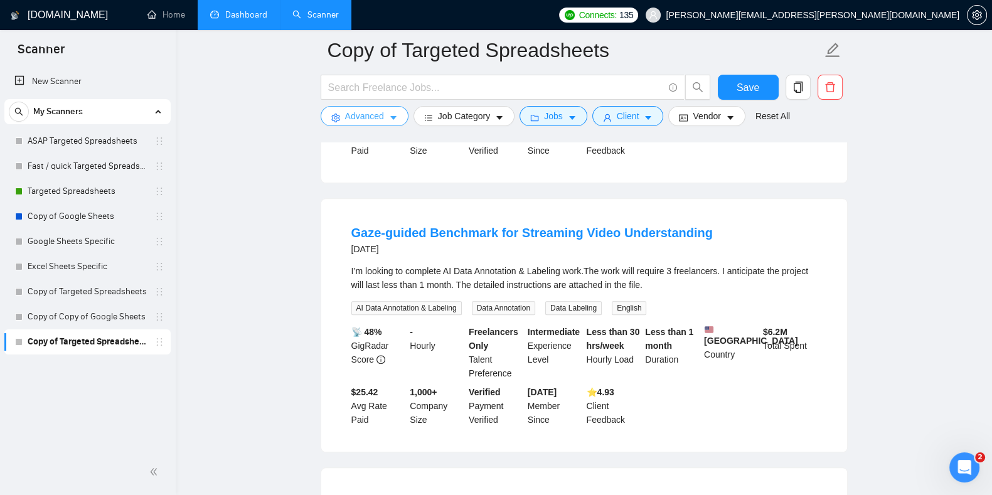
scroll to position [1587, 0]
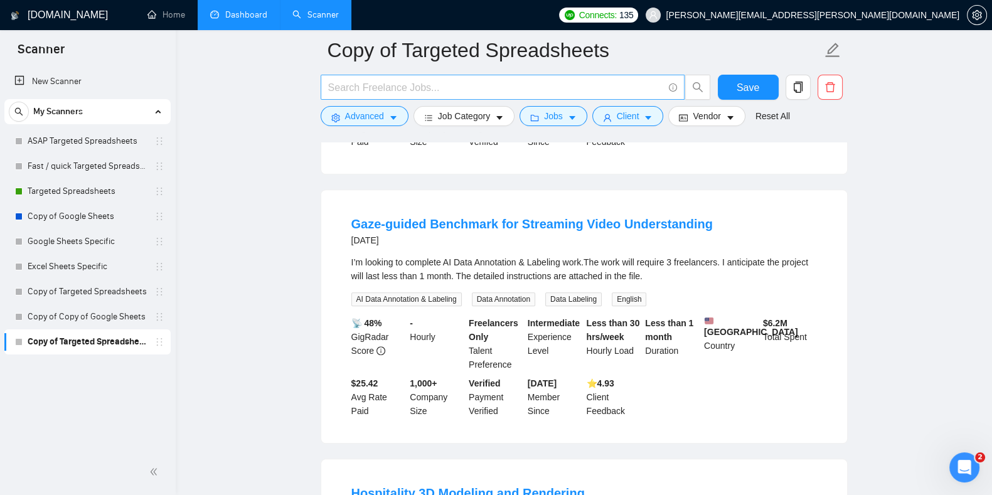
click at [419, 84] on input "text" at bounding box center [495, 88] width 335 height 16
type input "Spreadsheet"
click at [752, 88] on span "Save" at bounding box center [748, 88] width 23 height 16
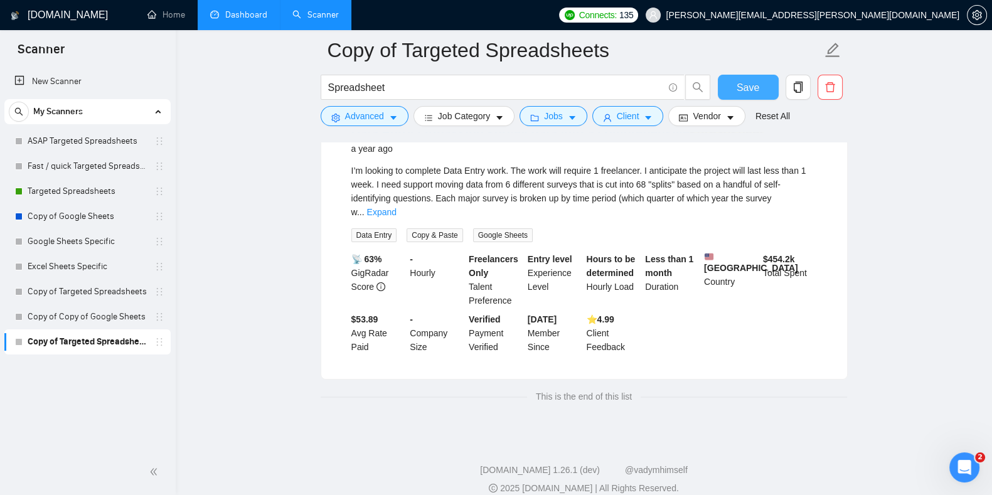
scroll to position [0, 0]
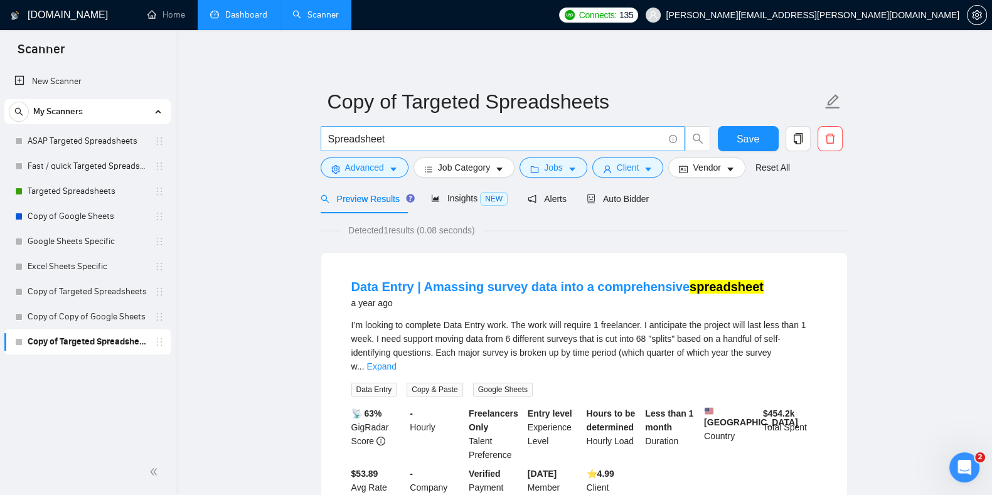
click at [442, 144] on input "Spreadsheet" at bounding box center [495, 139] width 335 height 16
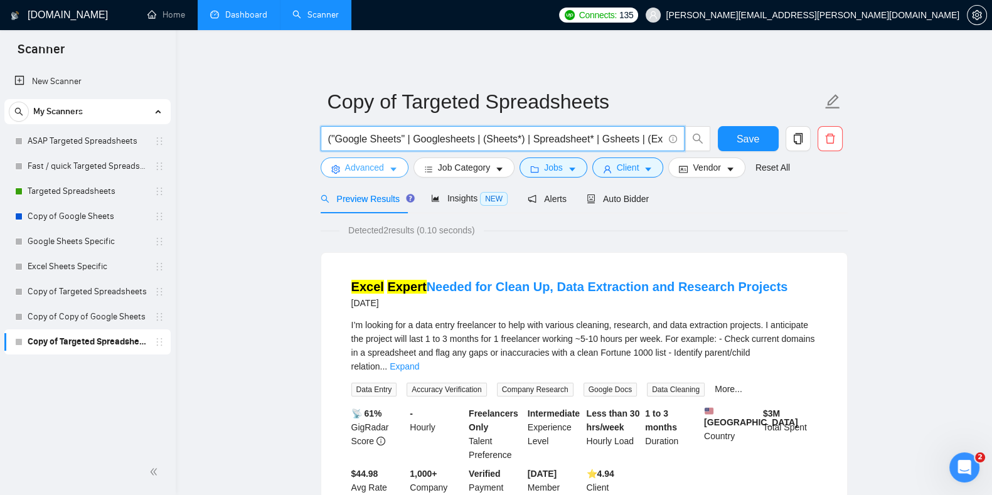
type input "("Google Sheets" | Googlesheets | (Sheets*) | Spreadsheet* | Gsheets | (Excel*)…"
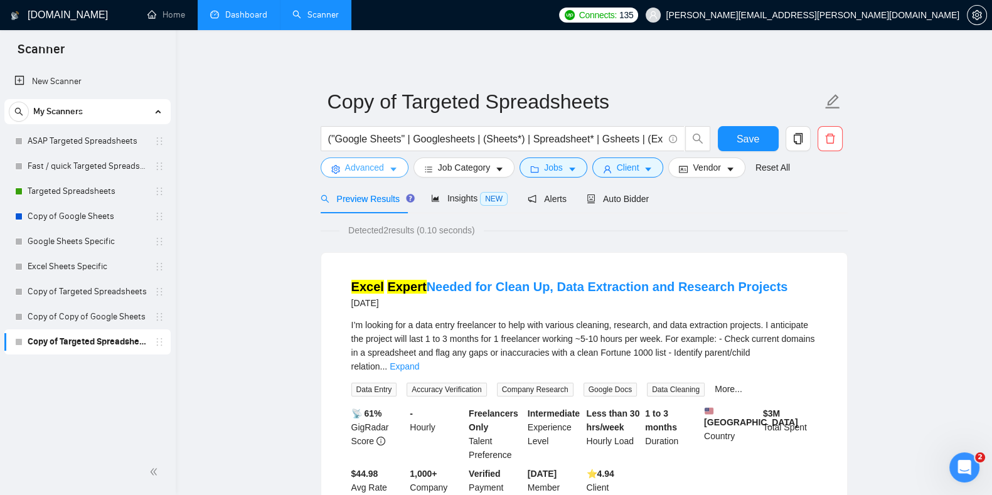
click at [389, 174] on icon "caret-down" at bounding box center [393, 169] width 9 height 9
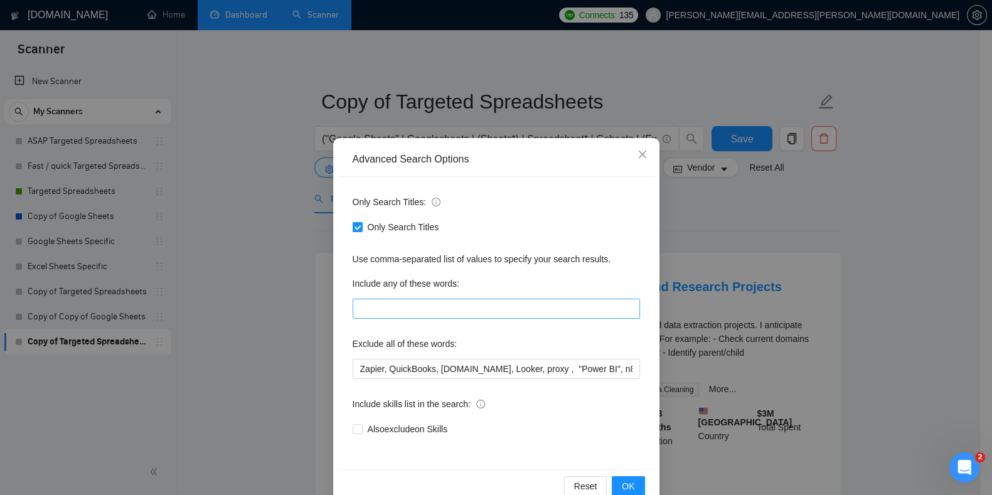
scroll to position [26, 0]
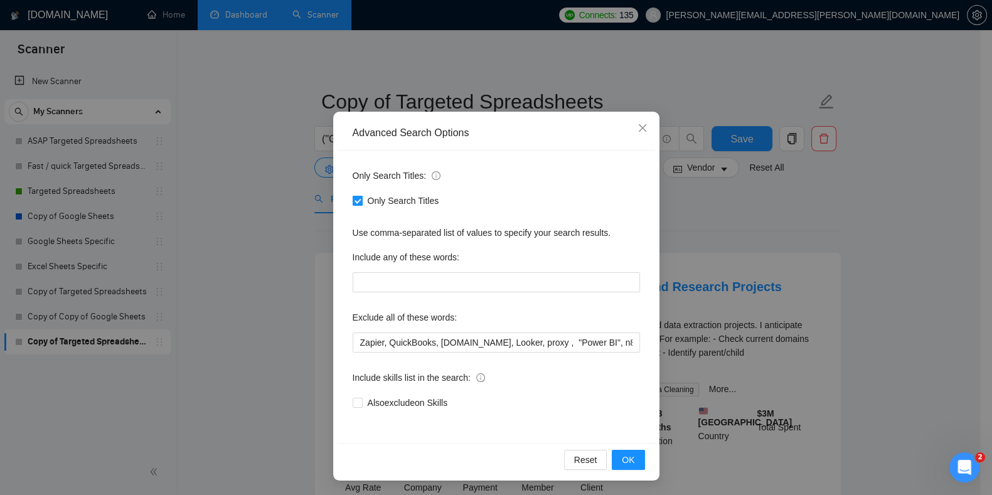
click at [353, 205] on span at bounding box center [358, 201] width 10 height 10
click at [353, 205] on input "Only Search Titles" at bounding box center [357, 200] width 9 height 9
checkbox input "false"
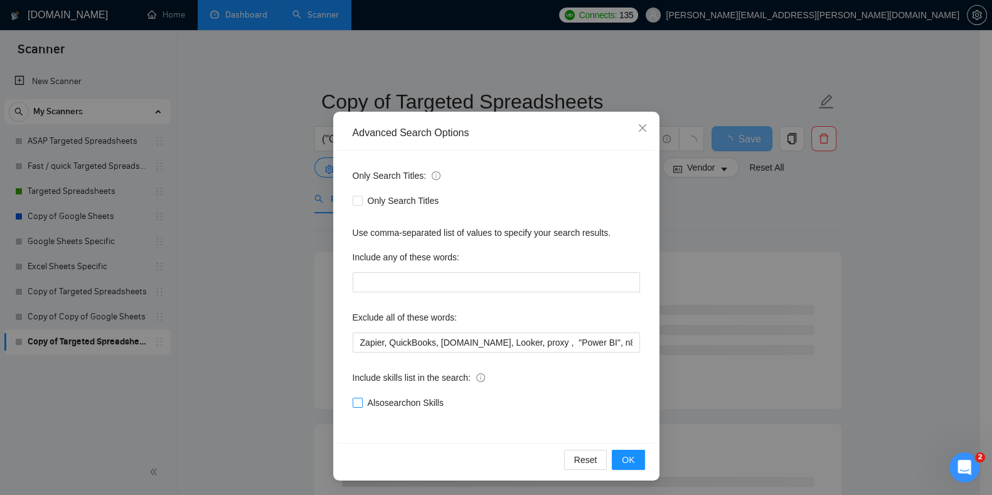
click at [370, 402] on span "Also search on Skills" at bounding box center [406, 403] width 86 height 14
click at [361, 402] on input "Also search on Skills" at bounding box center [357, 402] width 9 height 9
checkbox input "true"
click at [634, 461] on button "OK" at bounding box center [628, 460] width 33 height 20
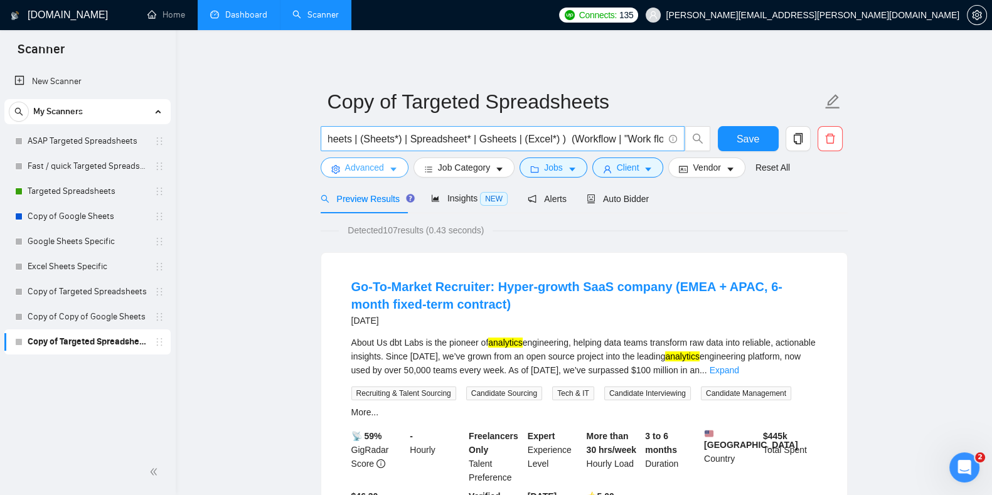
scroll to position [0, 124]
drag, startPoint x: 556, startPoint y: 136, endPoint x: 741, endPoint y: 139, distance: 185.1
click at [741, 139] on div "("Google Sheets" | Googlesheets | (Sheets*) | Spreadsheet* | Gsheets | (Excel*)…" at bounding box center [581, 141] width 527 height 31
type input "("Google Sheets" | Googlesheets | (Sheets*) | Spreadsheet* | Gsheets | (Excel*)…"
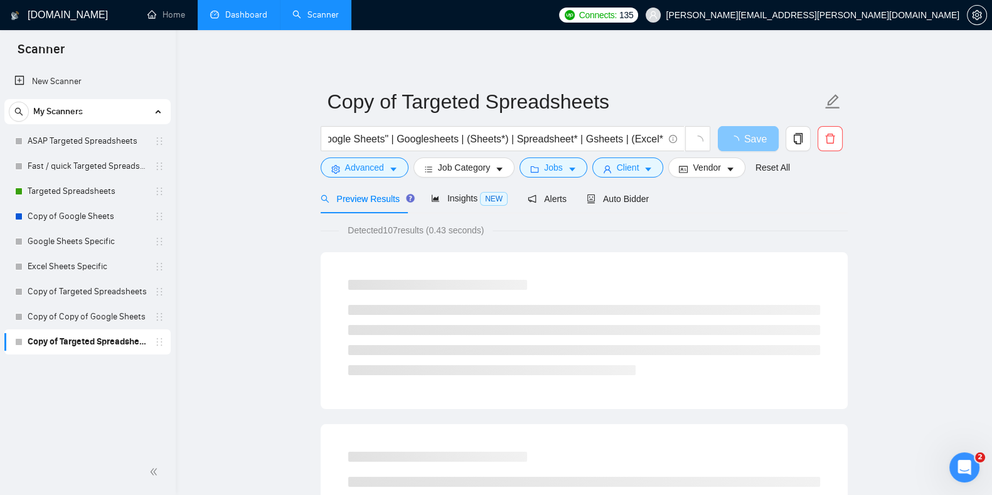
scroll to position [0, 0]
click at [741, 139] on span "loading" at bounding box center [736, 141] width 15 height 10
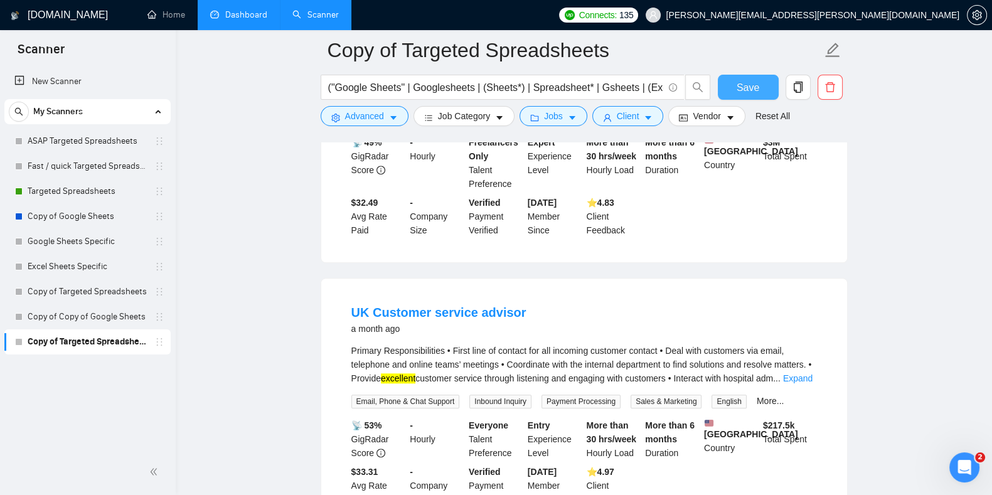
scroll to position [1528, 0]
click at [799, 373] on link "Expand" at bounding box center [797, 378] width 29 height 10
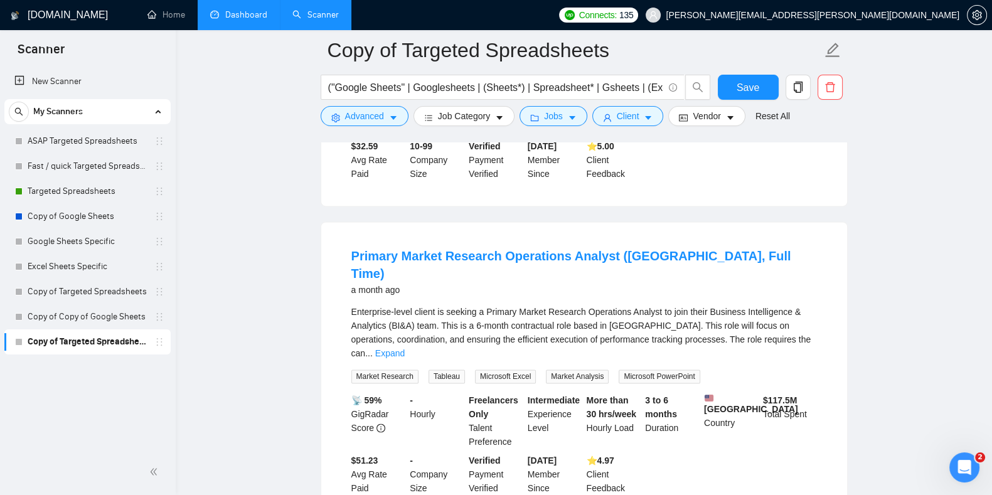
scroll to position [2462, 0]
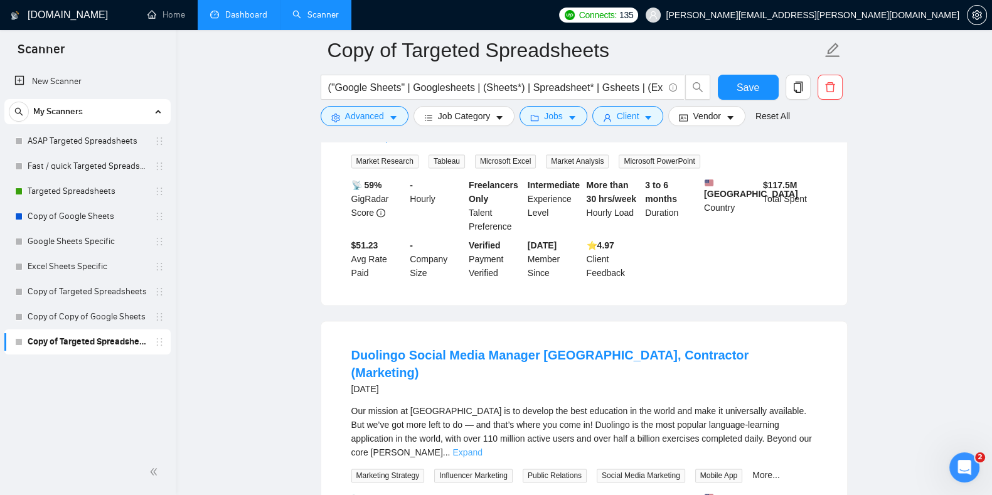
click at [482, 447] on link "Expand" at bounding box center [466, 452] width 29 height 10
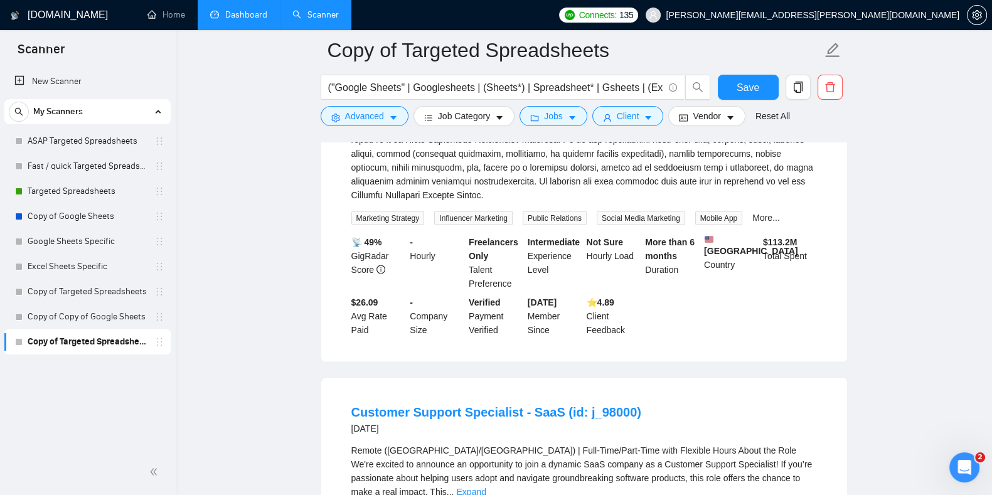
scroll to position [3336, 0]
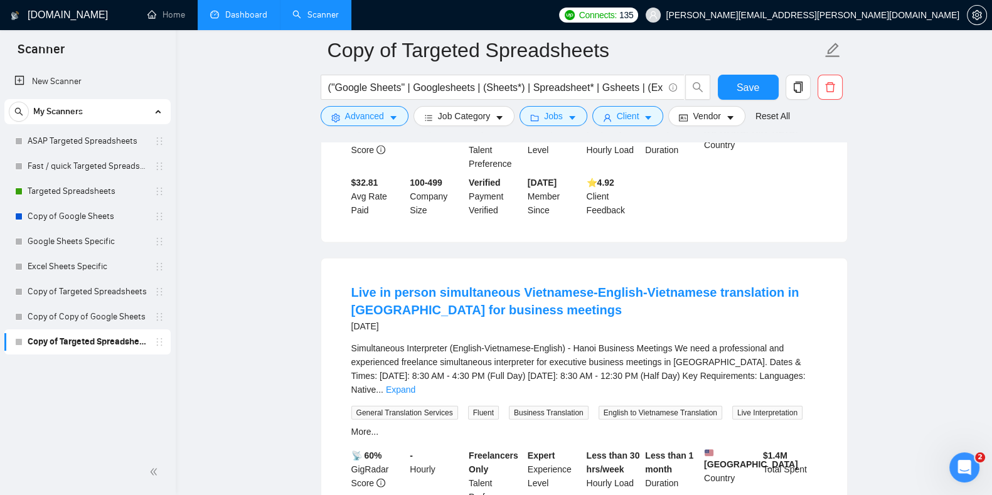
scroll to position [3867, 0]
